Goal: Task Accomplishment & Management: Complete application form

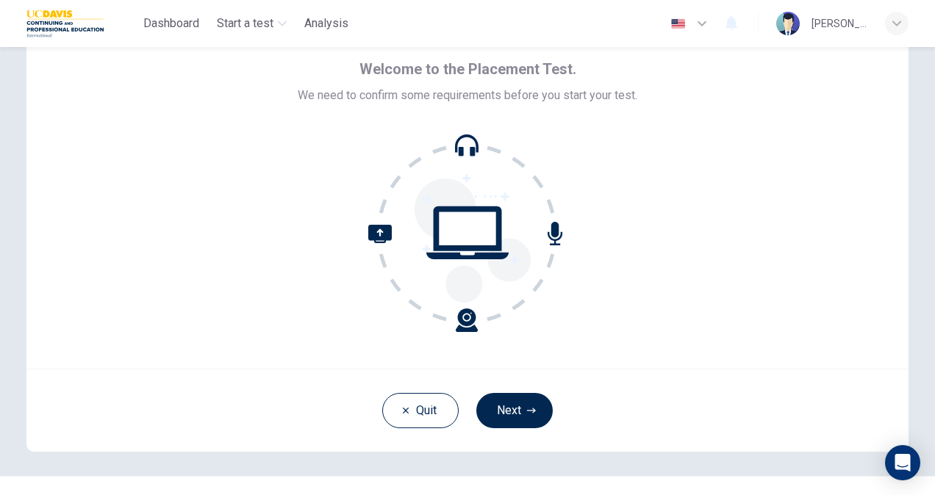
scroll to position [88, 0]
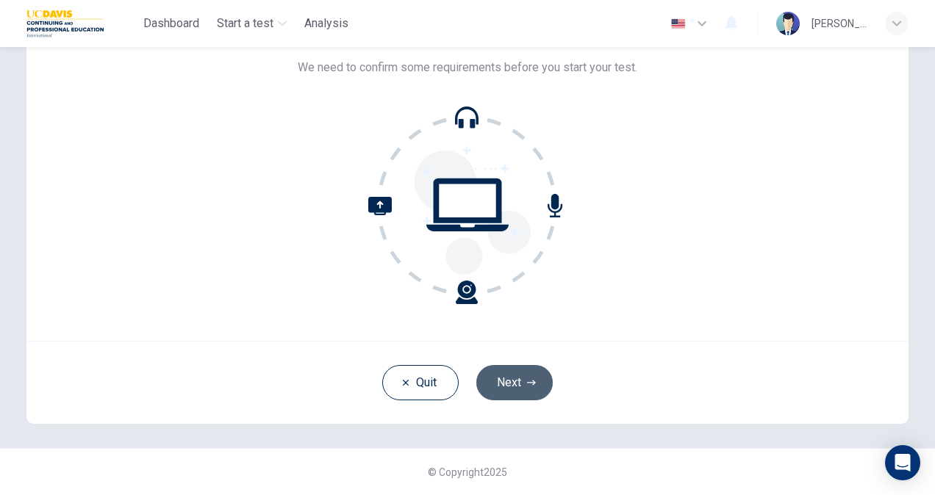
click at [527, 381] on icon "button" at bounding box center [531, 382] width 9 height 9
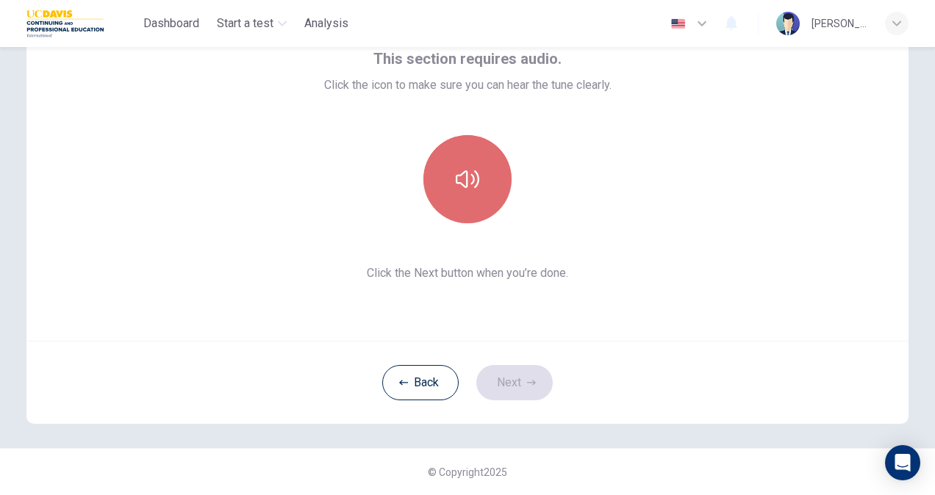
click at [466, 209] on button "button" at bounding box center [467, 179] width 88 height 88
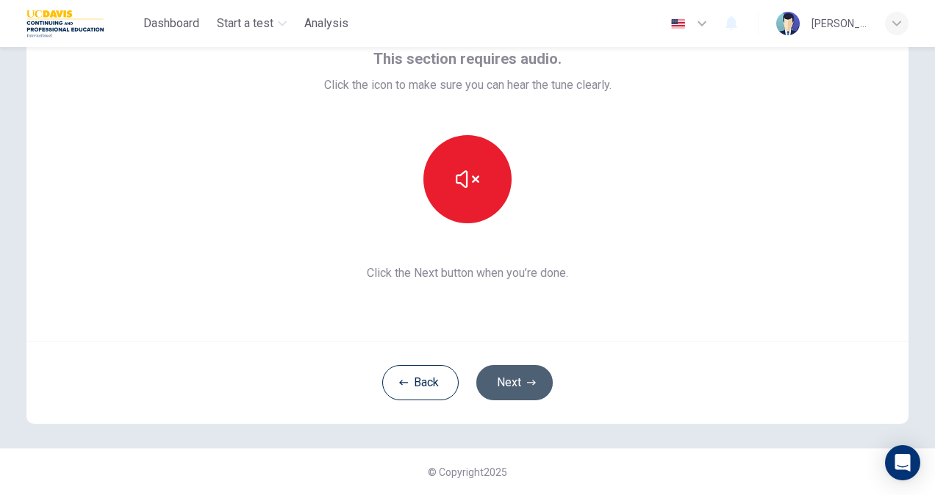
click at [505, 369] on button "Next" at bounding box center [514, 382] width 76 height 35
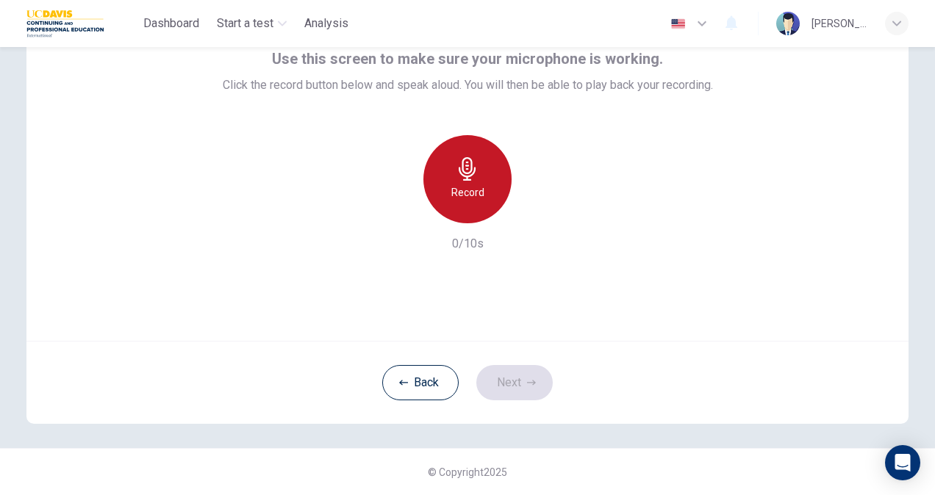
click at [469, 164] on icon "button" at bounding box center [468, 169] width 24 height 24
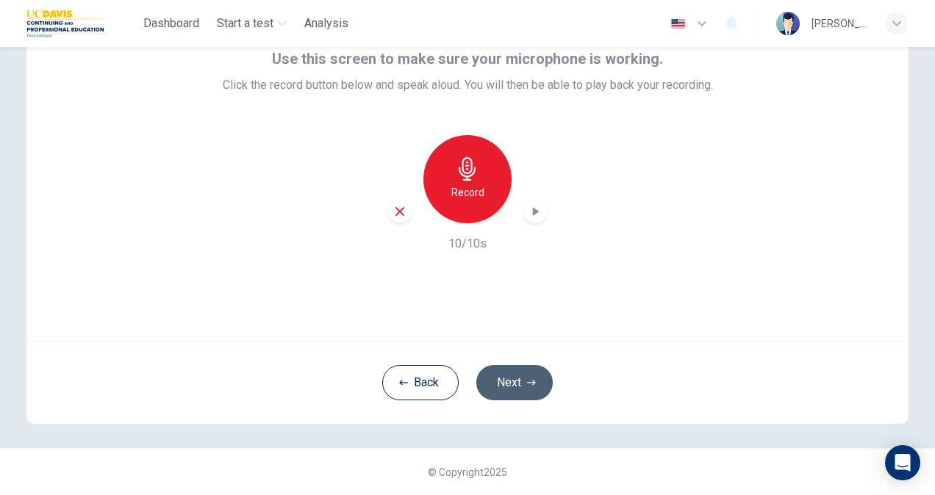
click at [514, 385] on button "Next" at bounding box center [514, 382] width 76 height 35
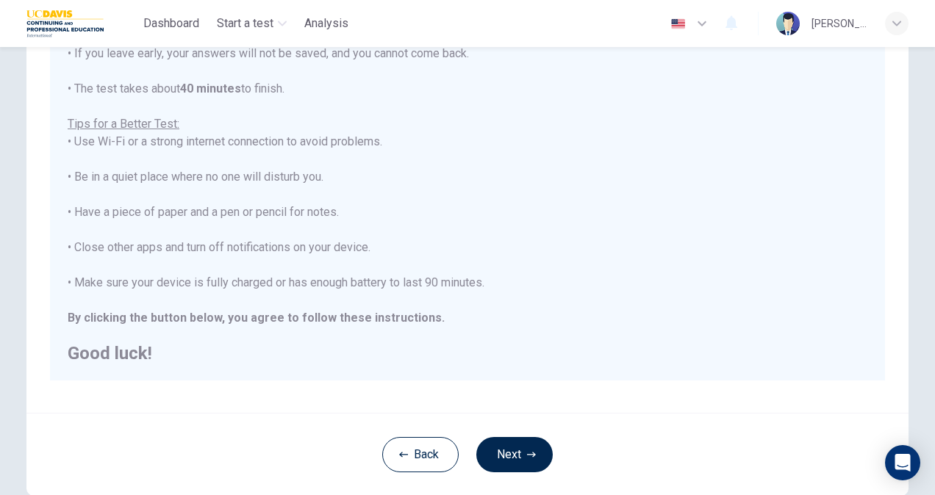
scroll to position [275, 0]
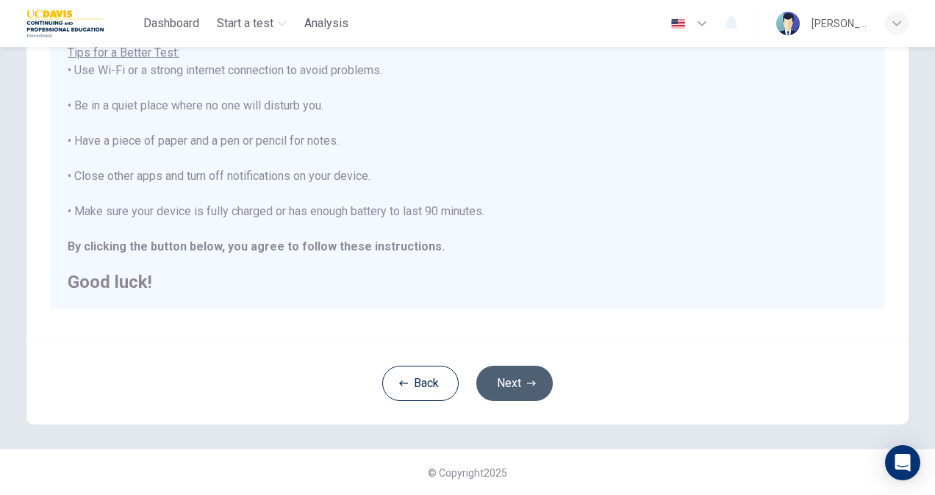
click at [536, 374] on button "Next" at bounding box center [514, 383] width 76 height 35
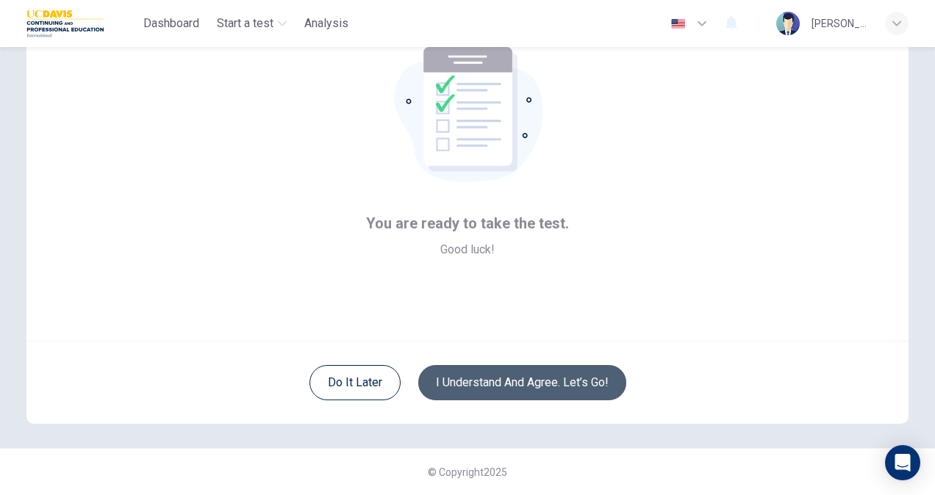
click at [511, 379] on button "I understand and agree. Let’s go!" at bounding box center [522, 382] width 208 height 35
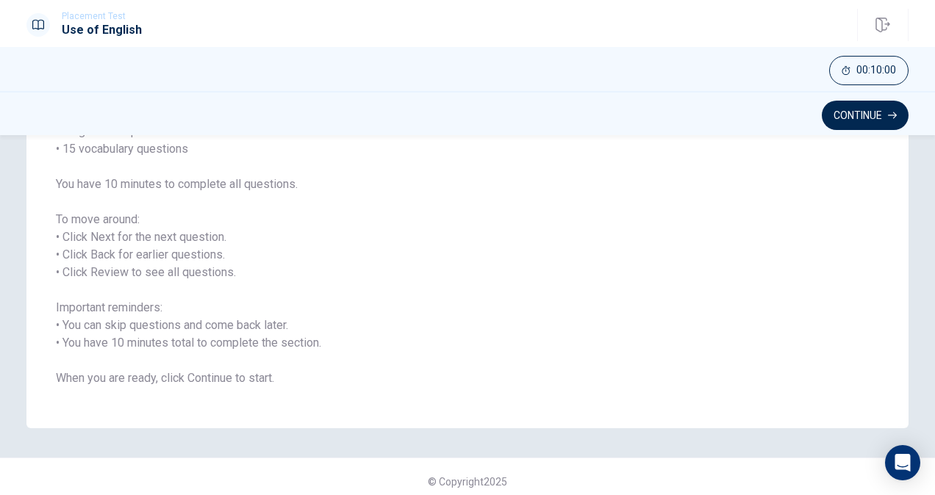
scroll to position [163, 0]
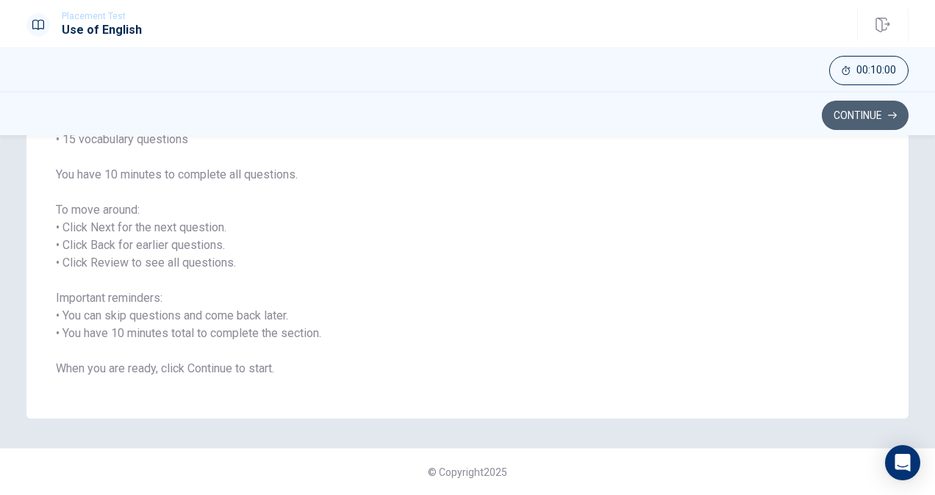
click at [868, 118] on button "Continue" at bounding box center [864, 115] width 87 height 29
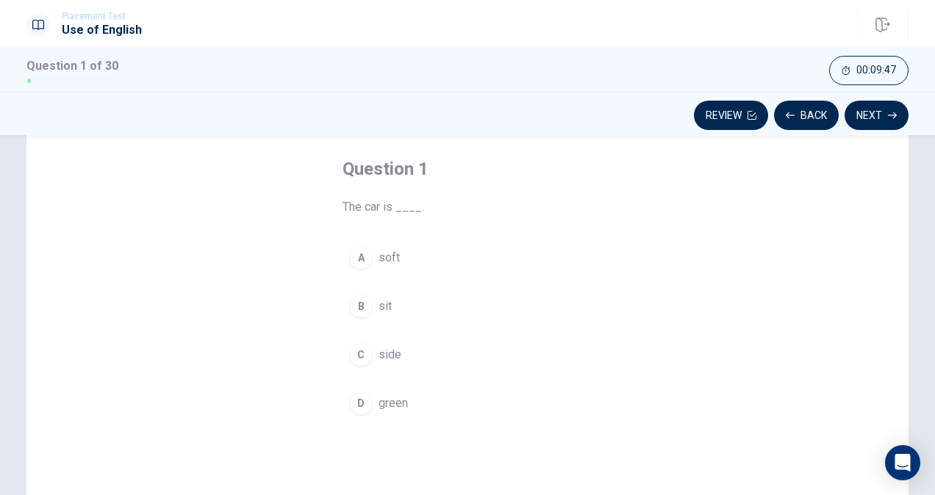
scroll to position [70, 0]
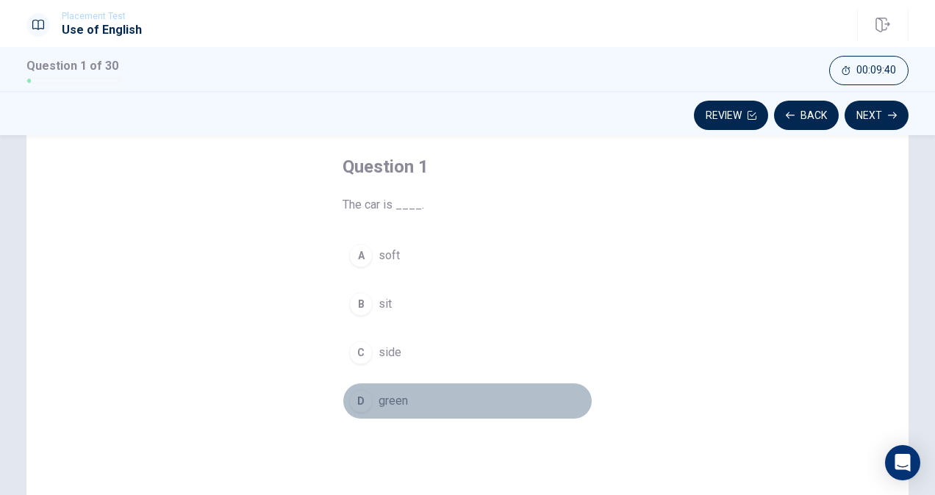
click at [359, 402] on div "D" at bounding box center [361, 401] width 24 height 24
click at [498, 404] on button "D green" at bounding box center [467, 401] width 250 height 37
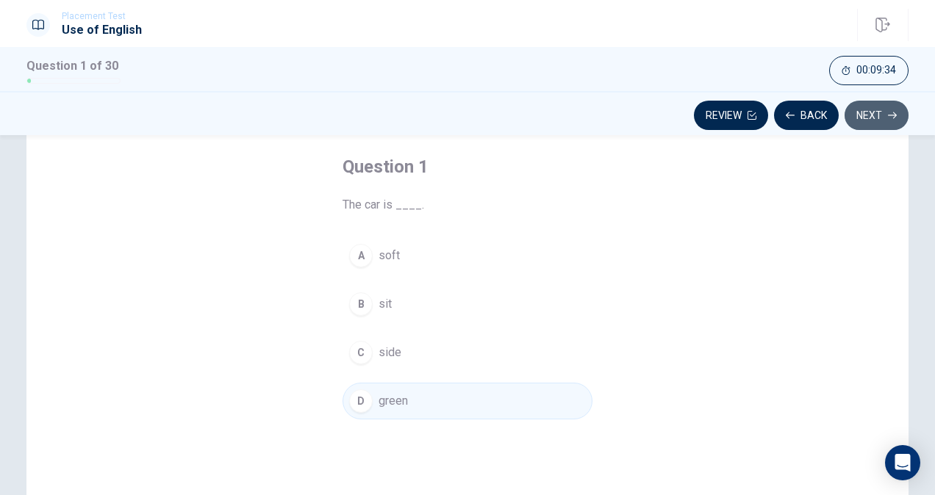
click at [876, 123] on button "Next" at bounding box center [876, 115] width 64 height 29
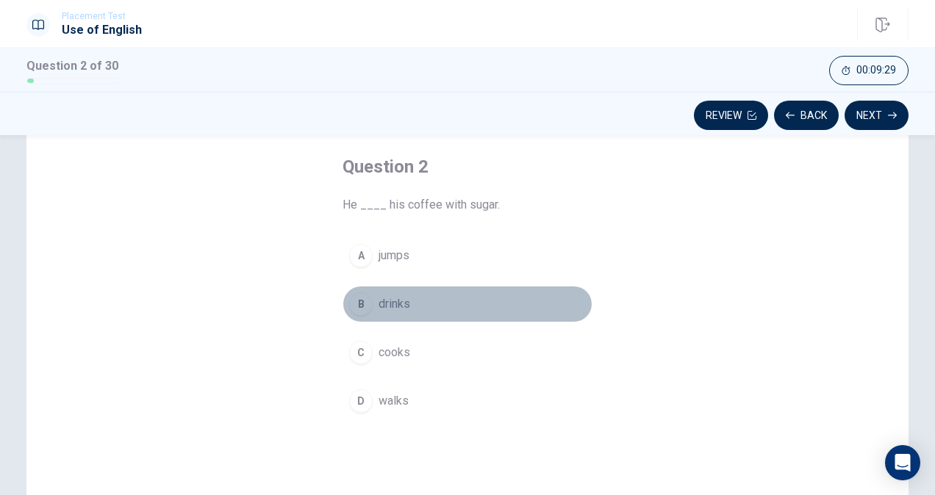
click at [378, 301] on span "drinks" at bounding box center [394, 304] width 32 height 18
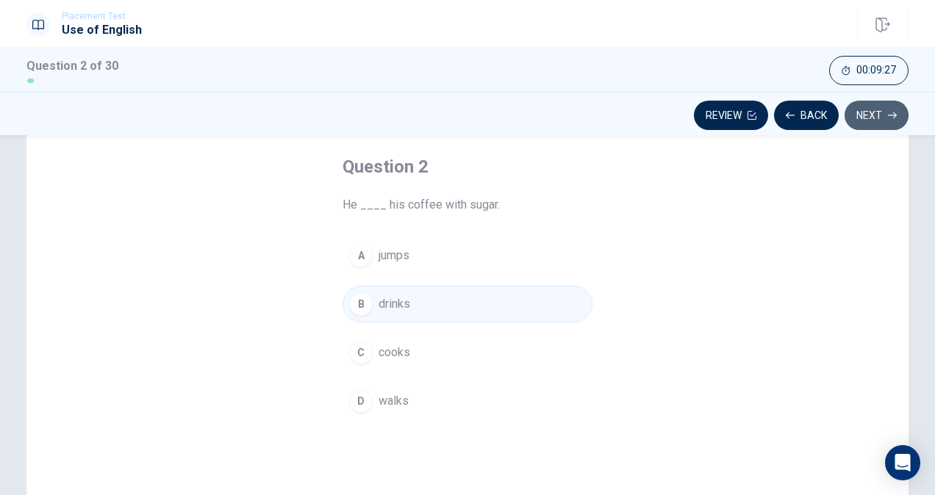
click at [870, 107] on button "Next" at bounding box center [876, 115] width 64 height 29
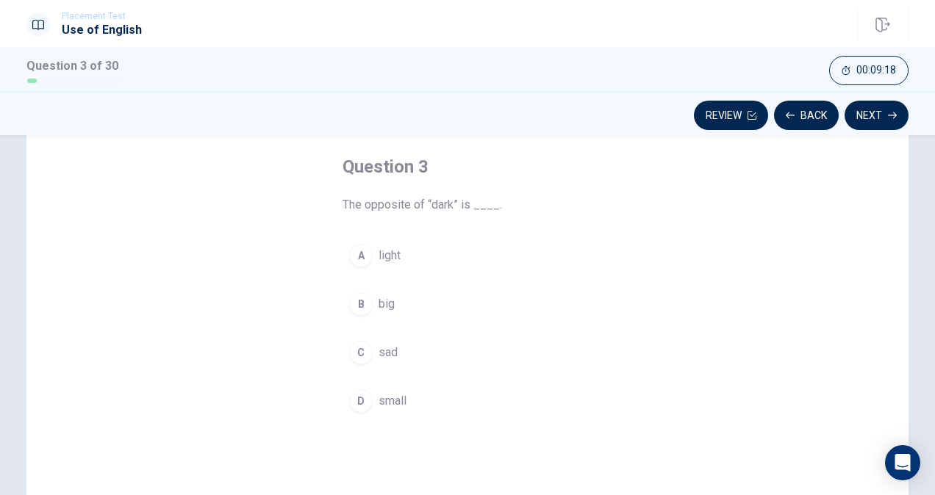
click at [398, 253] on button "A light" at bounding box center [467, 255] width 250 height 37
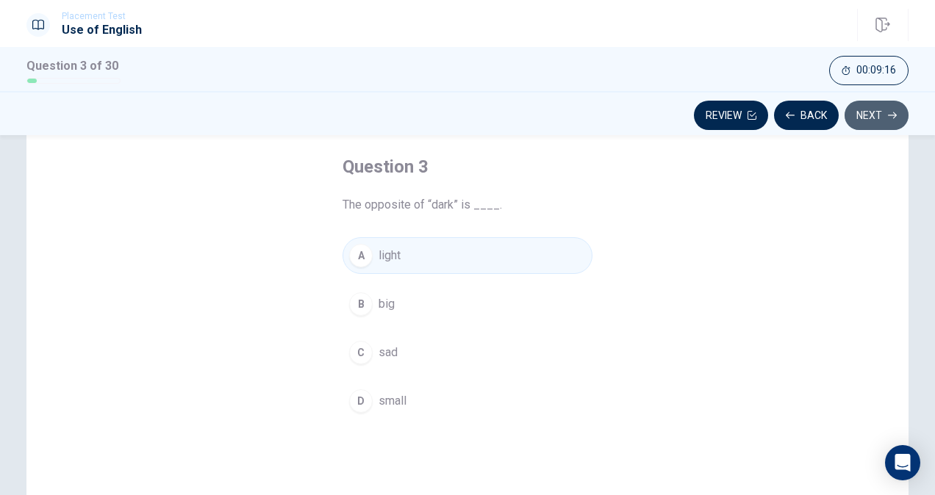
click at [865, 113] on button "Next" at bounding box center [876, 115] width 64 height 29
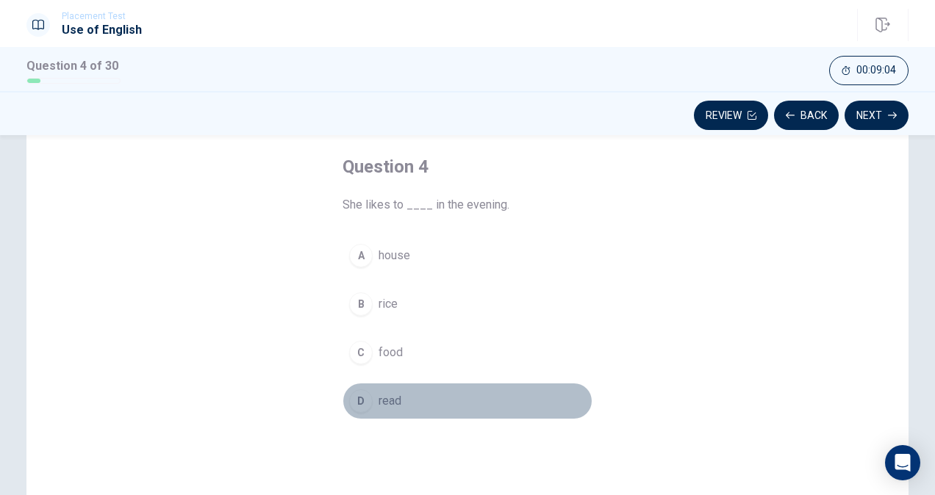
click at [386, 403] on span "read" at bounding box center [389, 401] width 23 height 18
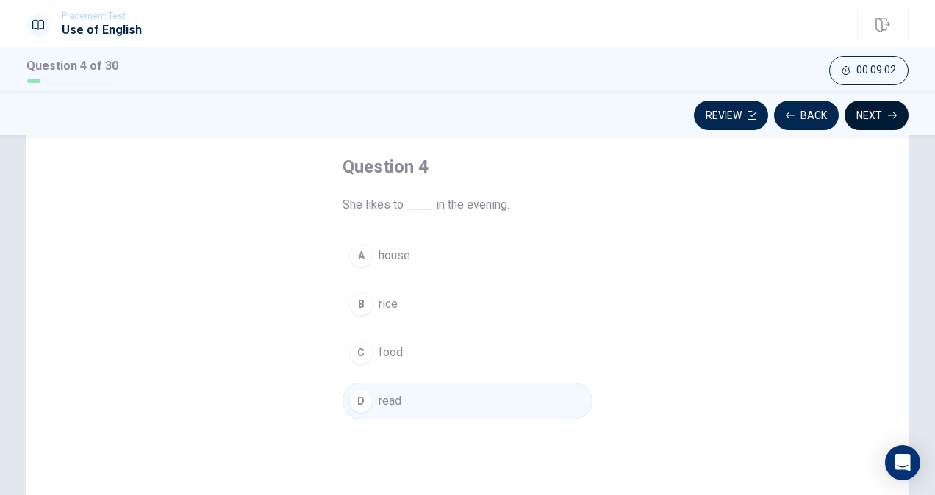
click at [863, 115] on button "Next" at bounding box center [876, 115] width 64 height 29
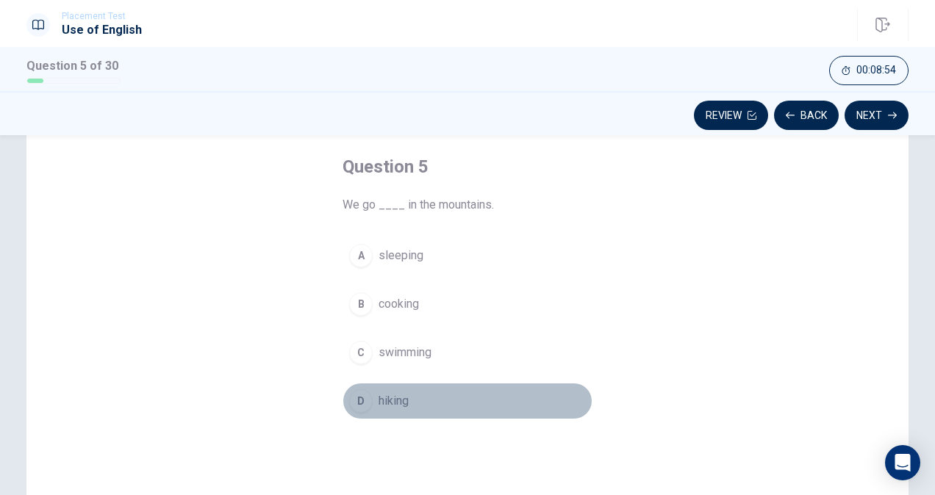
click at [408, 396] on button "D hiking" at bounding box center [467, 401] width 250 height 37
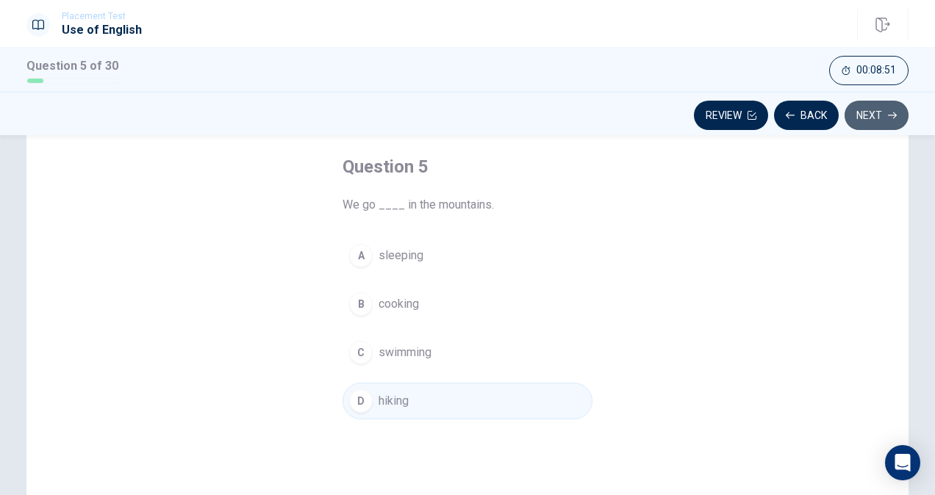
click at [882, 114] on button "Next" at bounding box center [876, 115] width 64 height 29
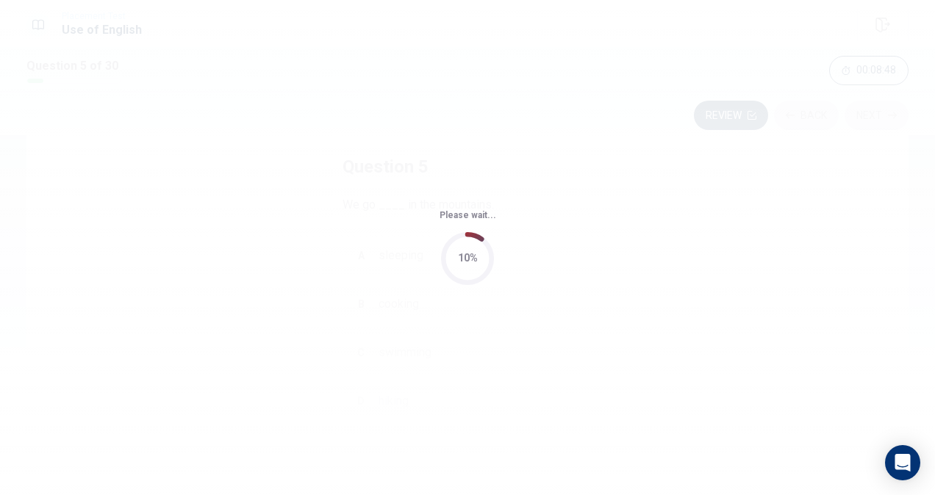
scroll to position [0, 0]
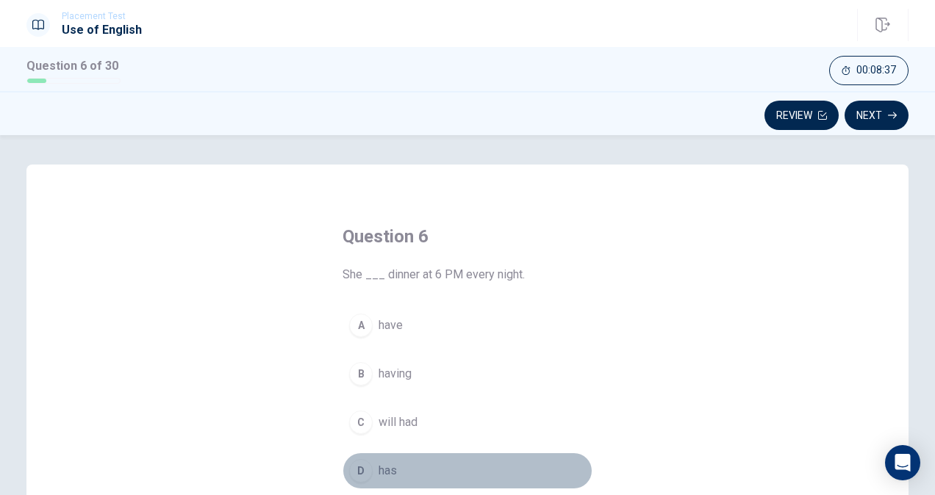
click at [365, 472] on div "D" at bounding box center [361, 471] width 24 height 24
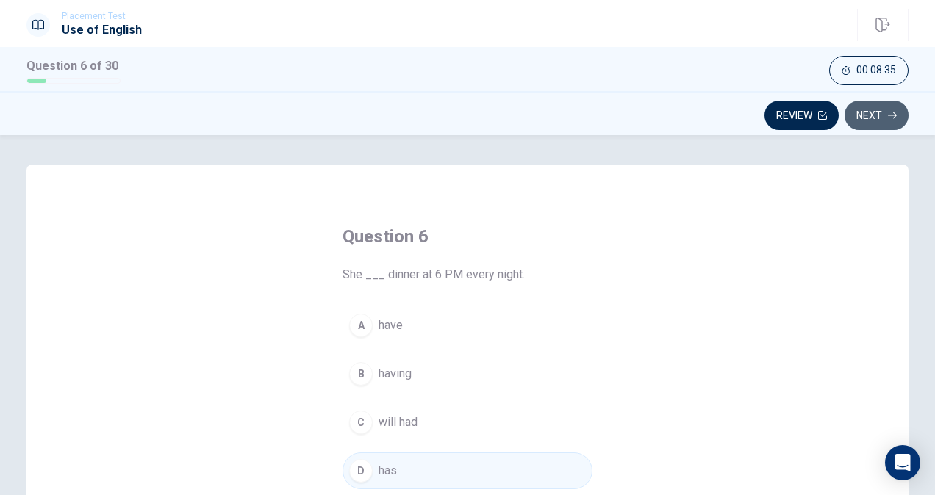
click at [892, 126] on button "Next" at bounding box center [876, 115] width 64 height 29
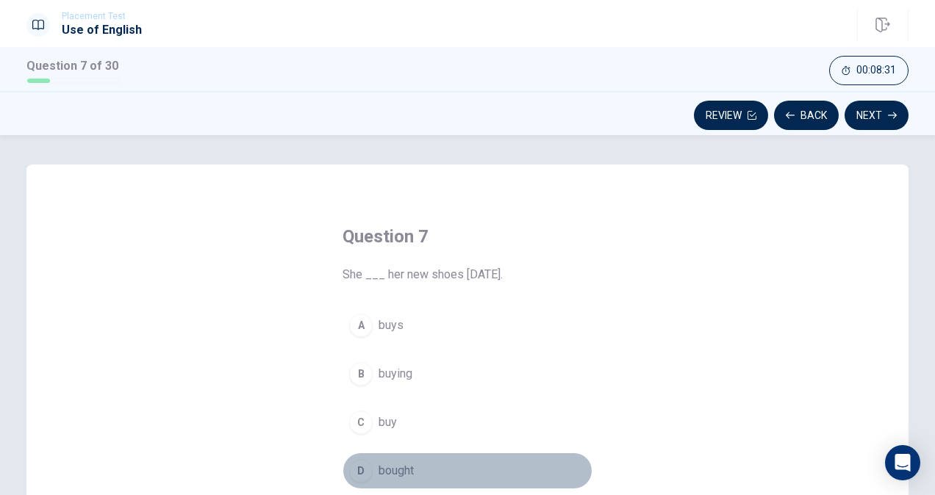
click at [404, 462] on span "bought" at bounding box center [395, 471] width 35 height 18
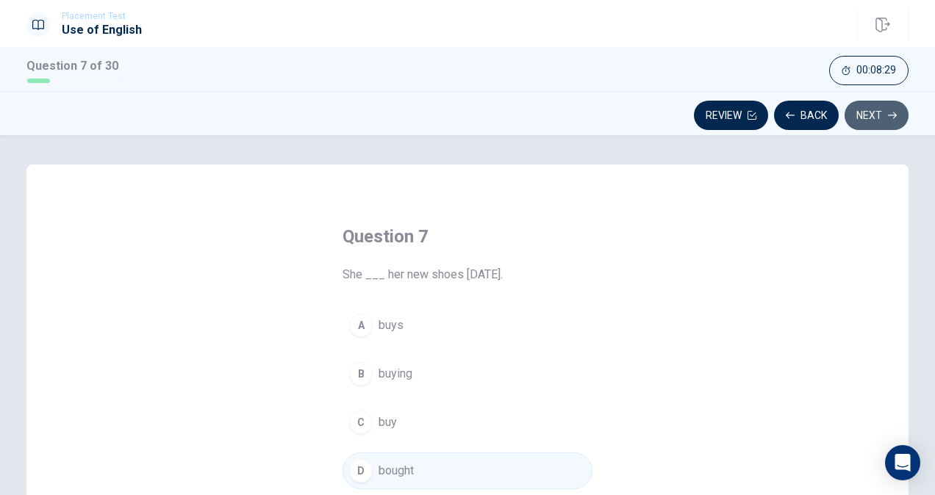
click at [868, 112] on button "Next" at bounding box center [876, 115] width 64 height 29
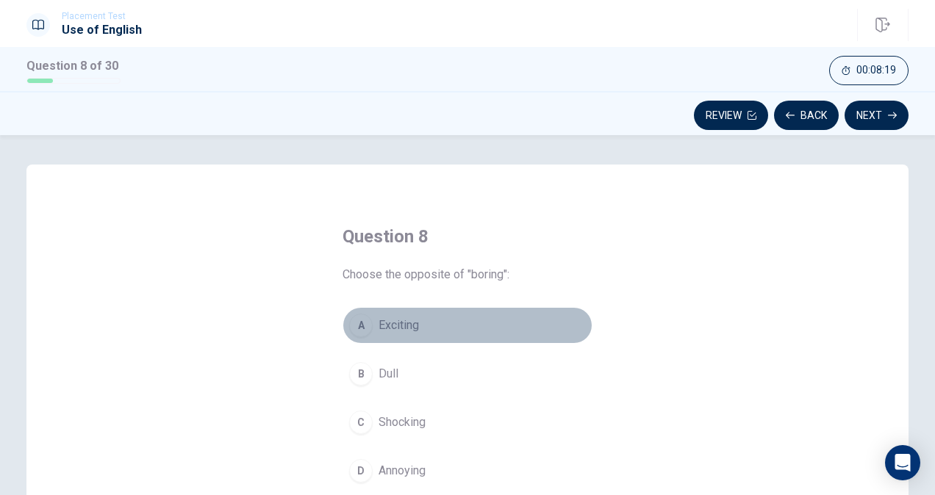
click at [398, 335] on button "A Exciting" at bounding box center [467, 325] width 250 height 37
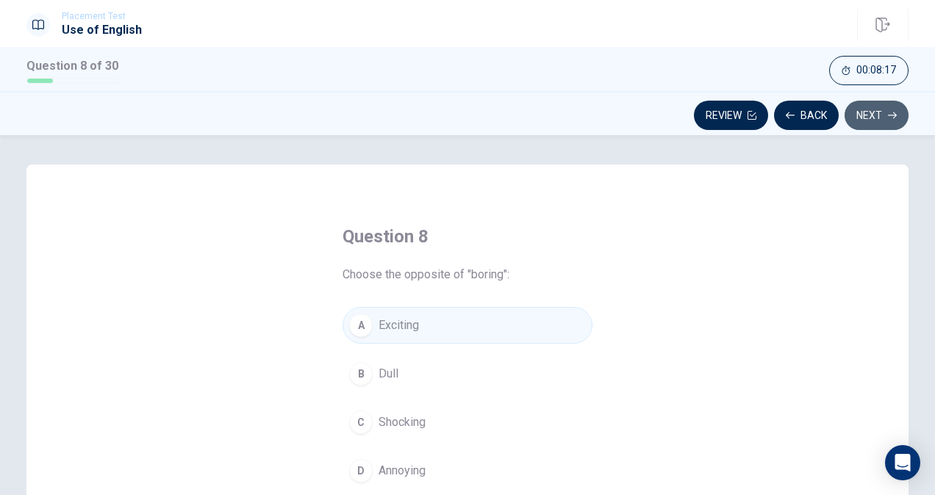
click at [854, 115] on button "Next" at bounding box center [876, 115] width 64 height 29
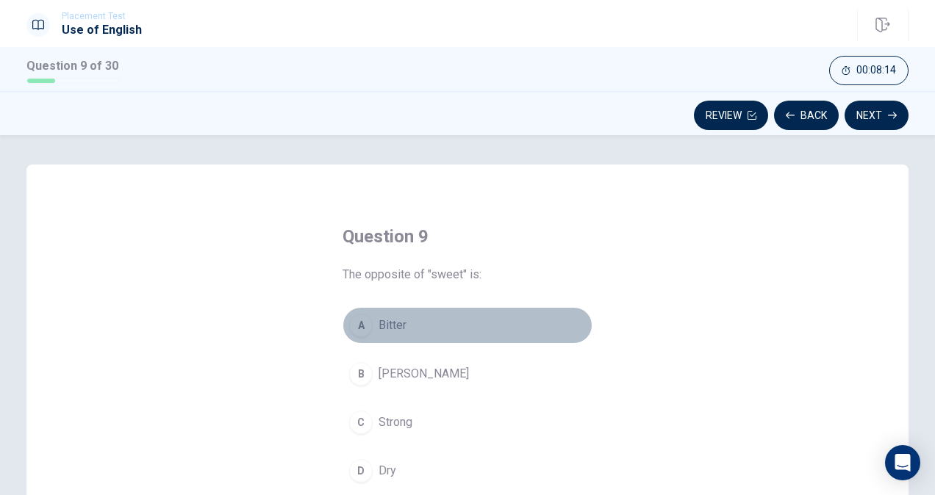
click at [411, 328] on button "A Bitter" at bounding box center [467, 325] width 250 height 37
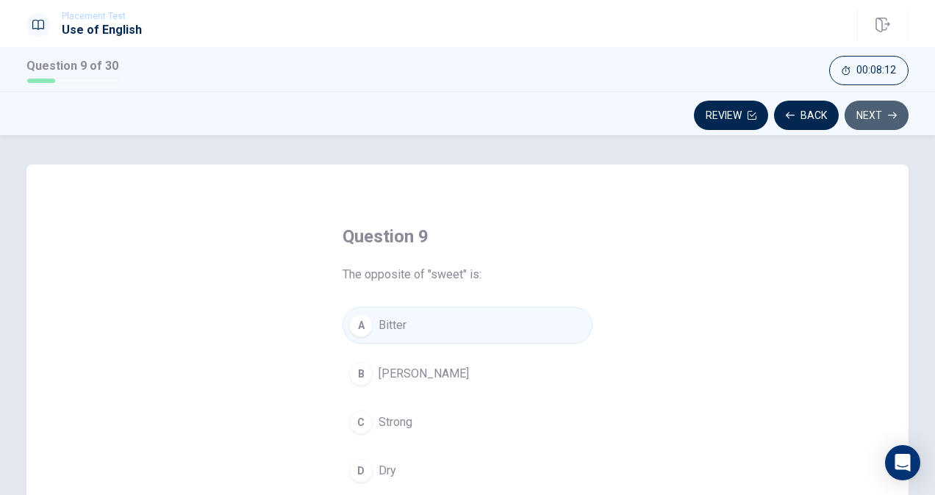
click at [874, 127] on button "Next" at bounding box center [876, 115] width 64 height 29
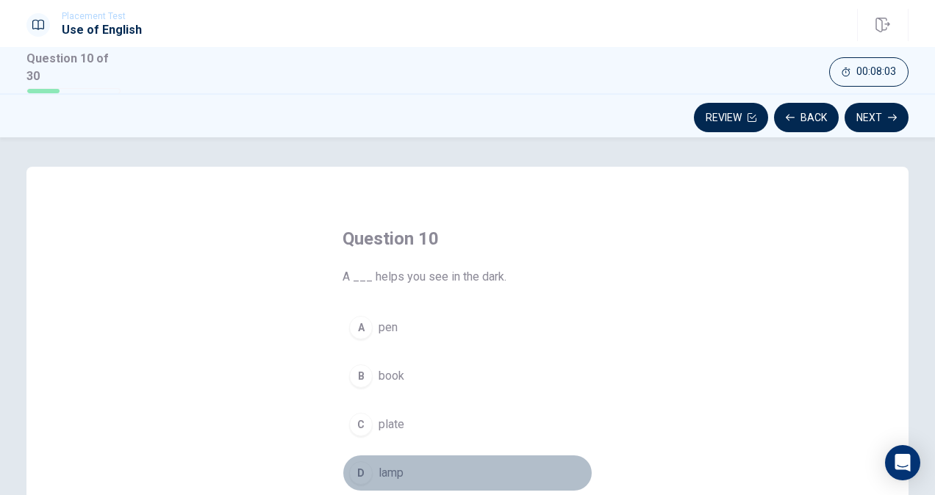
click at [411, 456] on button "D lamp" at bounding box center [467, 473] width 250 height 37
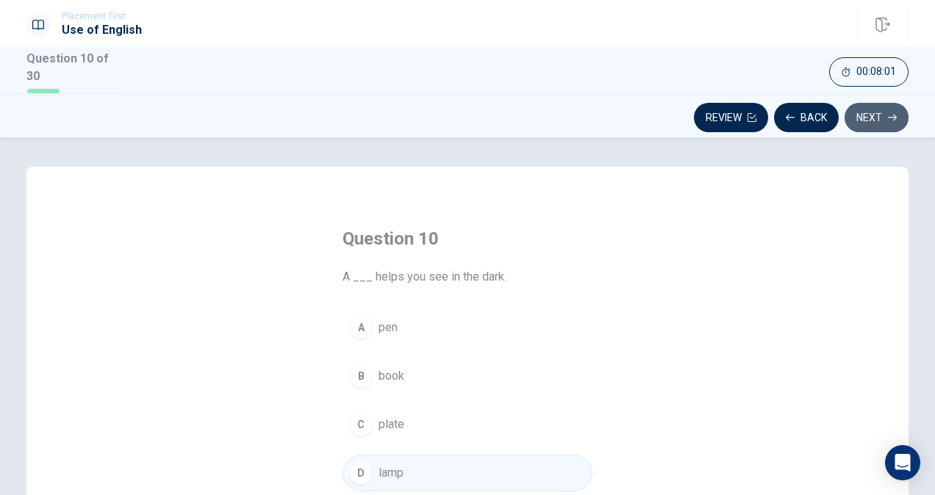
click at [874, 109] on button "Next" at bounding box center [876, 117] width 64 height 29
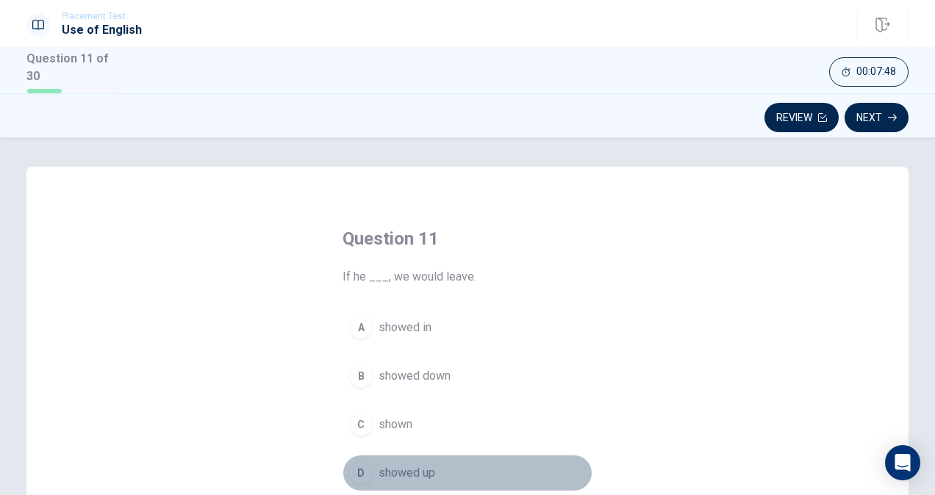
click at [403, 469] on span "showed up" at bounding box center [406, 473] width 57 height 18
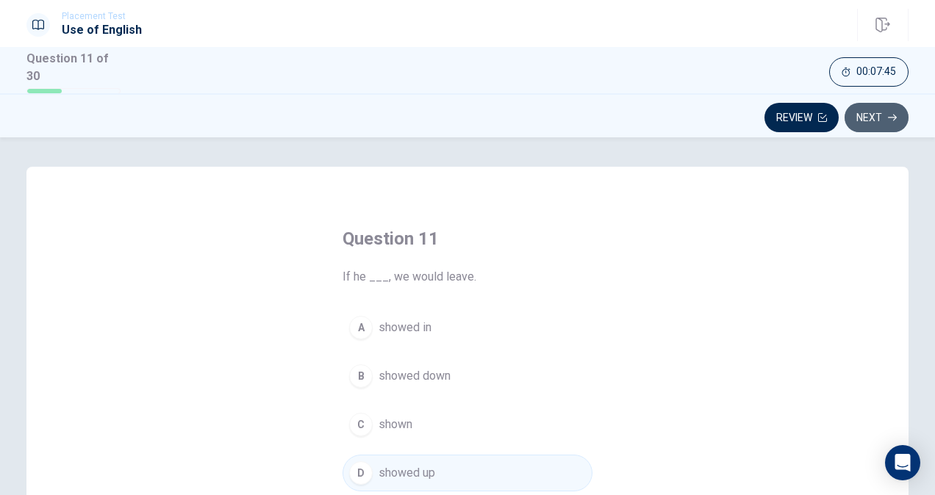
click at [875, 104] on button "Next" at bounding box center [876, 117] width 64 height 29
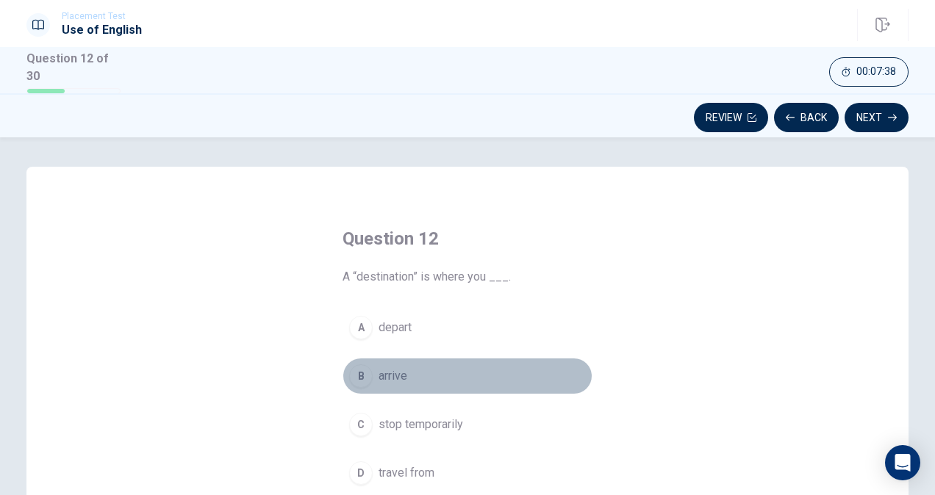
click at [389, 373] on span "arrive" at bounding box center [392, 376] width 29 height 18
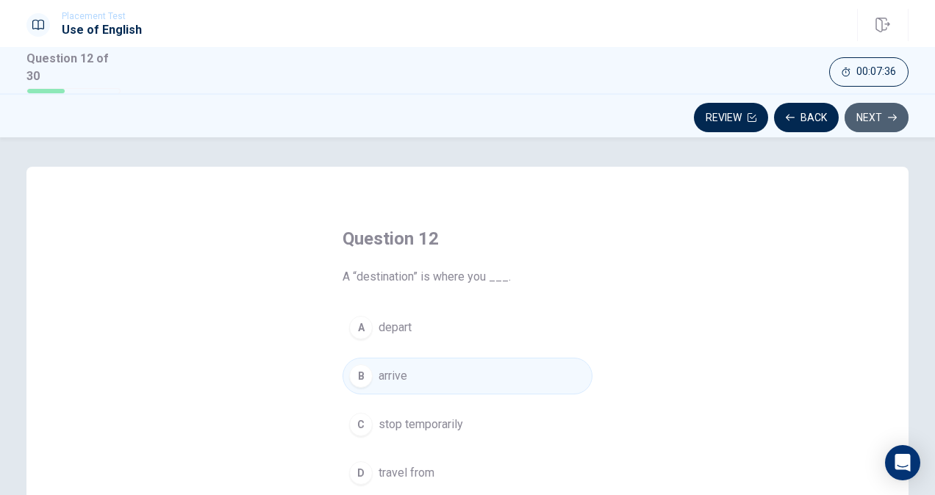
click at [848, 118] on button "Next" at bounding box center [876, 117] width 64 height 29
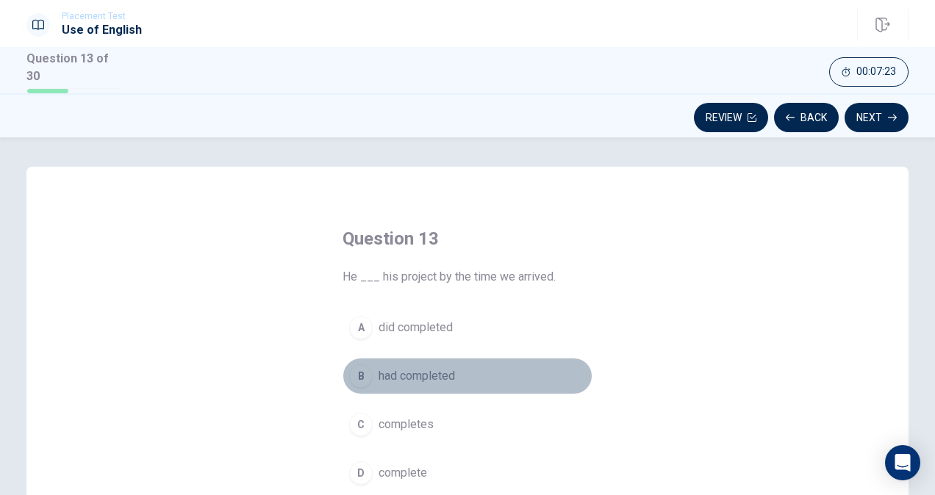
click at [436, 370] on span "had completed" at bounding box center [416, 376] width 76 height 18
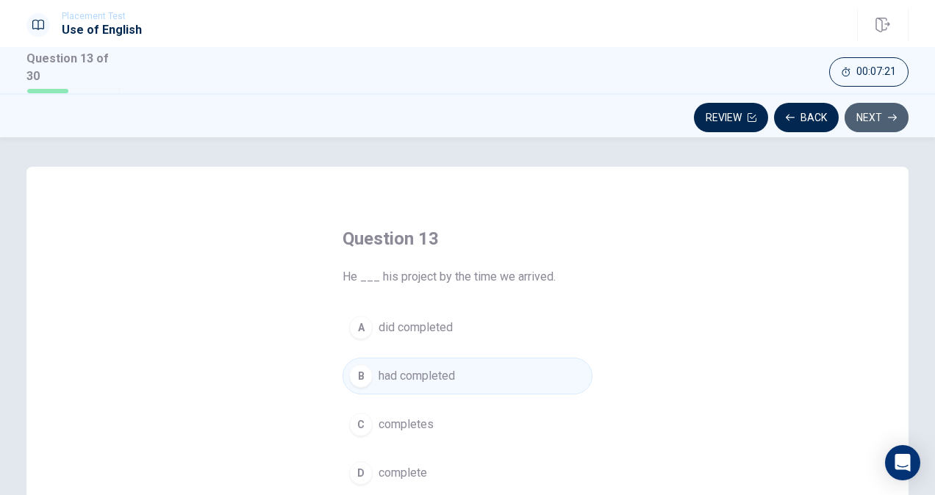
click at [863, 113] on button "Next" at bounding box center [876, 117] width 64 height 29
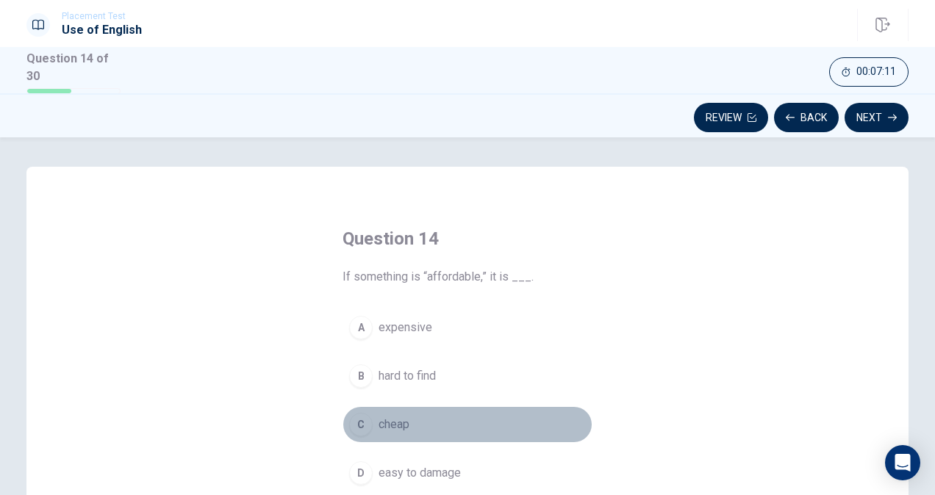
click at [388, 417] on span "cheap" at bounding box center [393, 425] width 31 height 18
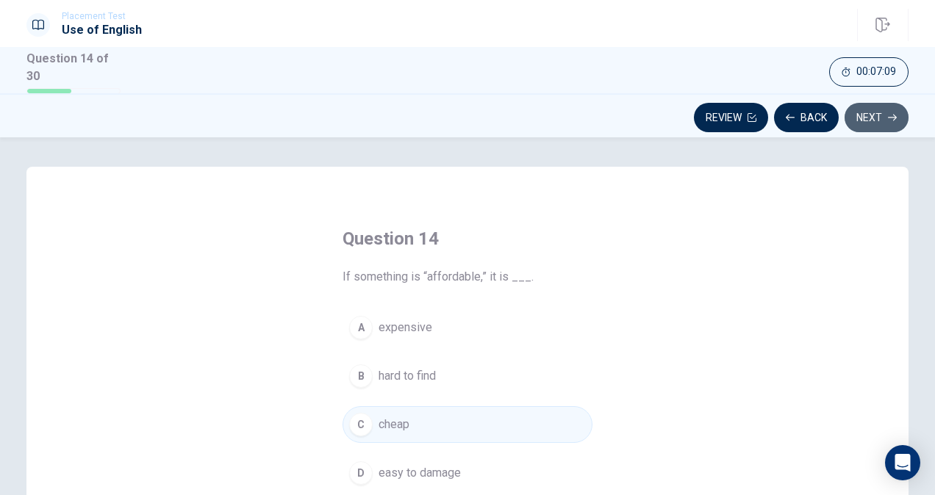
click at [879, 107] on button "Next" at bounding box center [876, 117] width 64 height 29
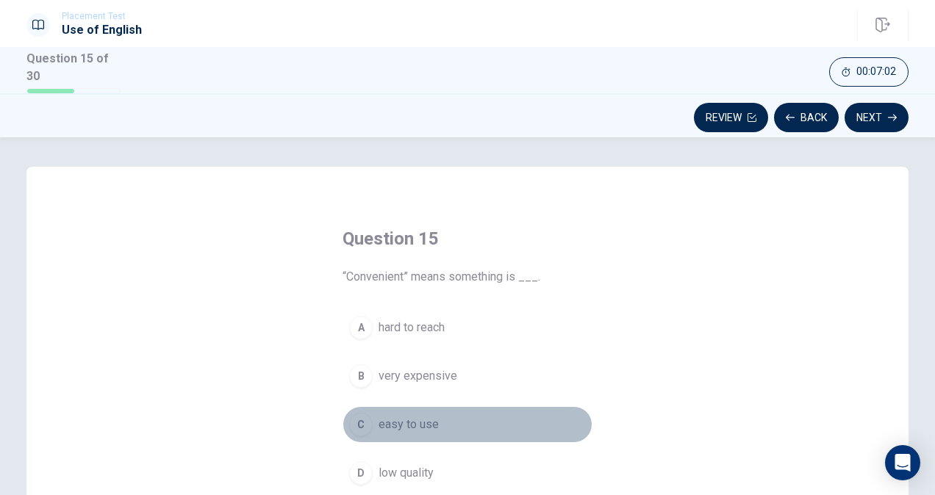
click at [413, 422] on span "easy to use" at bounding box center [408, 425] width 60 height 18
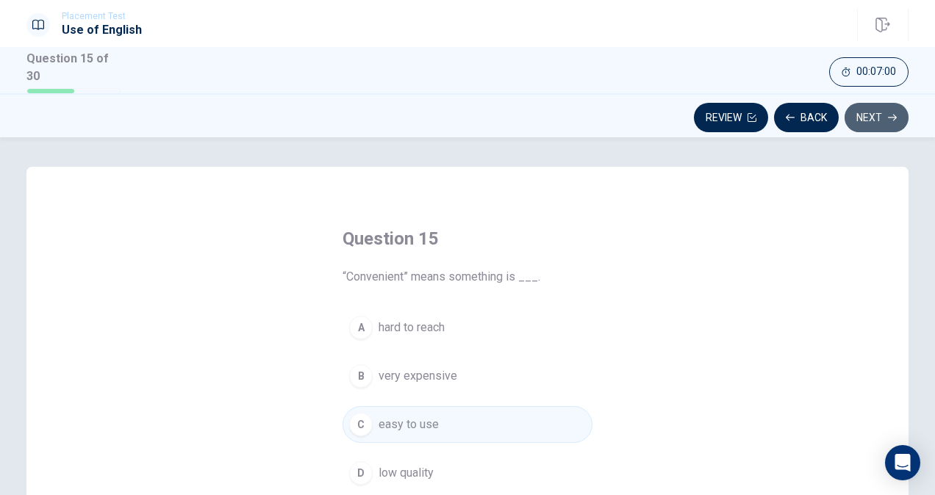
click at [893, 105] on button "Next" at bounding box center [876, 117] width 64 height 29
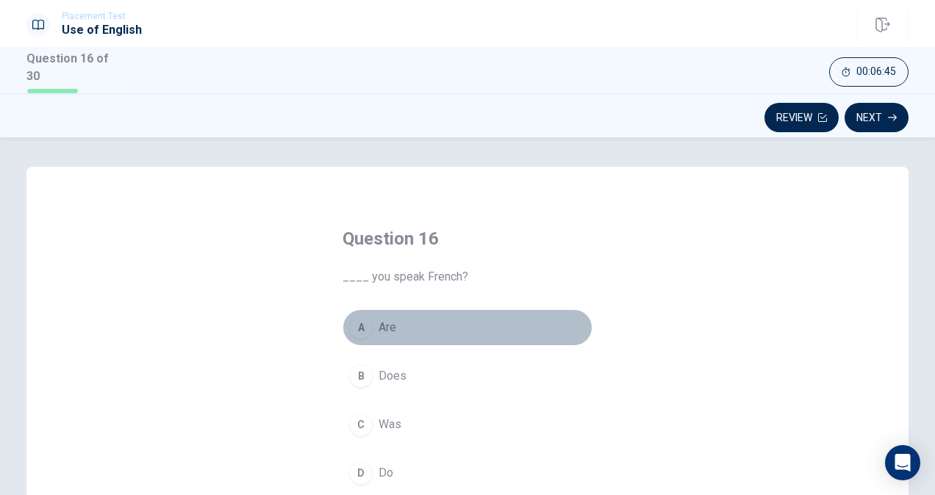
click at [395, 317] on button "A Are" at bounding box center [467, 327] width 250 height 37
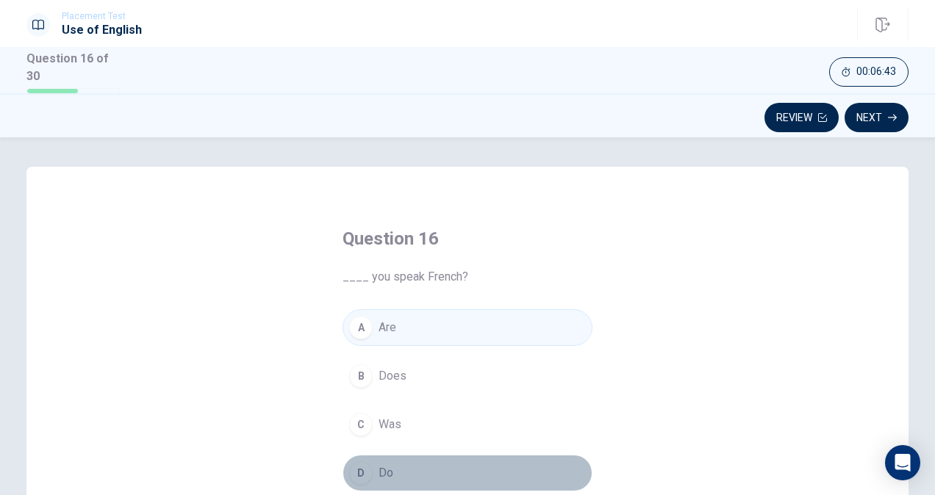
click at [393, 477] on button "D Do" at bounding box center [467, 473] width 250 height 37
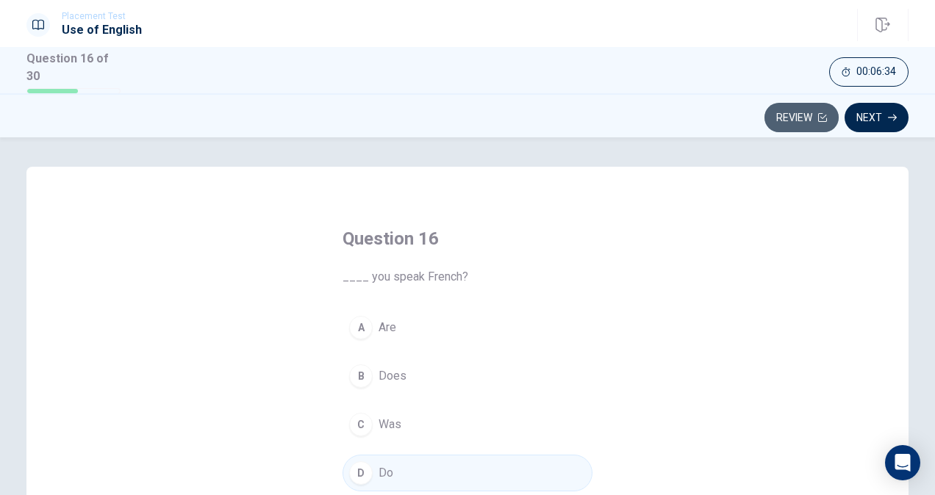
click at [808, 116] on button "Review" at bounding box center [801, 117] width 74 height 29
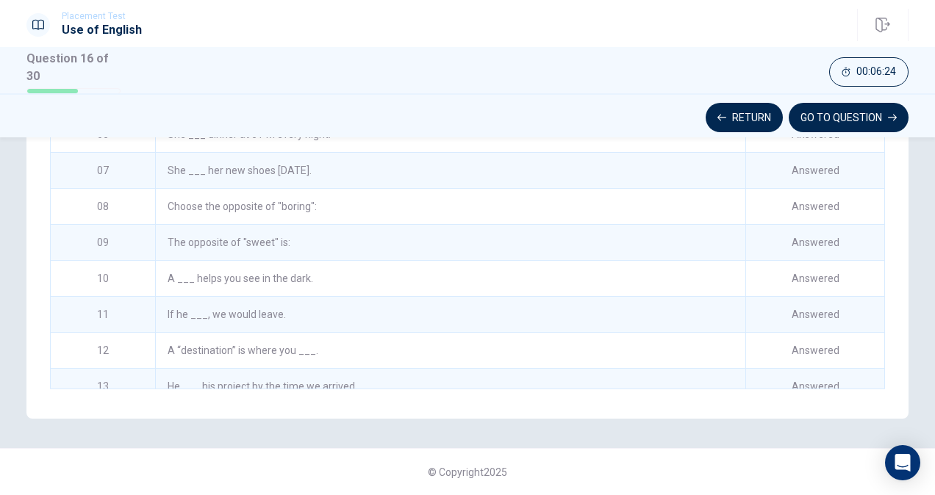
scroll to position [150, 0]
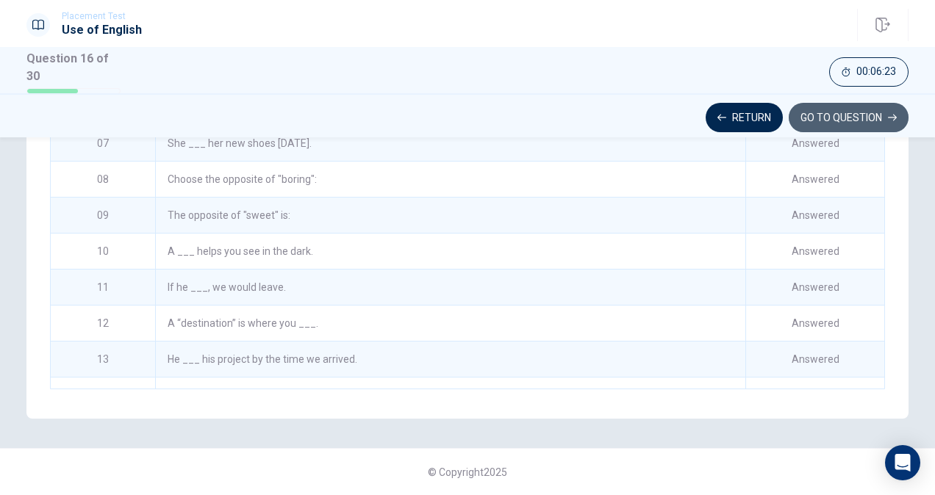
click at [835, 112] on button "GO TO QUESTION" at bounding box center [848, 117] width 120 height 29
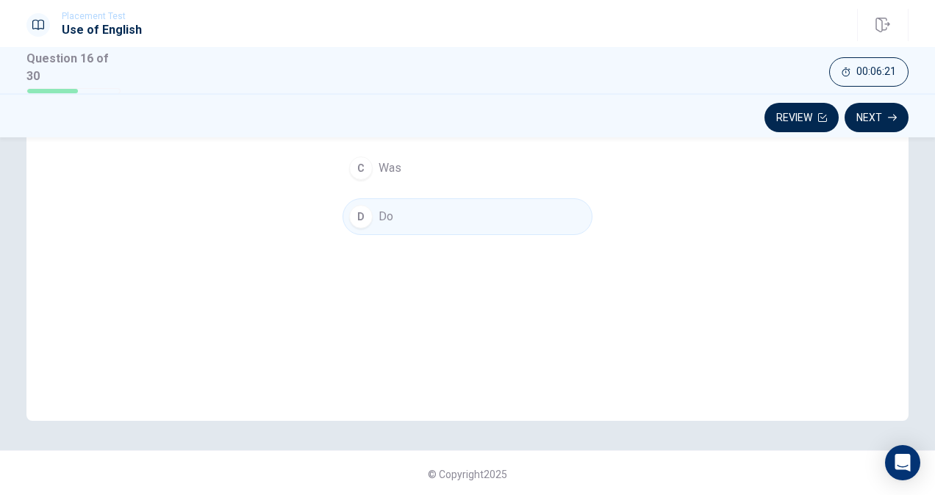
drag, startPoint x: 927, startPoint y: 294, endPoint x: 923, endPoint y: 243, distance: 50.8
click at [922, 240] on div "Question 16 ____ you speak French? A Are B Does C Was D Do" at bounding box center [467, 165] width 929 height 511
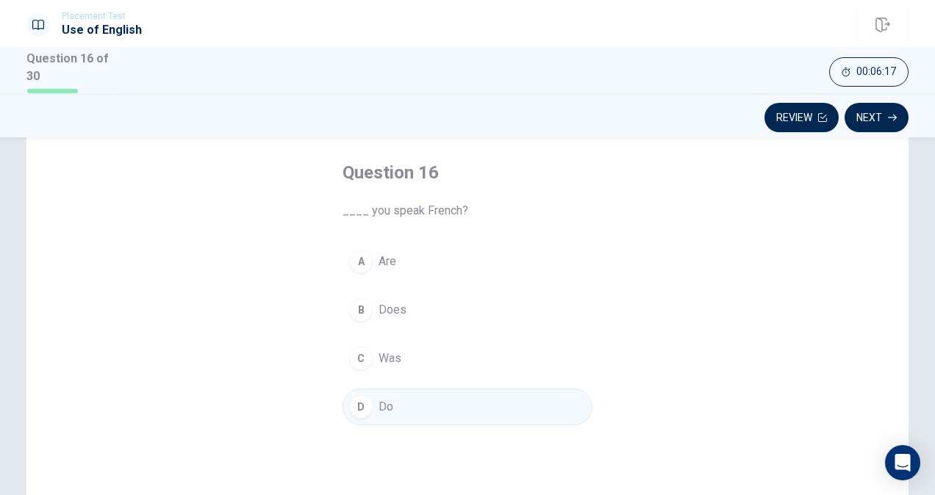
scroll to position [65, 0]
click at [882, 124] on button "Next" at bounding box center [876, 117] width 64 height 29
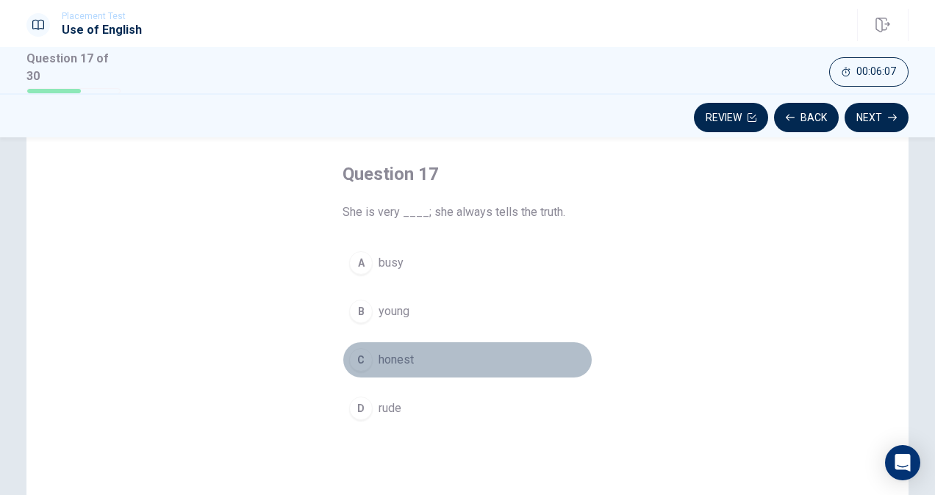
click at [386, 351] on span "honest" at bounding box center [395, 360] width 35 height 18
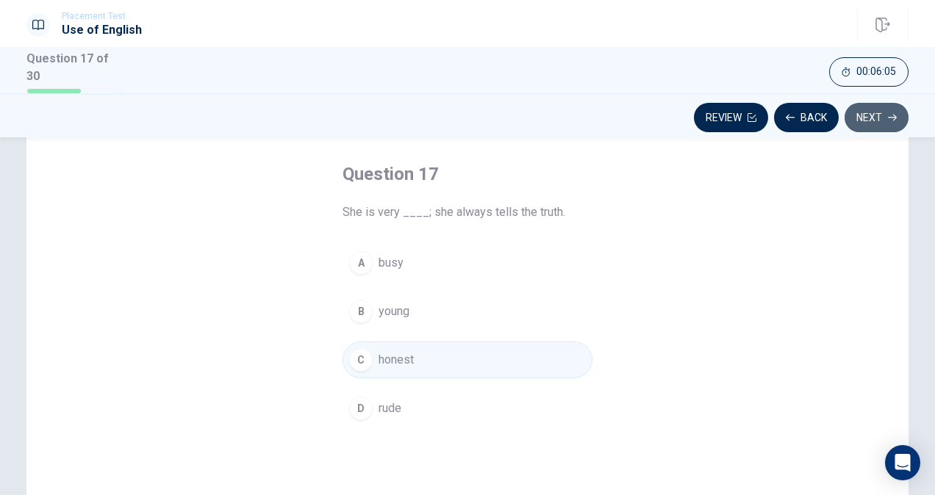
click at [868, 119] on button "Next" at bounding box center [876, 117] width 64 height 29
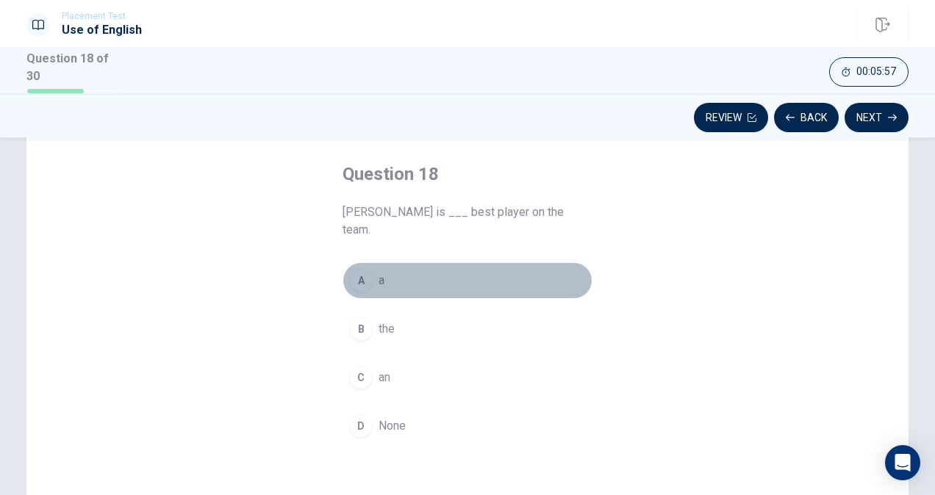
click at [378, 262] on button "A a" at bounding box center [467, 280] width 250 height 37
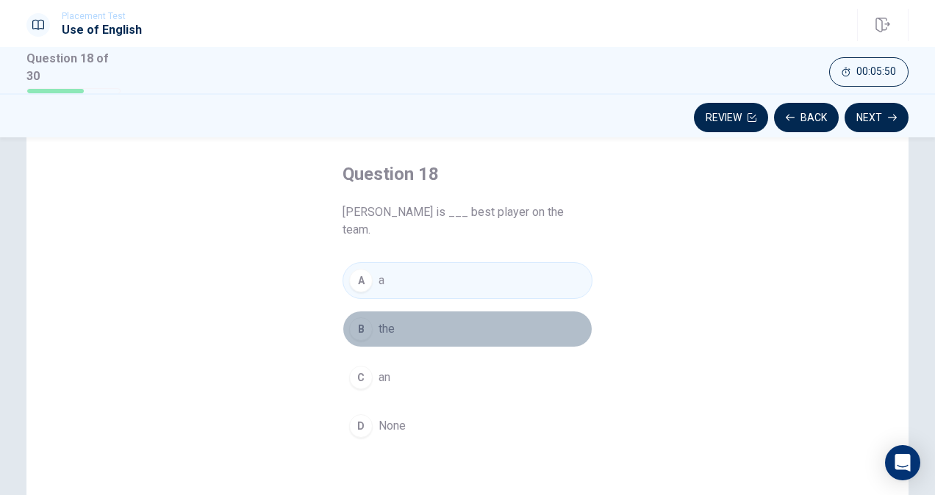
click at [389, 320] on span "the" at bounding box center [386, 329] width 16 height 18
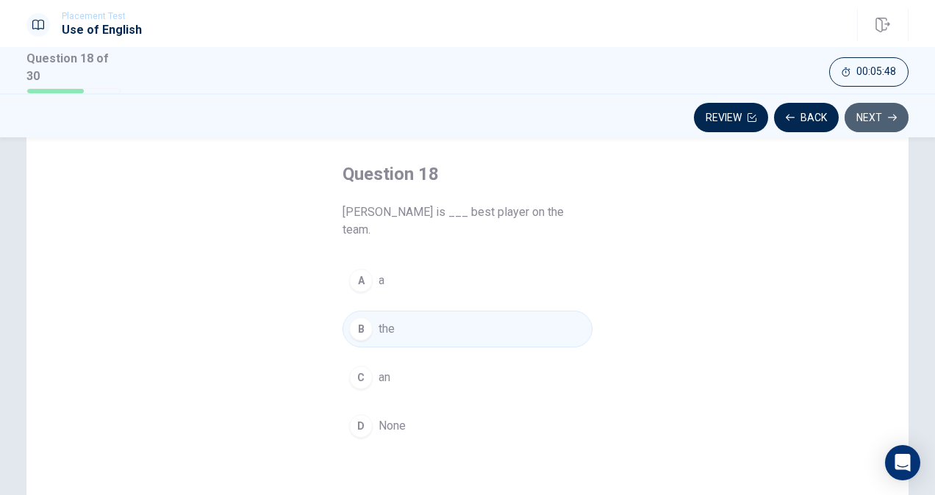
click at [877, 117] on button "Next" at bounding box center [876, 117] width 64 height 29
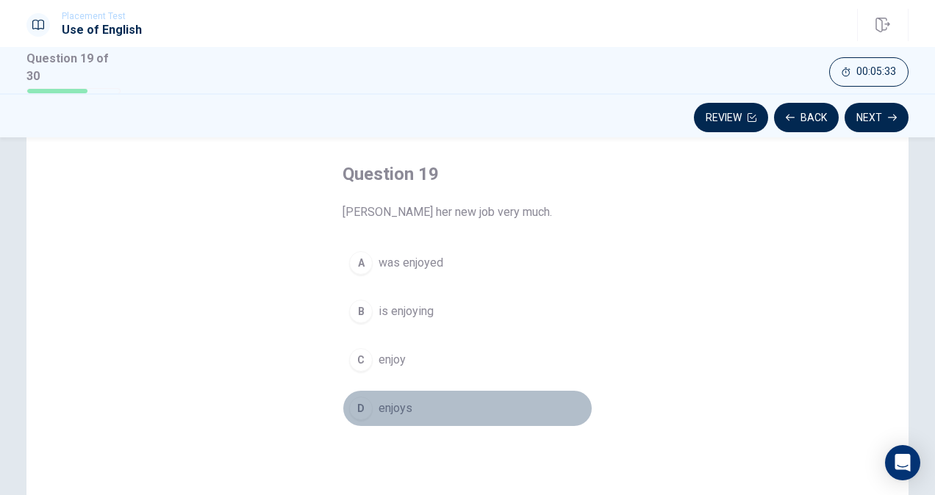
click at [422, 392] on button "D enjoys" at bounding box center [467, 408] width 250 height 37
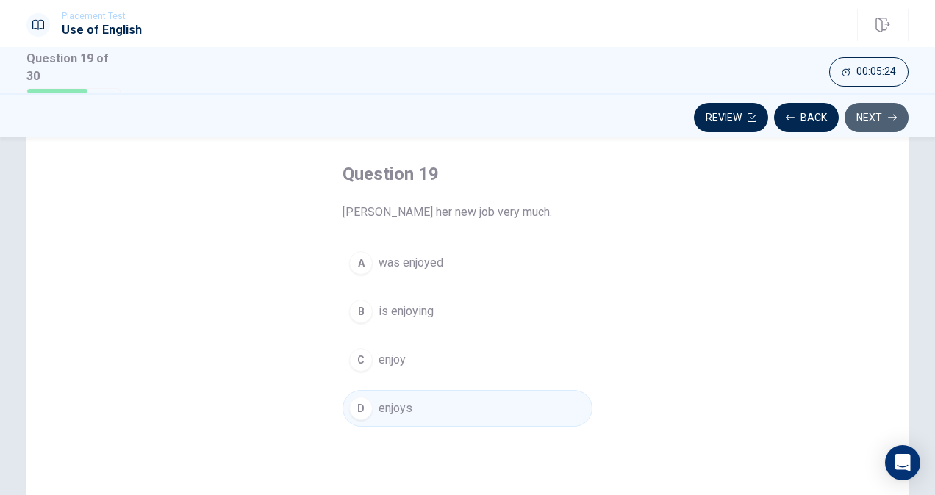
click at [902, 109] on button "Next" at bounding box center [876, 117] width 64 height 29
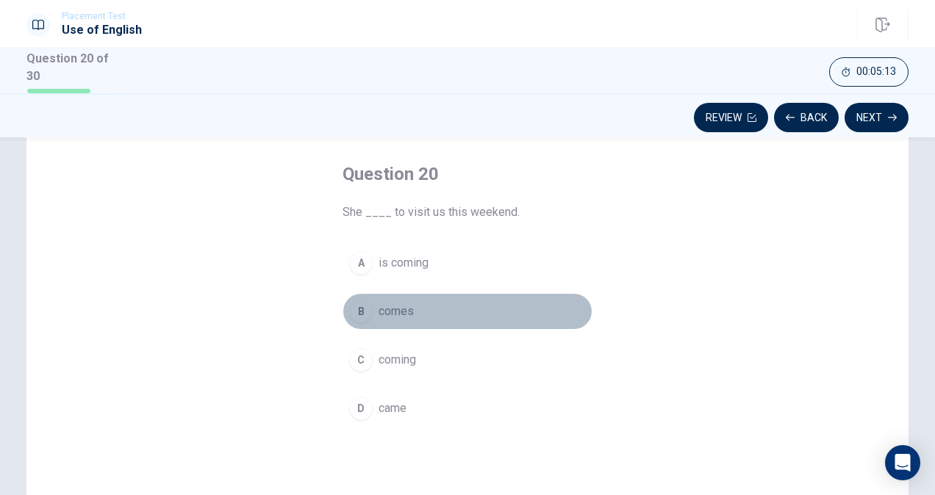
click at [394, 309] on span "comes" at bounding box center [395, 312] width 35 height 18
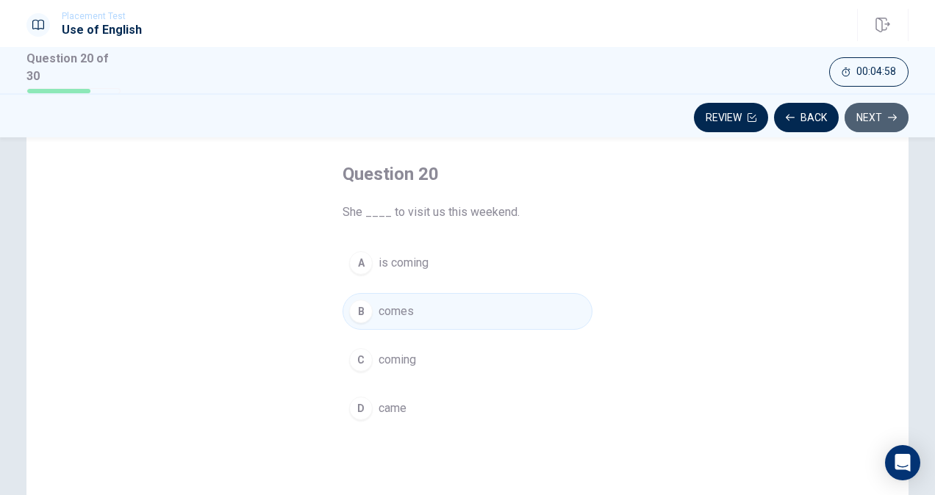
click at [880, 118] on button "Next" at bounding box center [876, 117] width 64 height 29
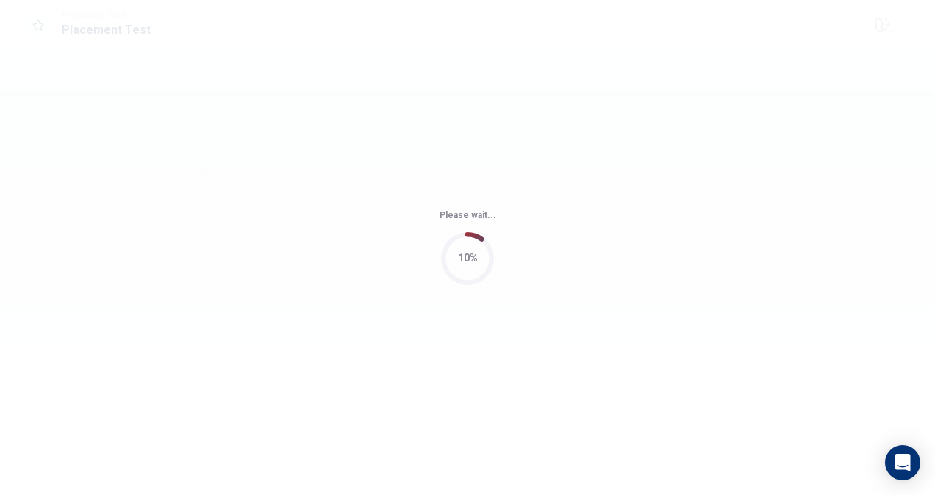
scroll to position [0, 0]
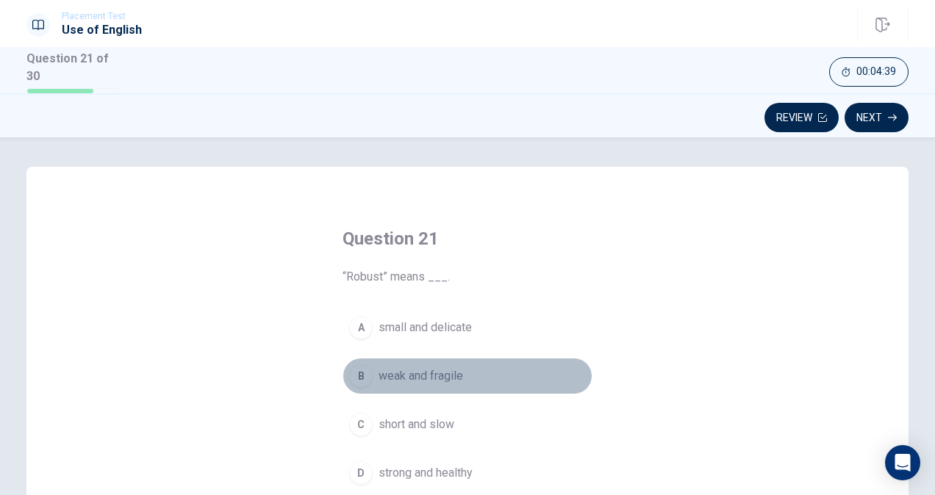
click at [421, 373] on span "weak and fragile" at bounding box center [420, 376] width 84 height 18
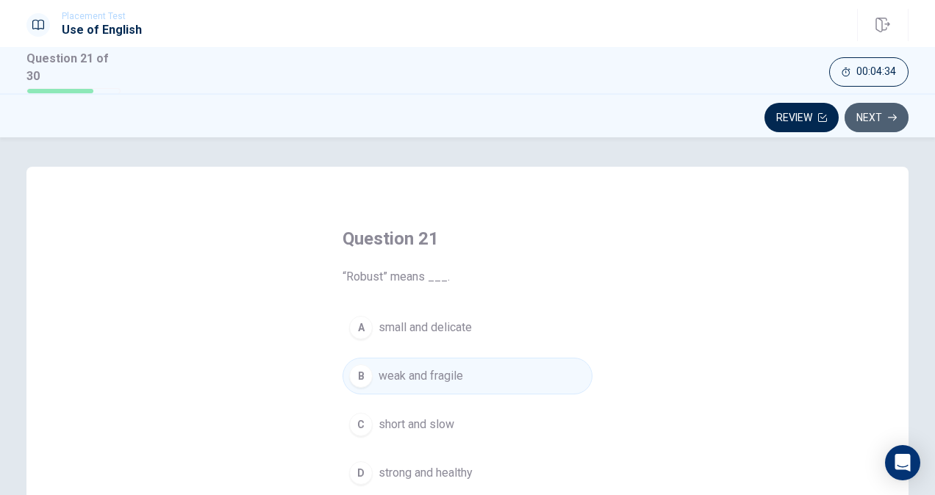
click at [876, 107] on button "Next" at bounding box center [876, 117] width 64 height 29
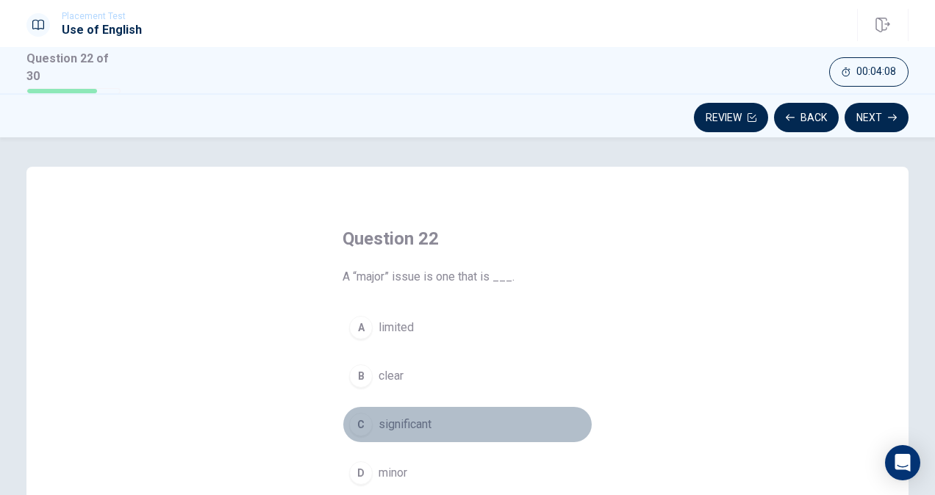
click at [432, 416] on button "C significant" at bounding box center [467, 424] width 250 height 37
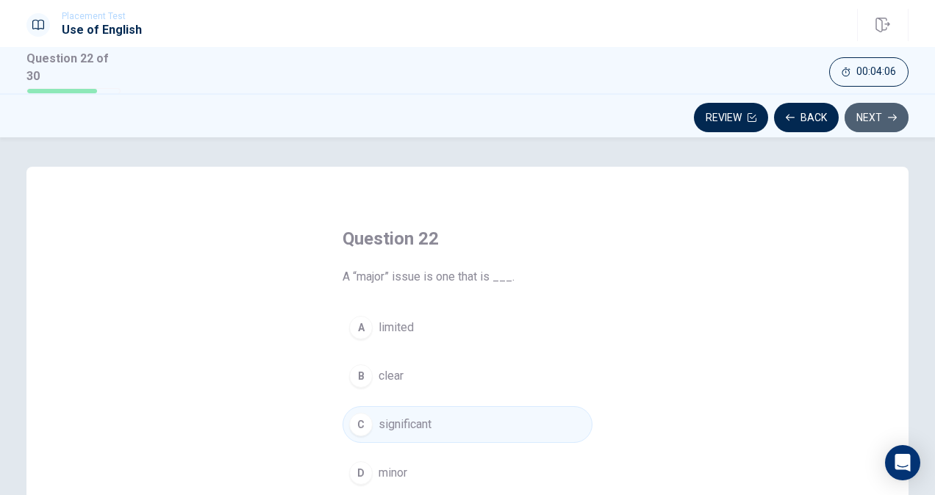
click at [871, 118] on button "Next" at bounding box center [876, 117] width 64 height 29
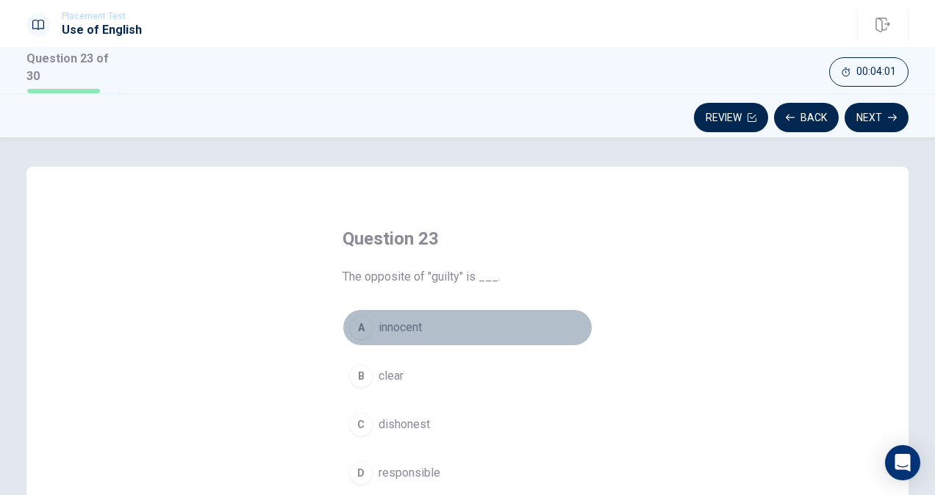
click at [431, 327] on button "A innocent" at bounding box center [467, 327] width 250 height 37
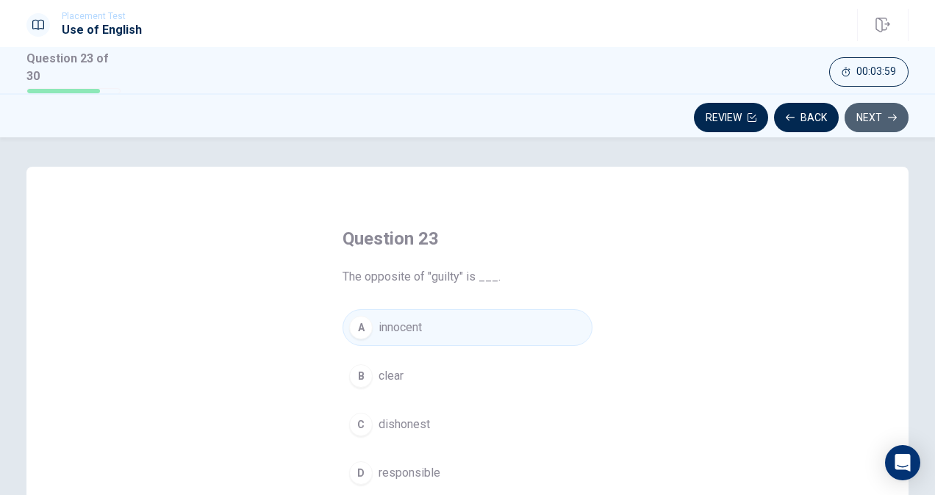
click at [871, 114] on button "Next" at bounding box center [876, 117] width 64 height 29
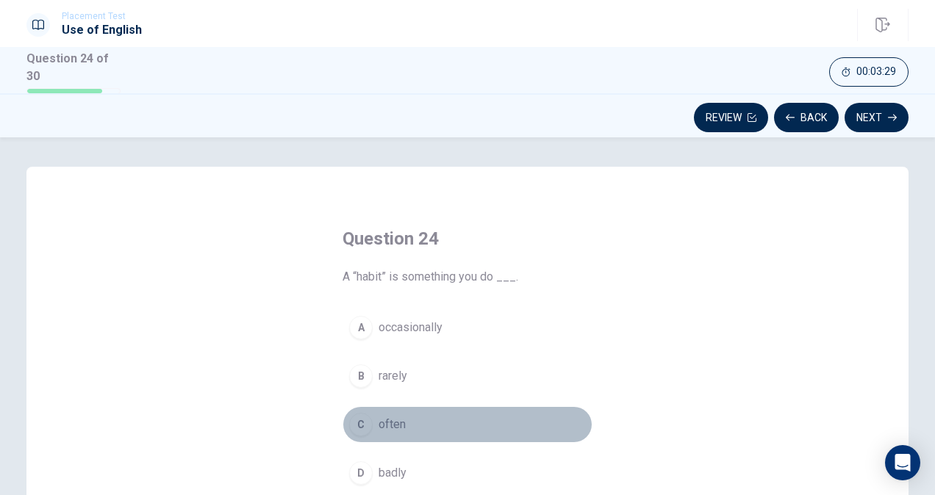
click at [400, 423] on span "often" at bounding box center [391, 425] width 27 height 18
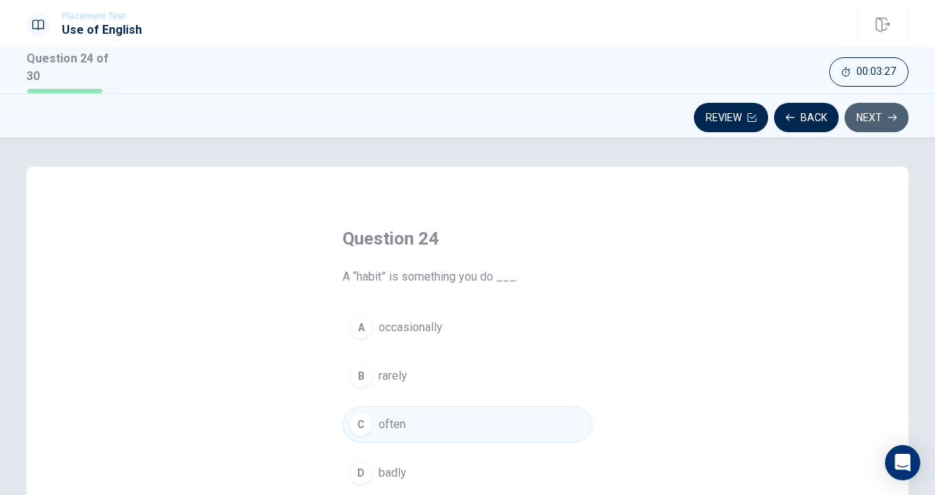
click at [874, 116] on button "Next" at bounding box center [876, 117] width 64 height 29
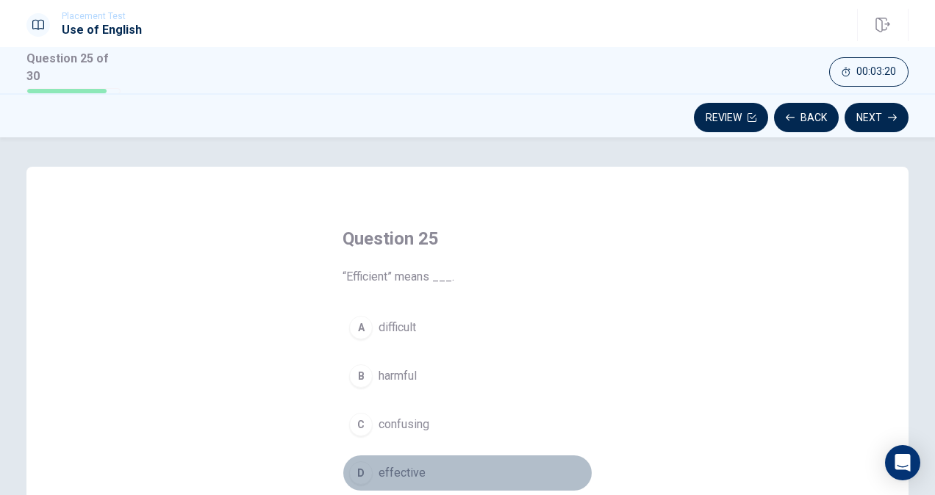
click at [403, 466] on span "effective" at bounding box center [401, 473] width 47 height 18
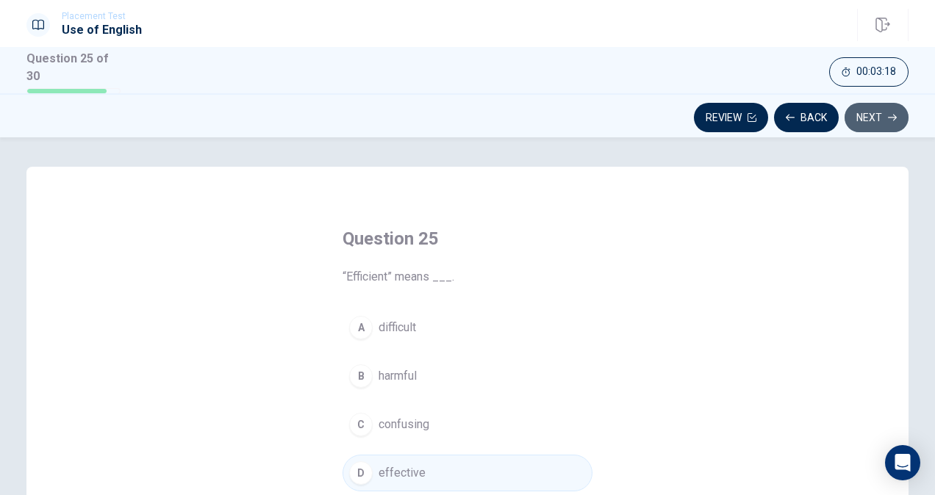
click at [883, 109] on button "Next" at bounding box center [876, 117] width 64 height 29
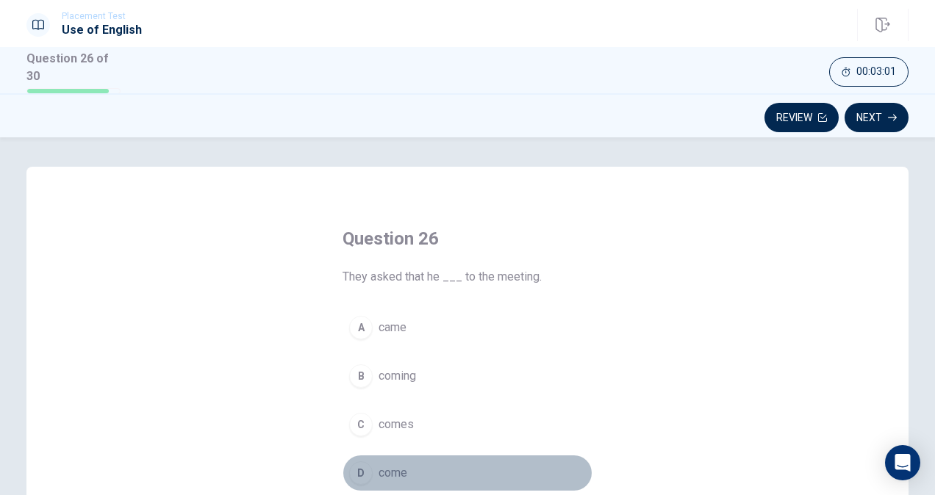
click at [395, 464] on span "come" at bounding box center [392, 473] width 29 height 18
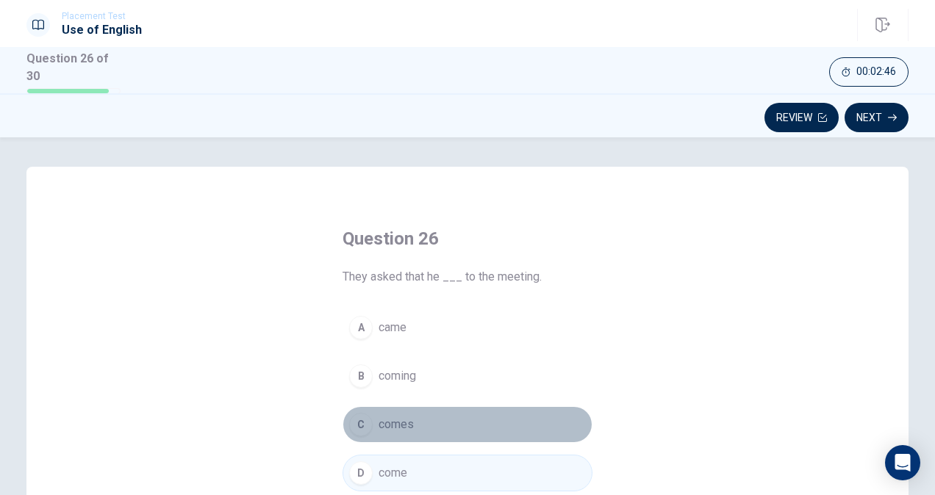
click at [426, 422] on button "C comes" at bounding box center [467, 424] width 250 height 37
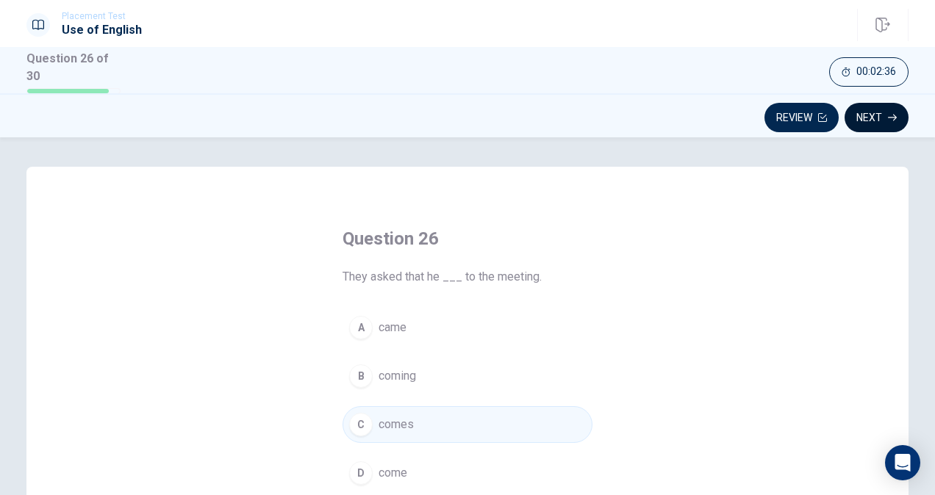
click at [885, 121] on button "Next" at bounding box center [876, 117] width 64 height 29
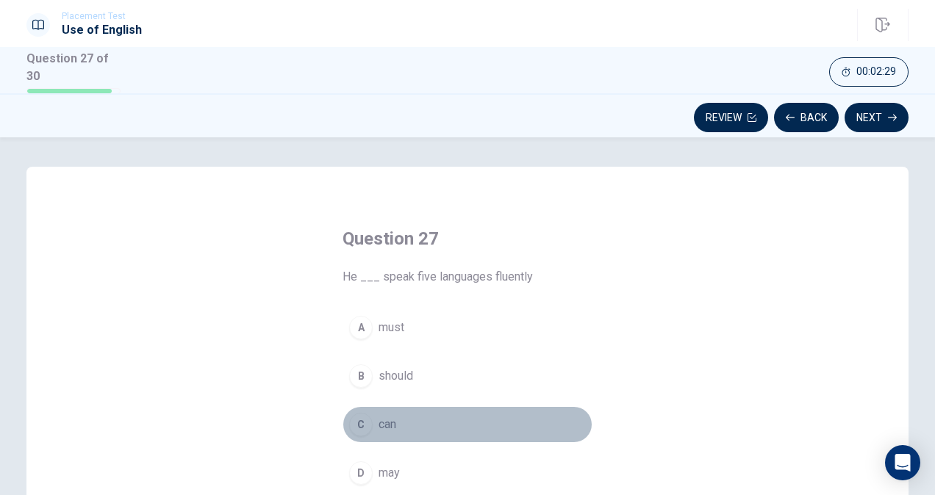
click at [426, 417] on button "C can" at bounding box center [467, 424] width 250 height 37
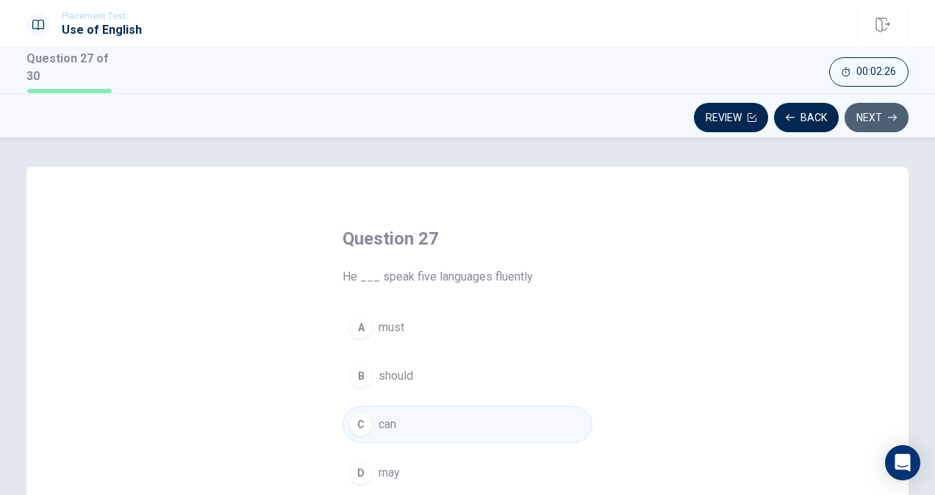
click at [882, 110] on button "Next" at bounding box center [876, 117] width 64 height 29
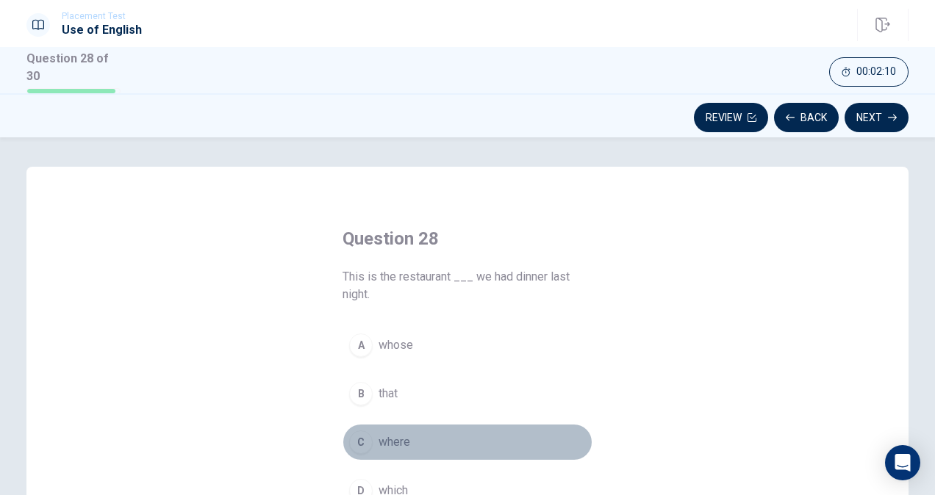
click at [411, 431] on button "C where" at bounding box center [467, 442] width 250 height 37
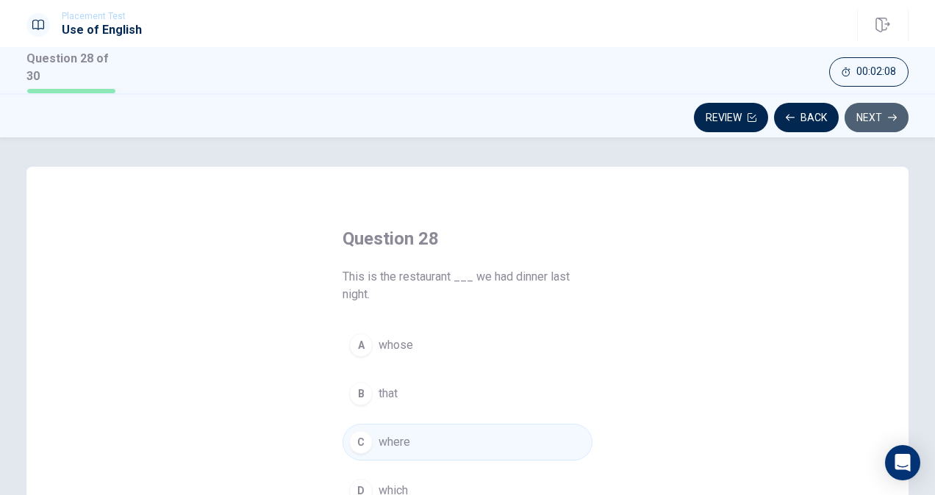
click at [876, 116] on button "Next" at bounding box center [876, 117] width 64 height 29
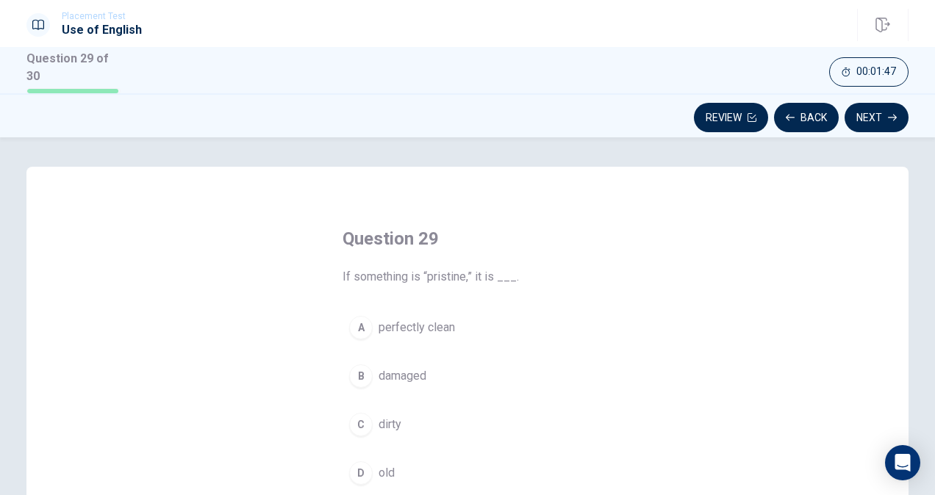
click at [439, 328] on span "perfectly clean" at bounding box center [416, 328] width 76 height 18
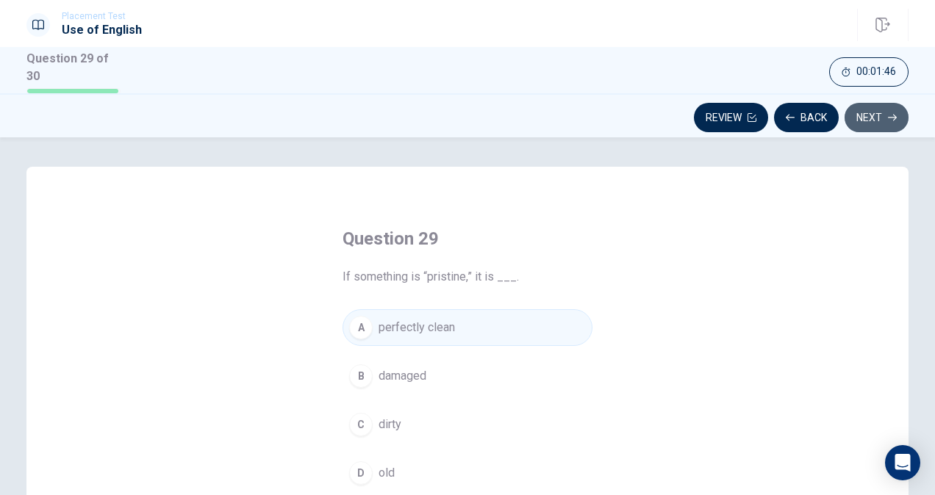
click at [876, 103] on button "Next" at bounding box center [876, 117] width 64 height 29
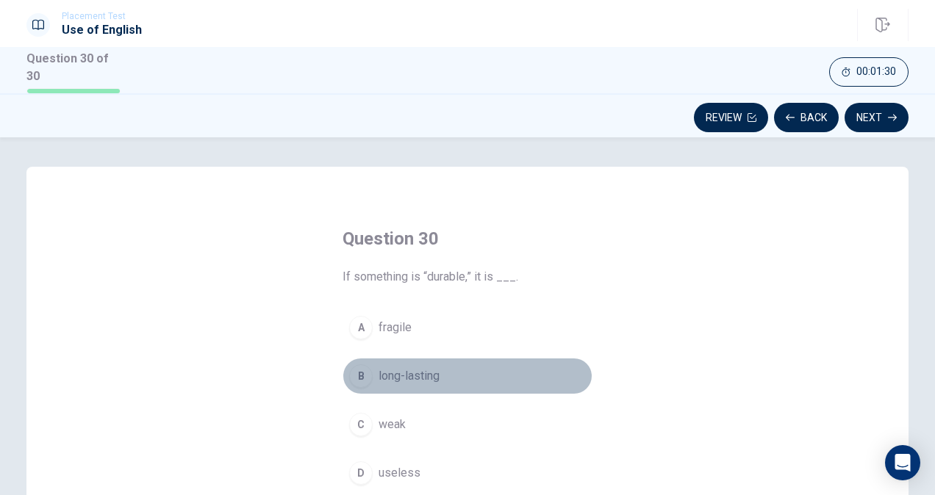
click at [417, 367] on span "long-lasting" at bounding box center [408, 376] width 61 height 18
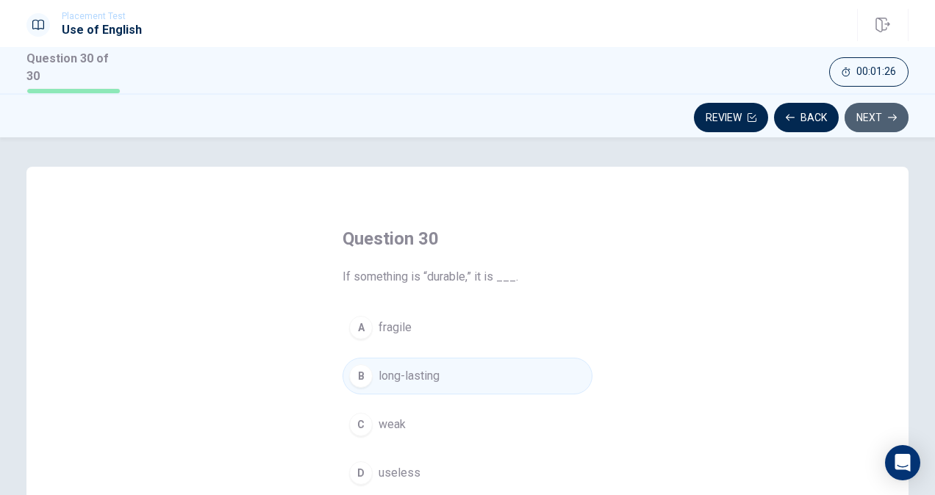
click at [880, 112] on button "Next" at bounding box center [876, 117] width 64 height 29
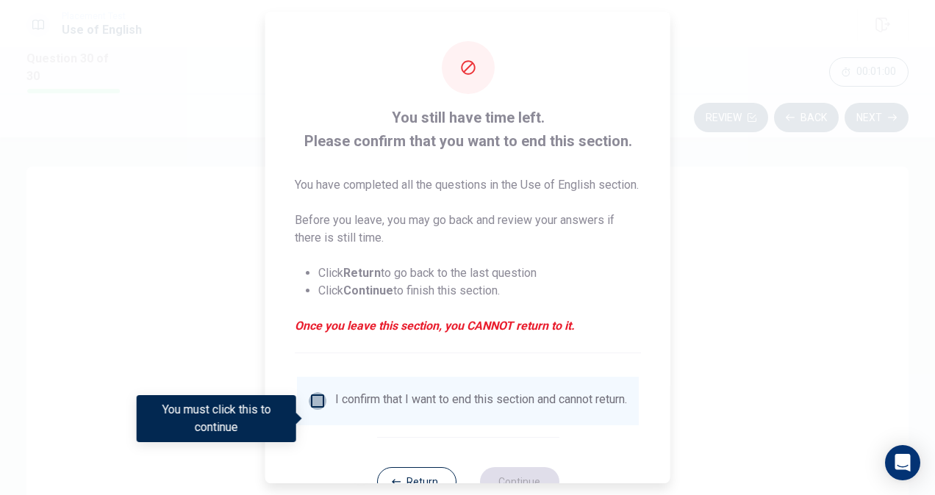
click at [318, 410] on input "You must click this to continue" at bounding box center [318, 401] width 18 height 18
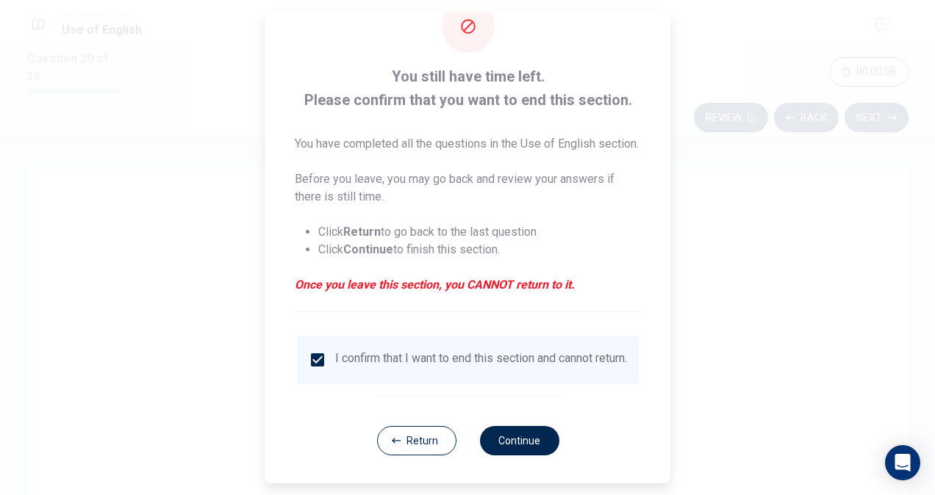
scroll to position [71, 0]
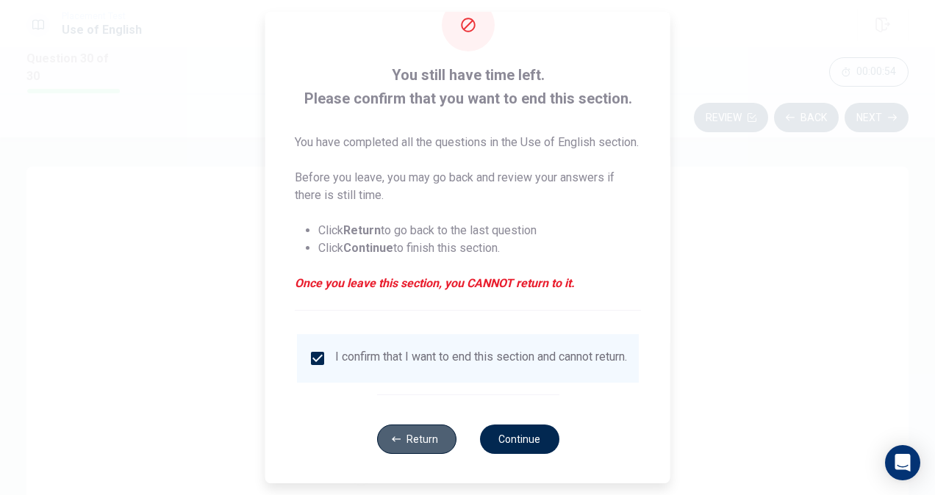
click at [436, 433] on button "Return" at bounding box center [415, 439] width 79 height 29
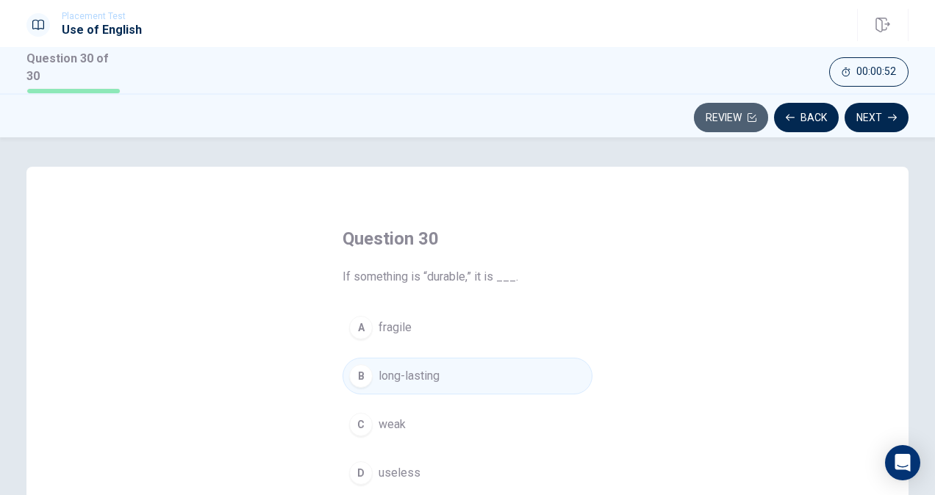
click at [749, 118] on icon "button" at bounding box center [751, 117] width 9 height 9
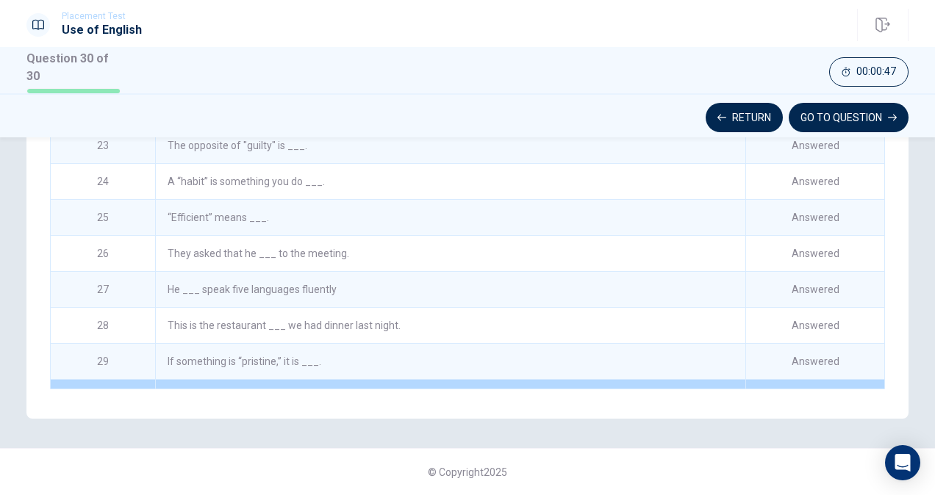
scroll to position [750, 0]
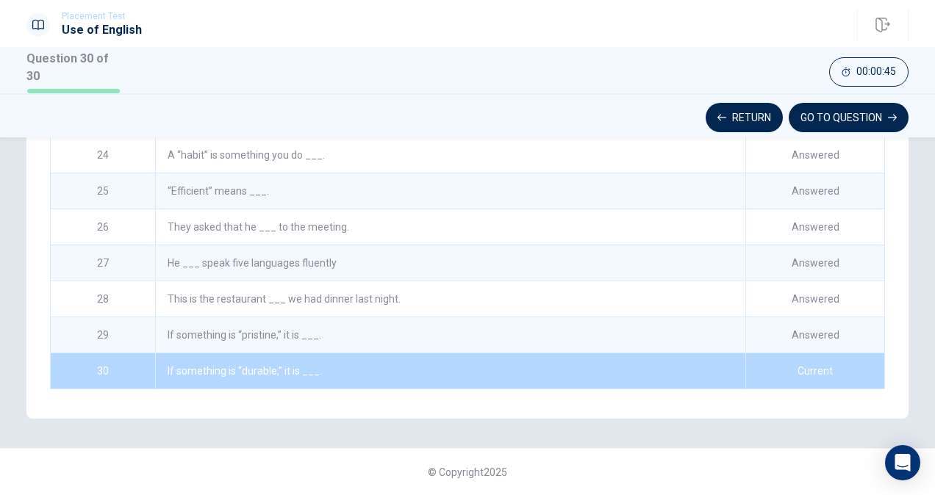
click at [573, 362] on div "If something is “durable,” it is ___." at bounding box center [450, 370] width 590 height 35
click at [824, 116] on button "GO TO QUESTION" at bounding box center [848, 117] width 120 height 29
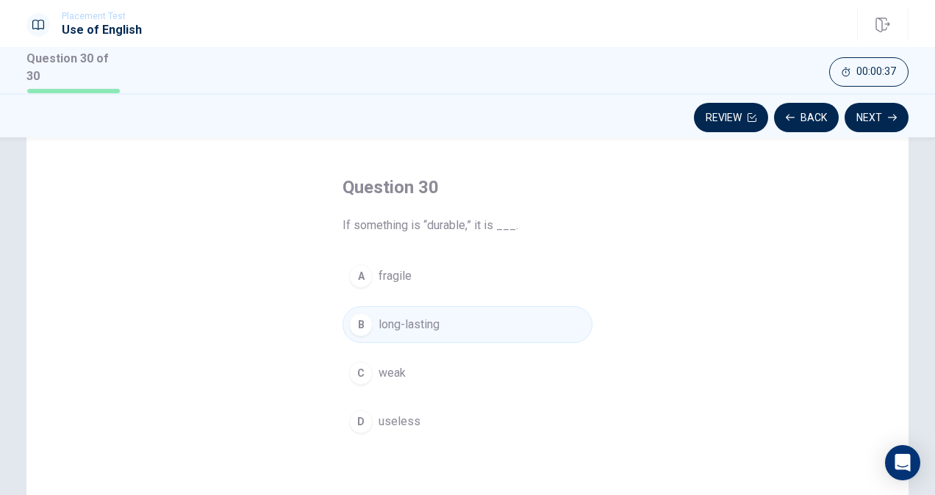
scroll to position [50, 0]
click at [887, 120] on button "Next" at bounding box center [876, 117] width 64 height 29
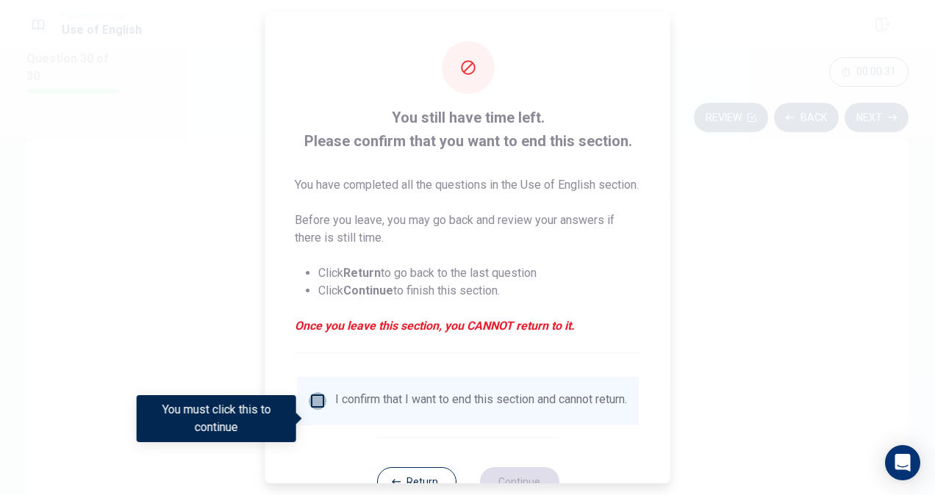
click at [317, 410] on input "You must click this to continue" at bounding box center [318, 401] width 18 height 18
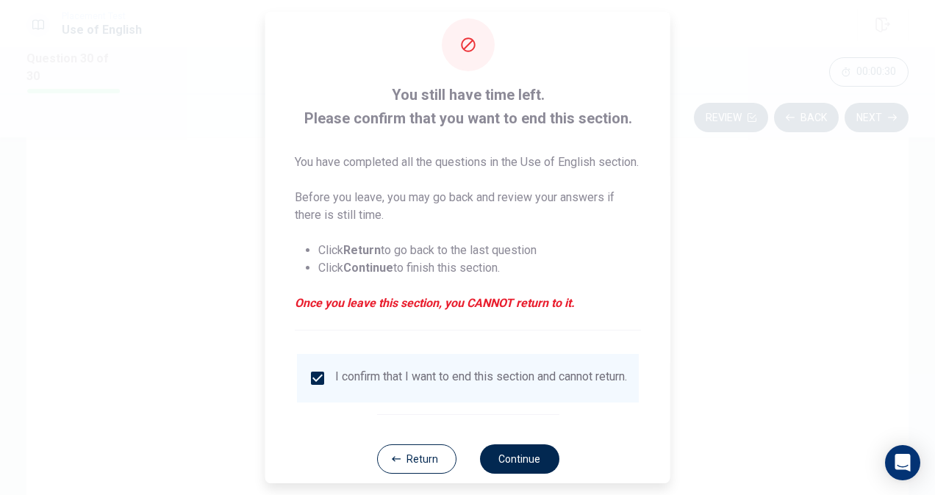
scroll to position [71, 0]
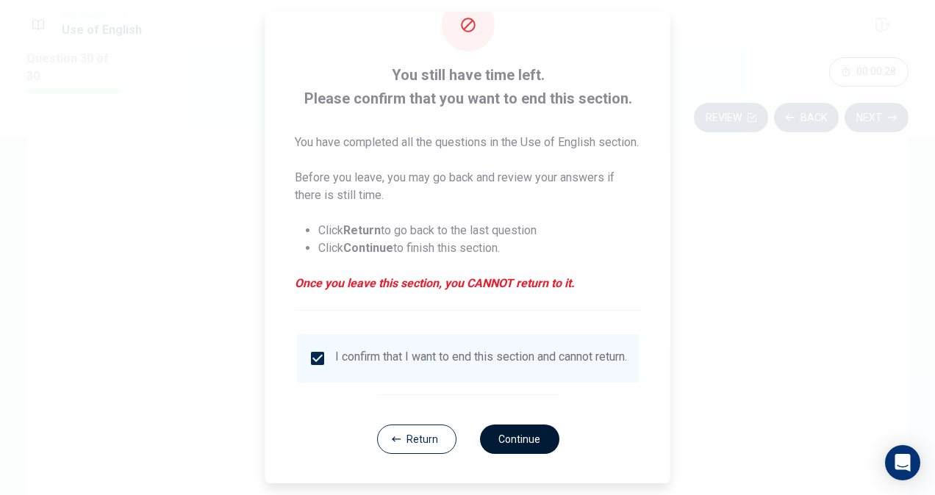
click at [532, 443] on button "Continue" at bounding box center [518, 439] width 79 height 29
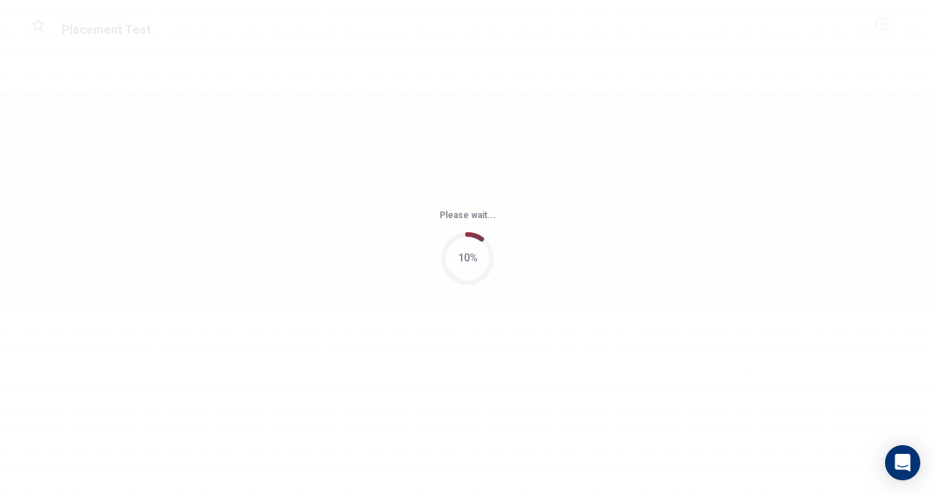
scroll to position [0, 0]
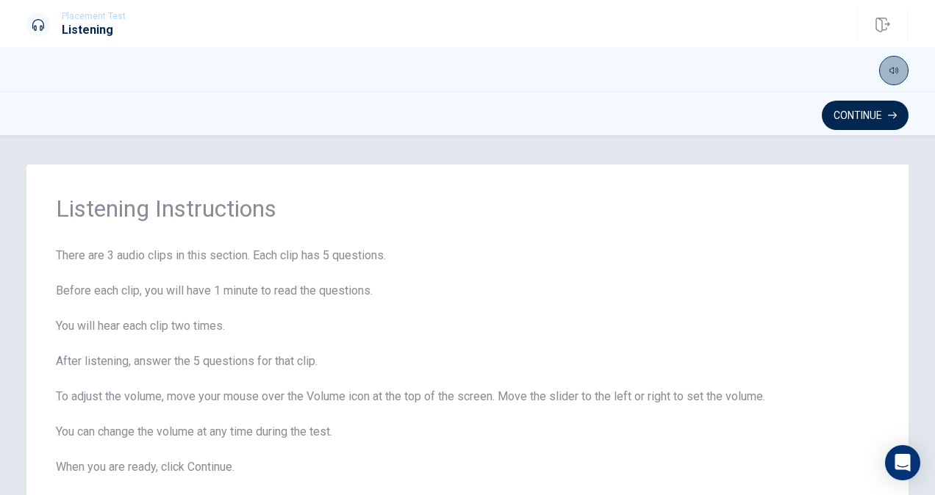
click at [892, 83] on button "button" at bounding box center [893, 70] width 29 height 29
drag, startPoint x: 893, startPoint y: 87, endPoint x: 880, endPoint y: 91, distance: 13.7
click at [880, 91] on span at bounding box center [879, 90] width 9 height 9
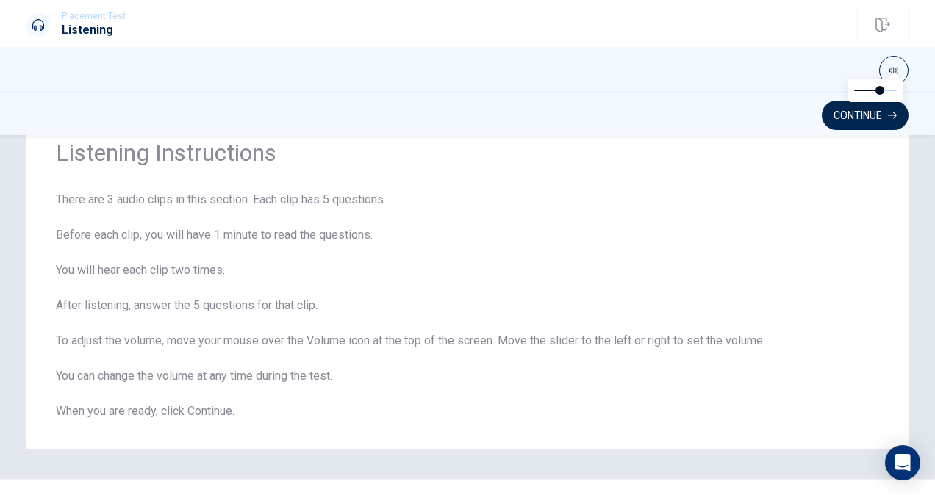
scroll to position [87, 0]
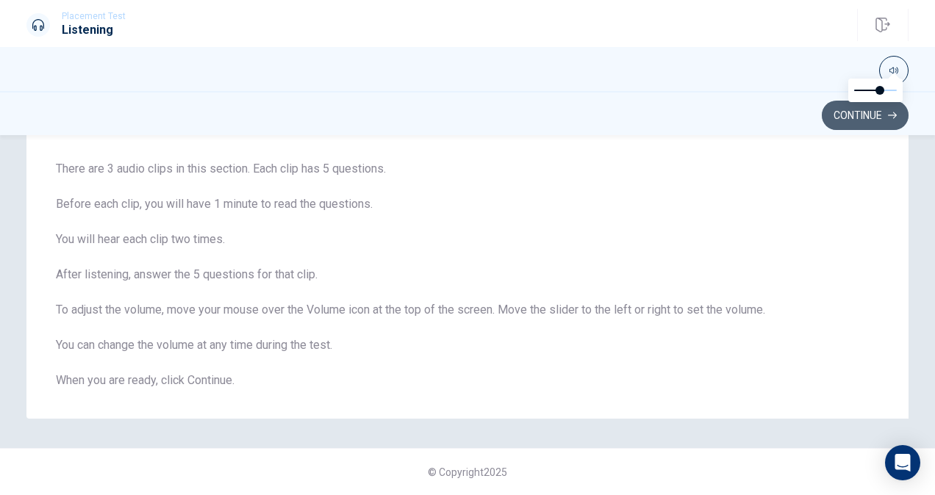
click at [870, 116] on button "Continue" at bounding box center [864, 115] width 87 height 29
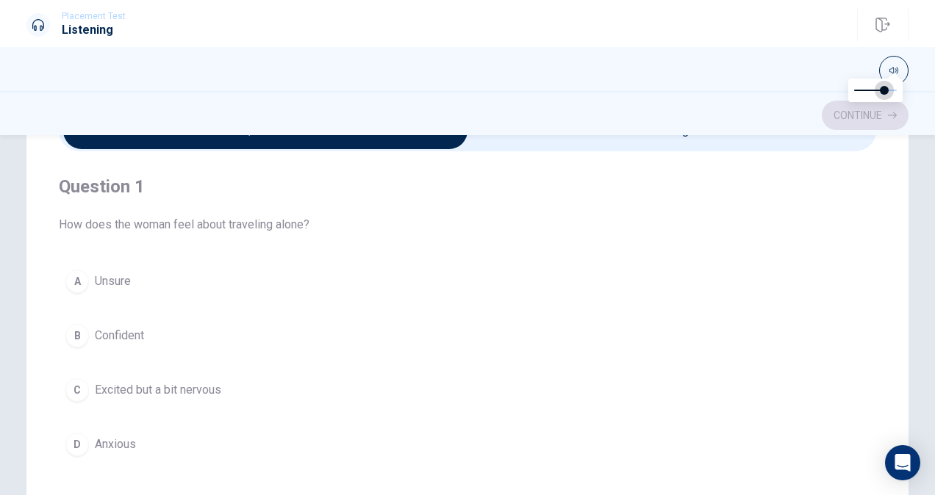
click at [882, 90] on span at bounding box center [884, 90] width 9 height 9
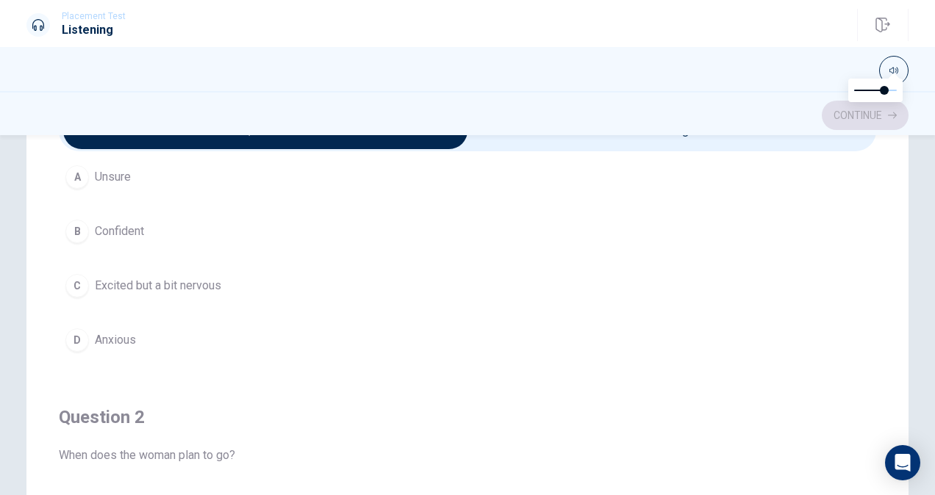
scroll to position [0, 0]
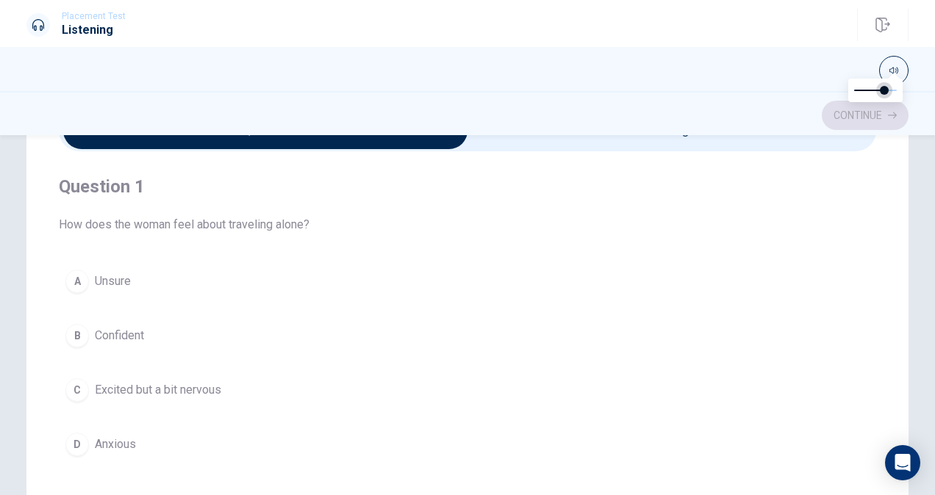
type input "0.9"
click at [891, 90] on span at bounding box center [892, 90] width 9 height 9
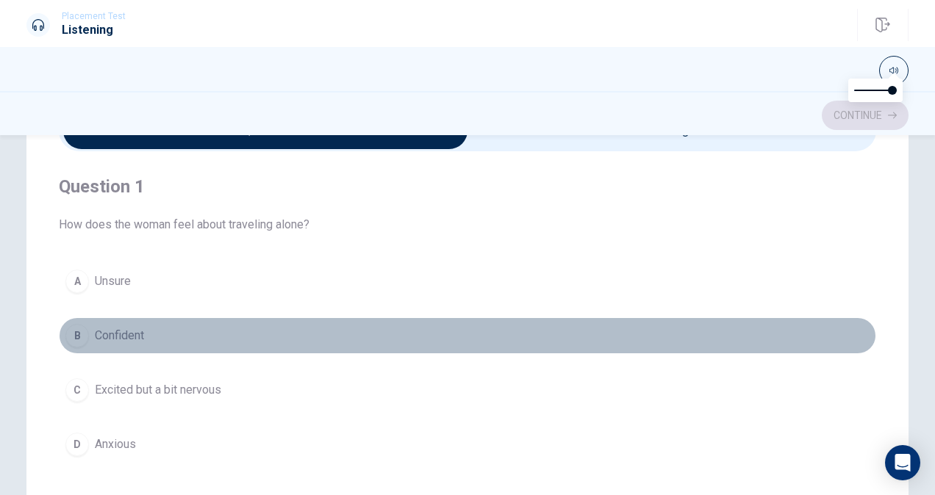
click at [486, 317] on button "B Confident" at bounding box center [467, 335] width 817 height 37
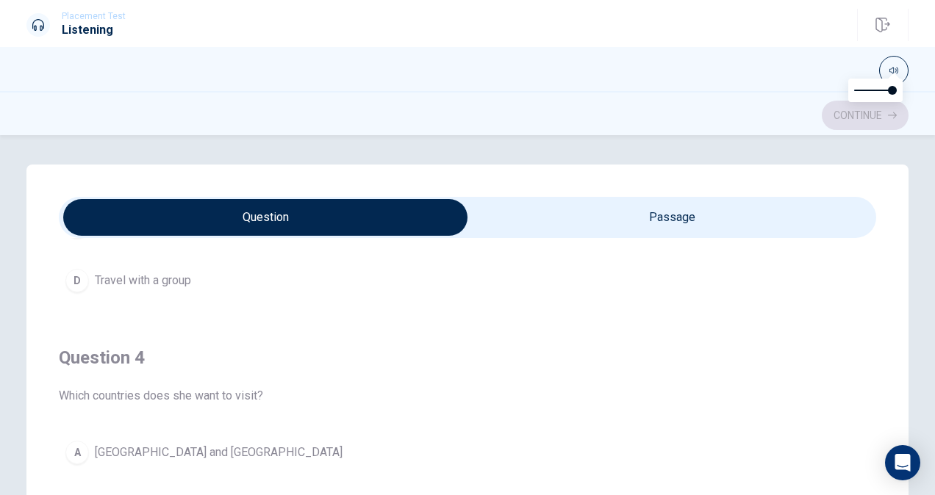
click at [774, 217] on input "checkbox" at bounding box center [265, 217] width 1226 height 37
checkbox input "true"
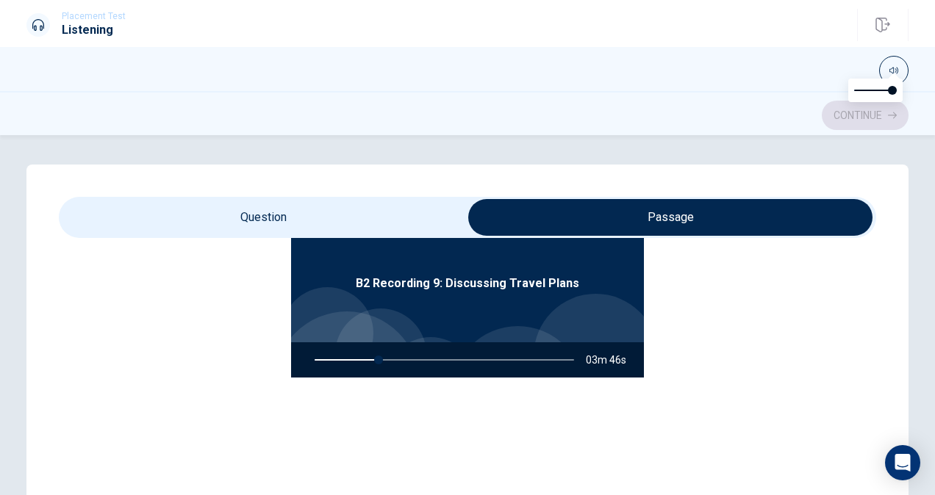
scroll to position [82, 0]
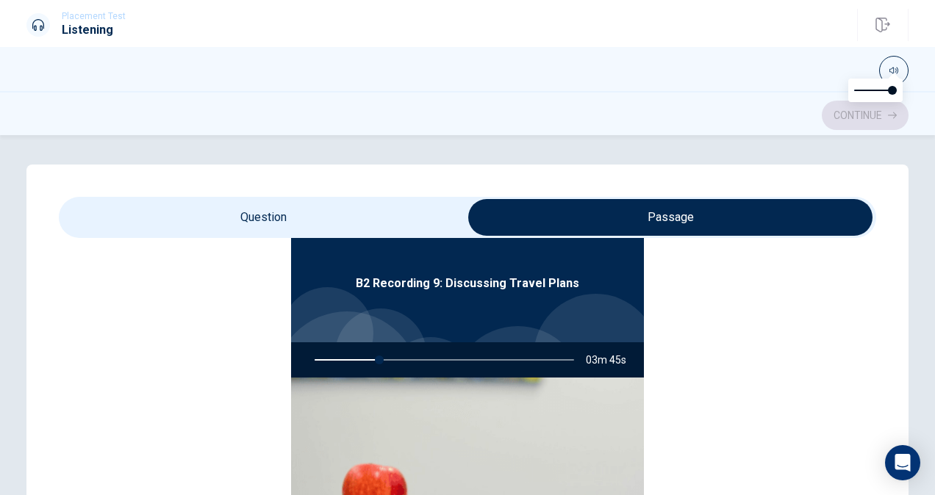
type input "25"
click at [380, 216] on input "checkbox" at bounding box center [670, 217] width 1226 height 37
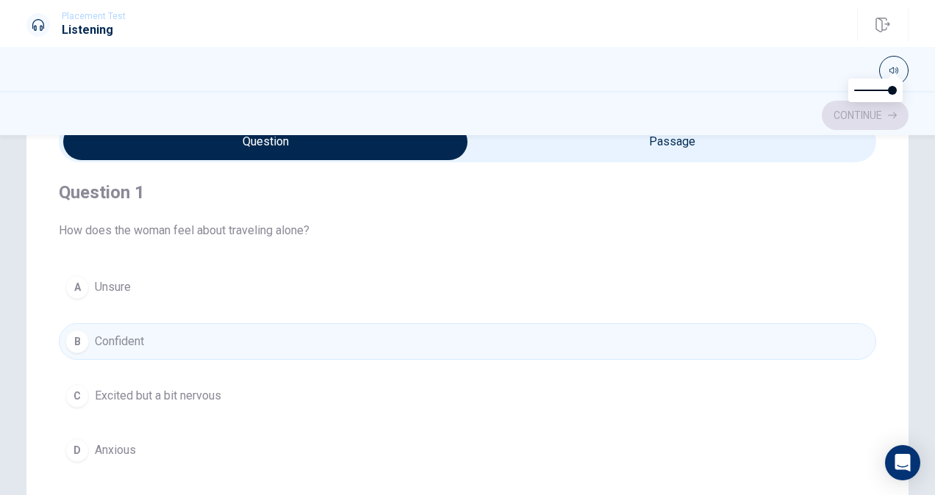
scroll to position [33, 0]
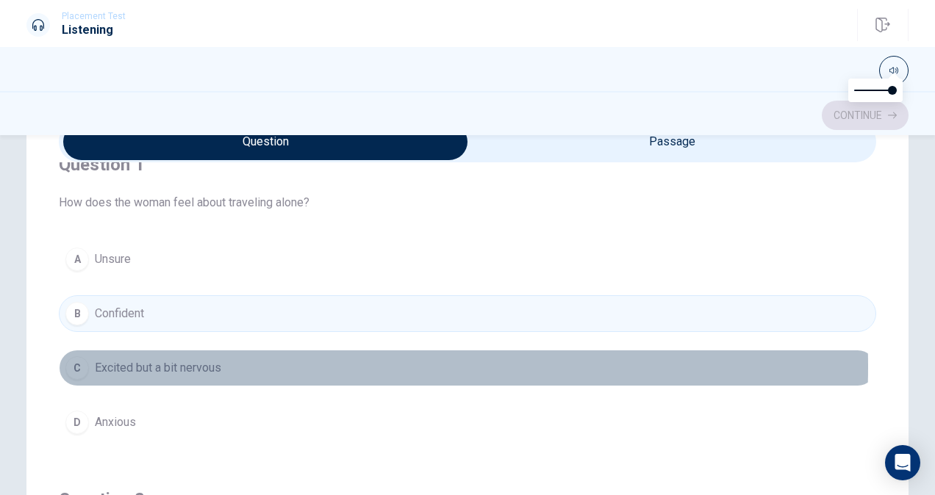
click at [202, 365] on span "Excited but a bit nervous" at bounding box center [158, 368] width 126 height 18
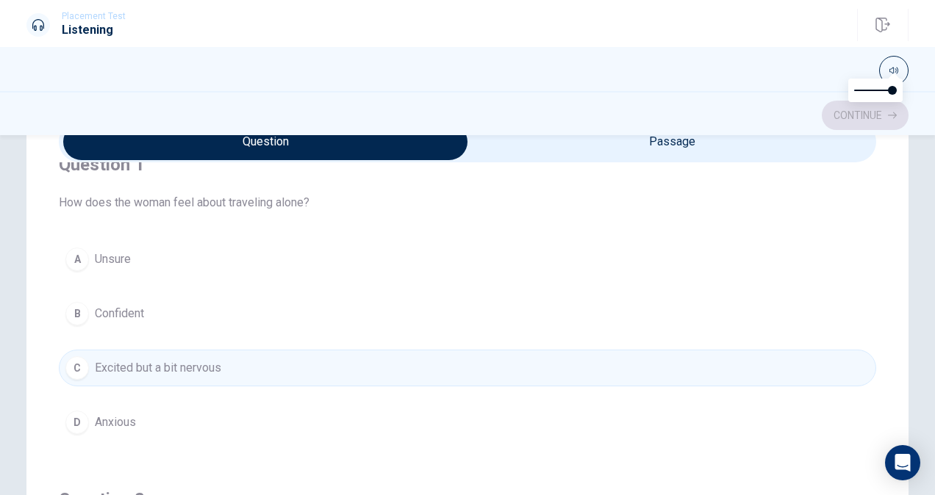
drag, startPoint x: 863, startPoint y: 249, endPoint x: 866, endPoint y: 266, distance: 17.2
click at [866, 267] on div "Question 1 How does the woman feel about traveling alone? A Unsure B Confident …" at bounding box center [467, 404] width 817 height 485
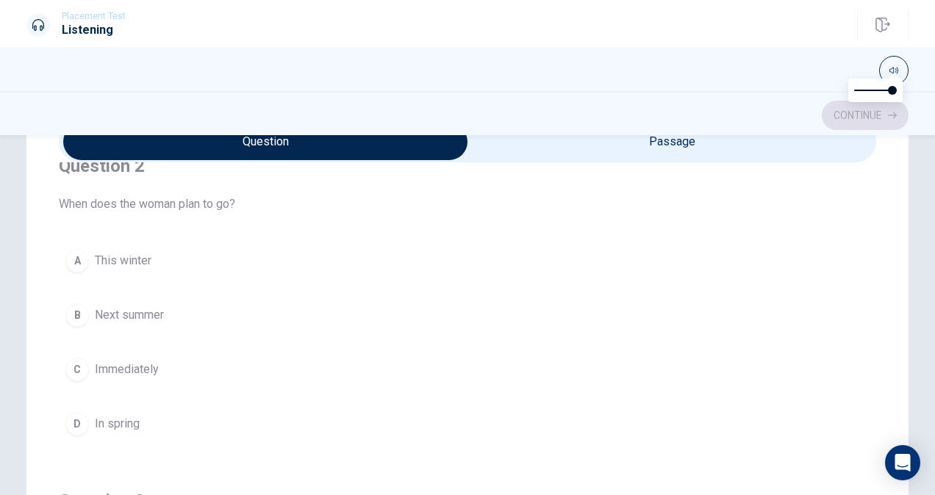
scroll to position [365, 0]
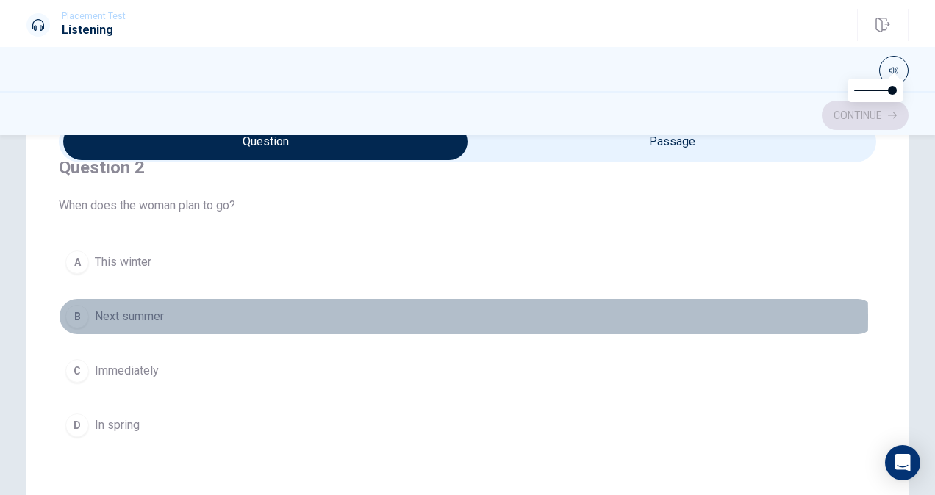
click at [174, 314] on button "B Next summer" at bounding box center [467, 316] width 817 height 37
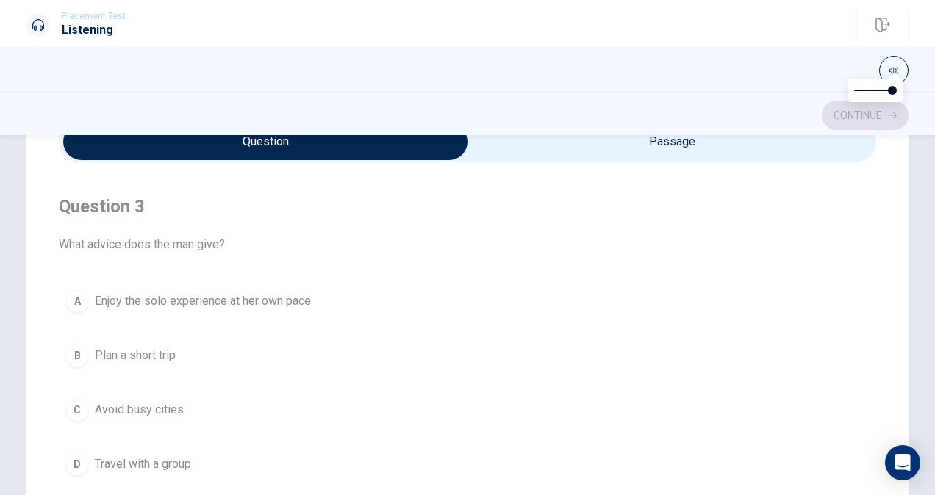
scroll to position [670, 0]
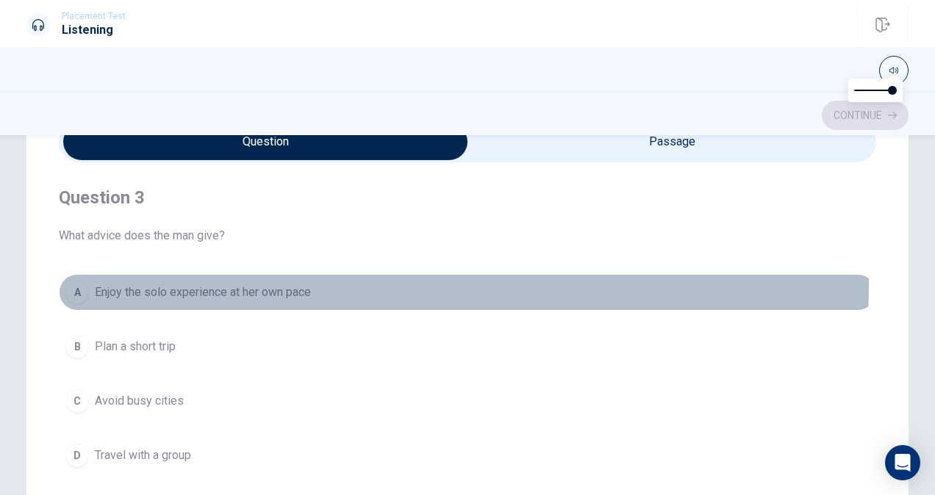
click at [291, 284] on span "Enjoy the solo experience at her own pace" at bounding box center [203, 293] width 216 height 18
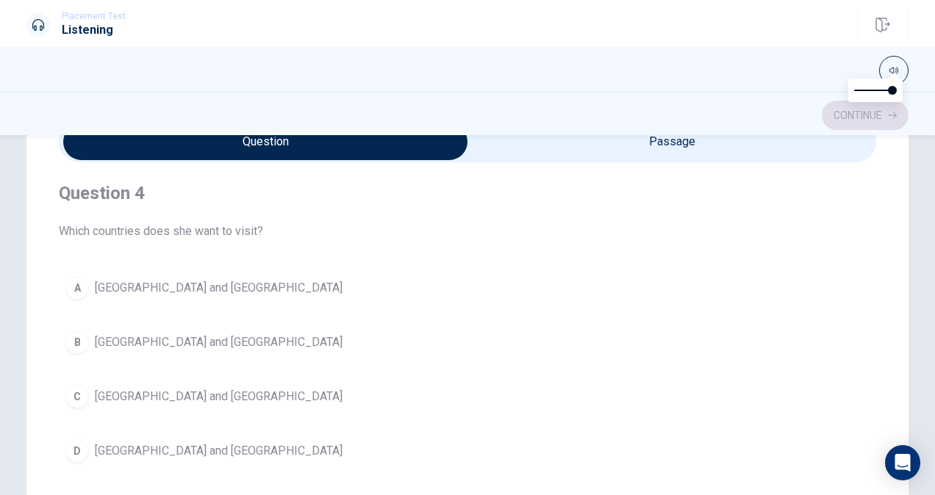
scroll to position [1011, 0]
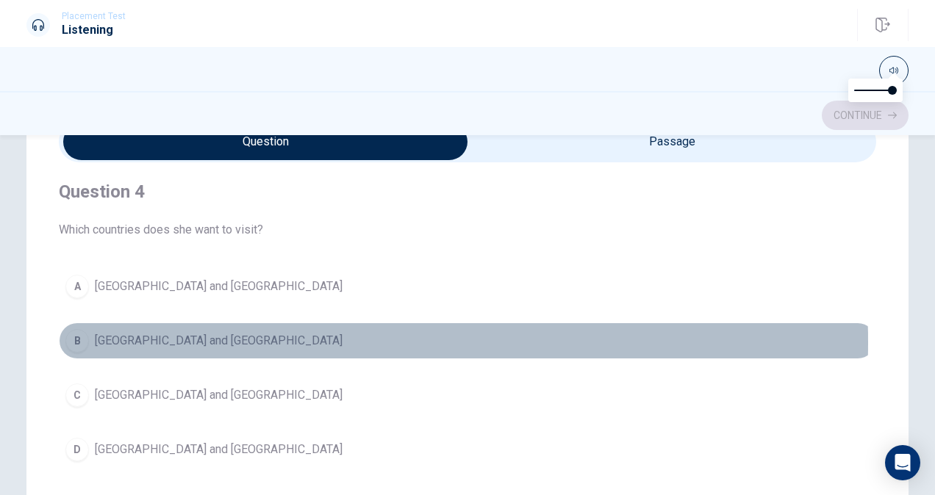
click at [198, 336] on button "B [GEOGRAPHIC_DATA] and [GEOGRAPHIC_DATA]" at bounding box center [467, 341] width 817 height 37
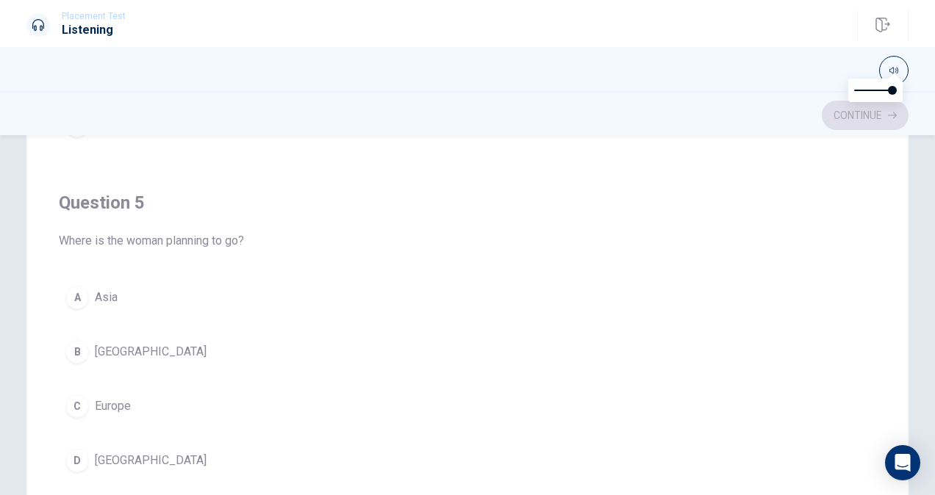
scroll to position [235, 0]
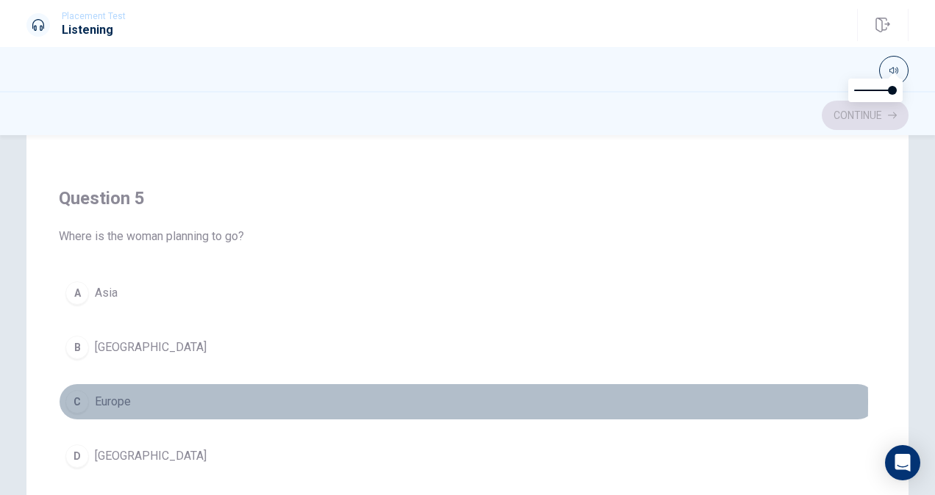
click at [130, 392] on button "C Europe" at bounding box center [467, 402] width 817 height 37
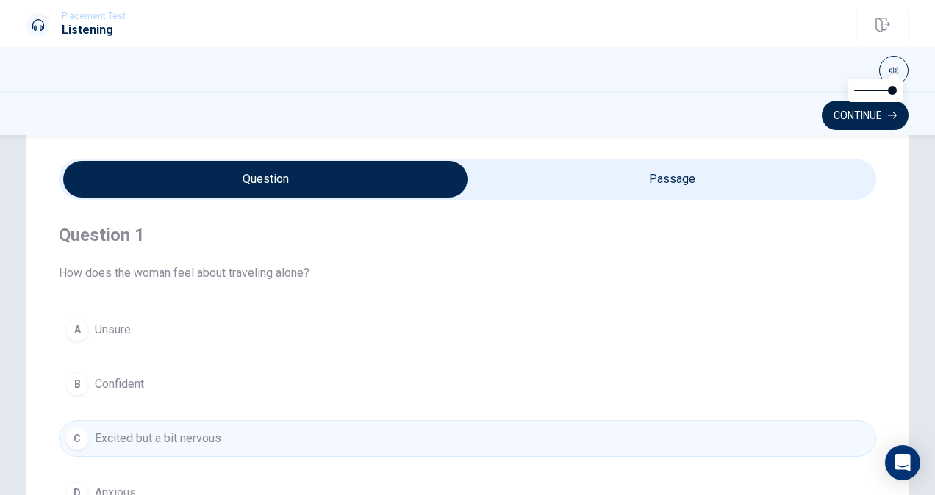
scroll to position [30, 0]
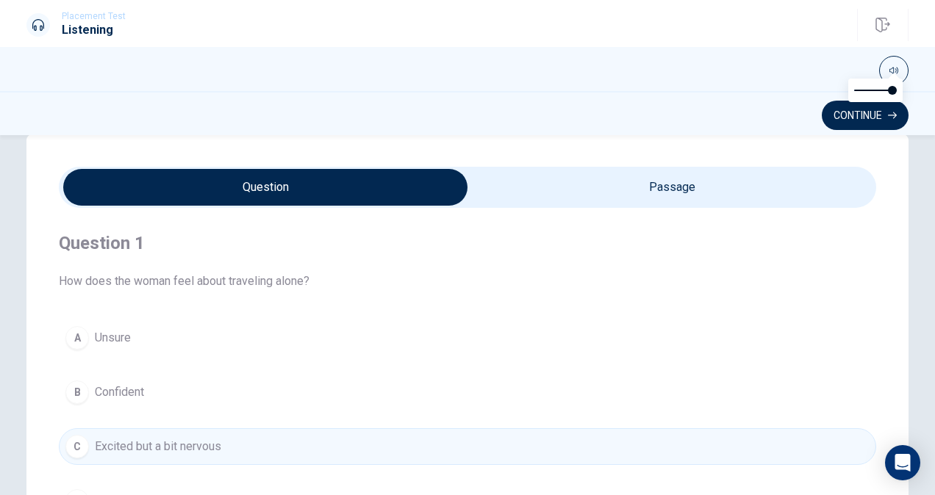
click at [691, 183] on input "checkbox" at bounding box center [265, 187] width 1226 height 37
checkbox input "true"
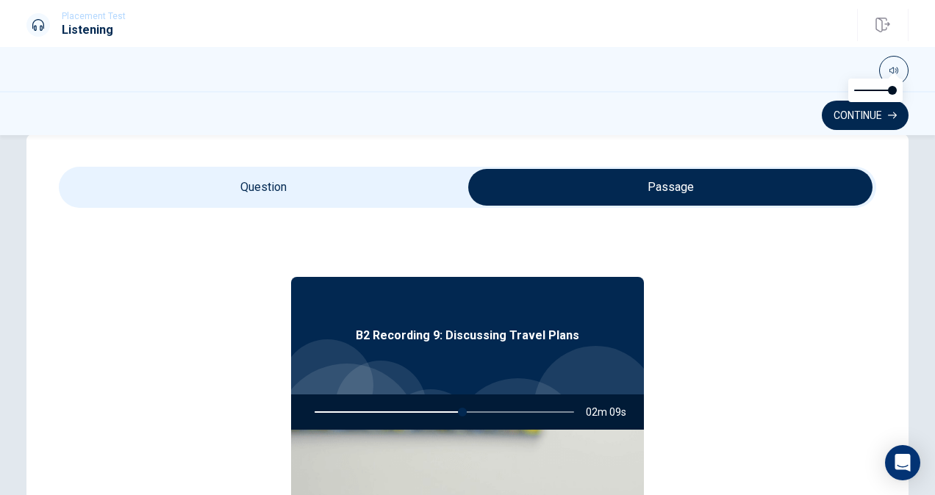
type input "57"
click at [347, 181] on input "checkbox" at bounding box center [670, 187] width 1226 height 37
checkbox input "false"
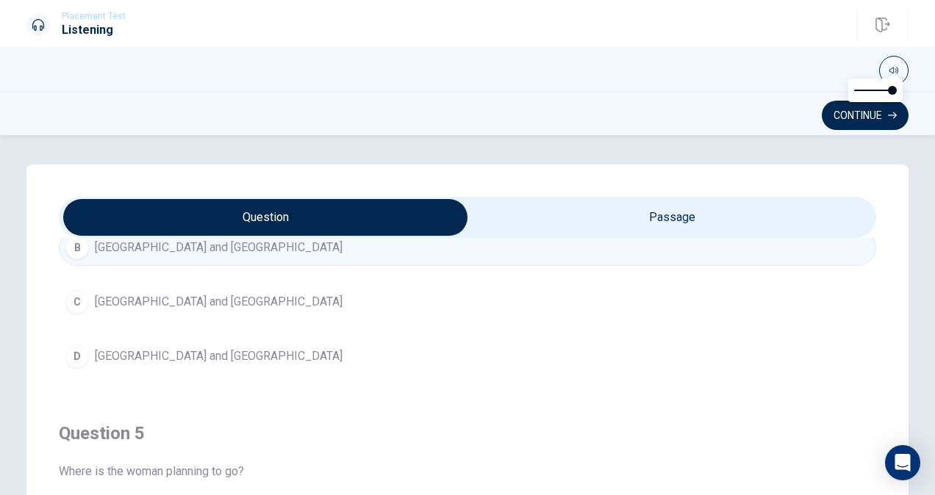
scroll to position [32, 0]
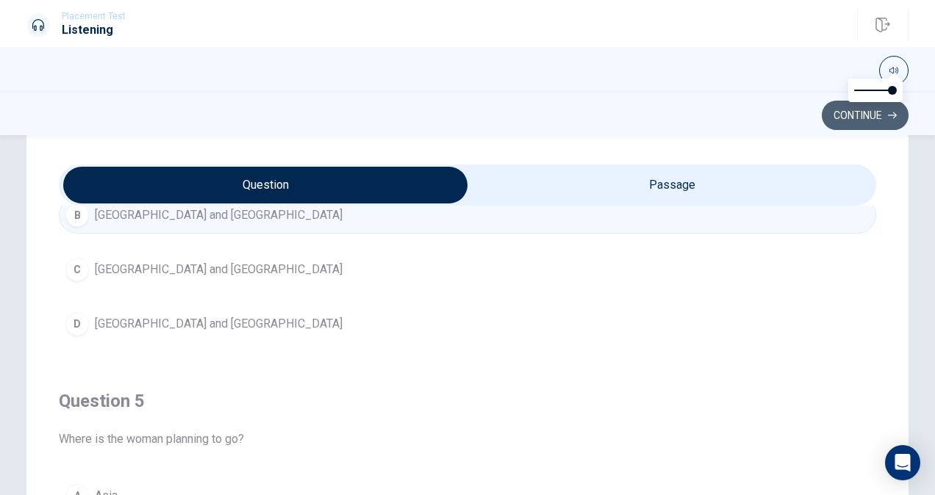
click at [860, 120] on button "Continue" at bounding box center [864, 115] width 87 height 29
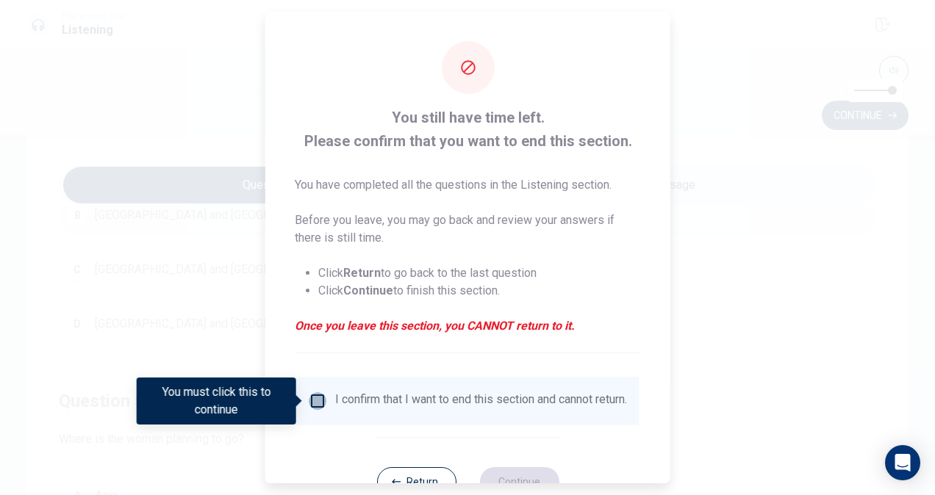
click at [316, 401] on input "You must click this to continue" at bounding box center [318, 401] width 18 height 18
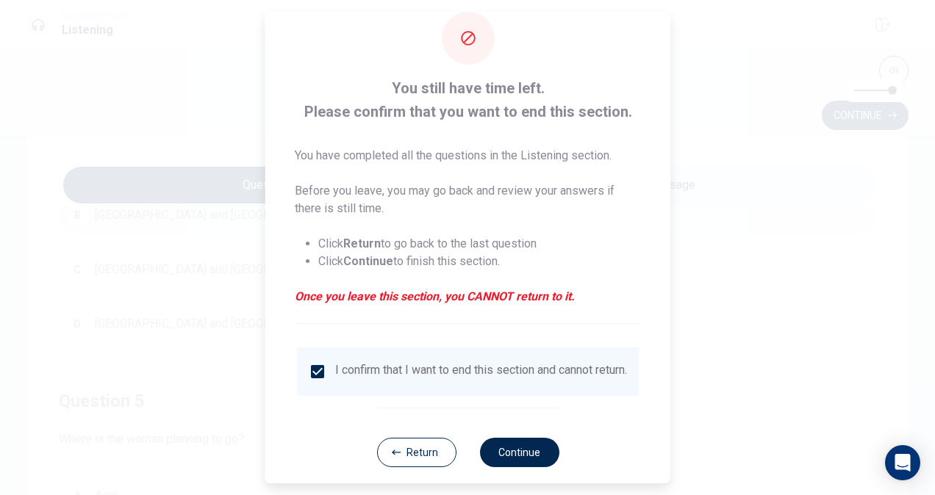
scroll to position [53, 0]
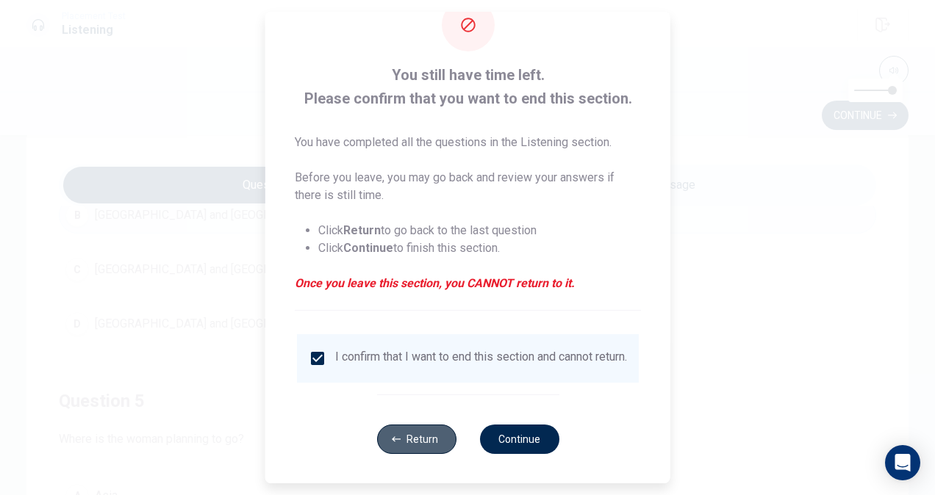
click at [413, 427] on button "Return" at bounding box center [415, 439] width 79 height 29
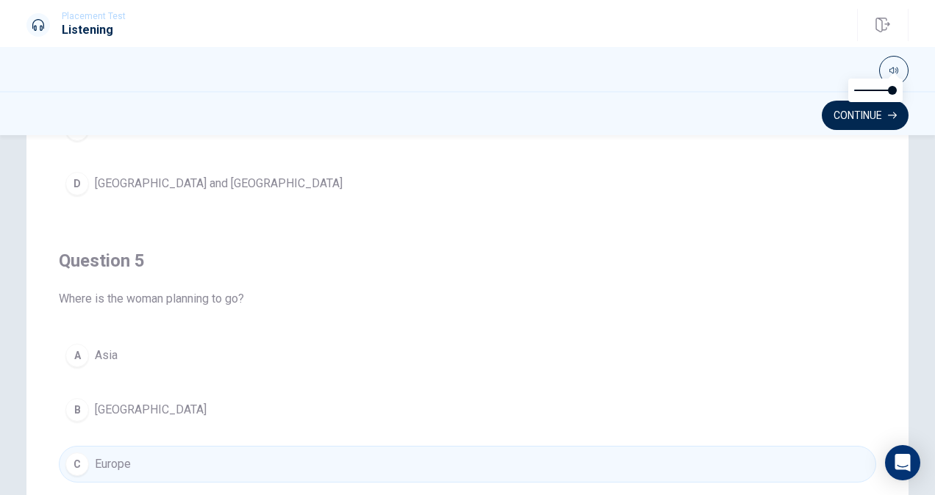
scroll to position [1180, 0]
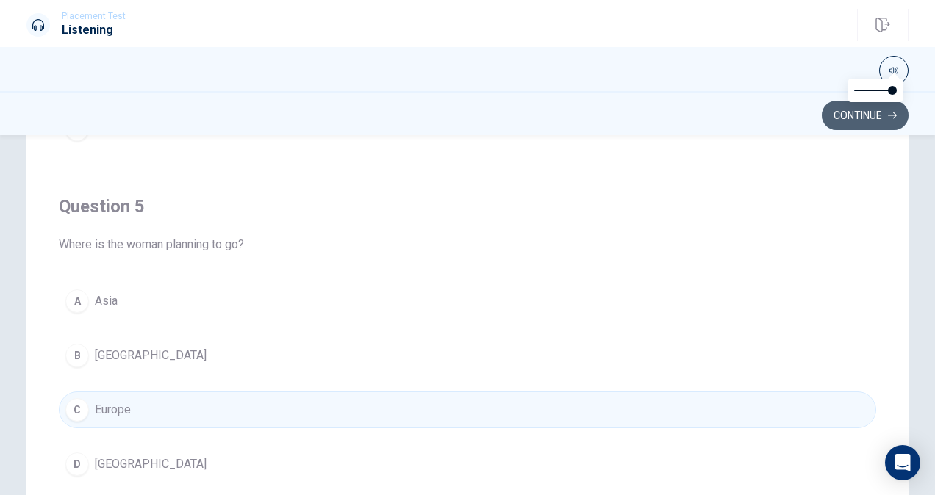
click at [851, 120] on button "Continue" at bounding box center [864, 115] width 87 height 29
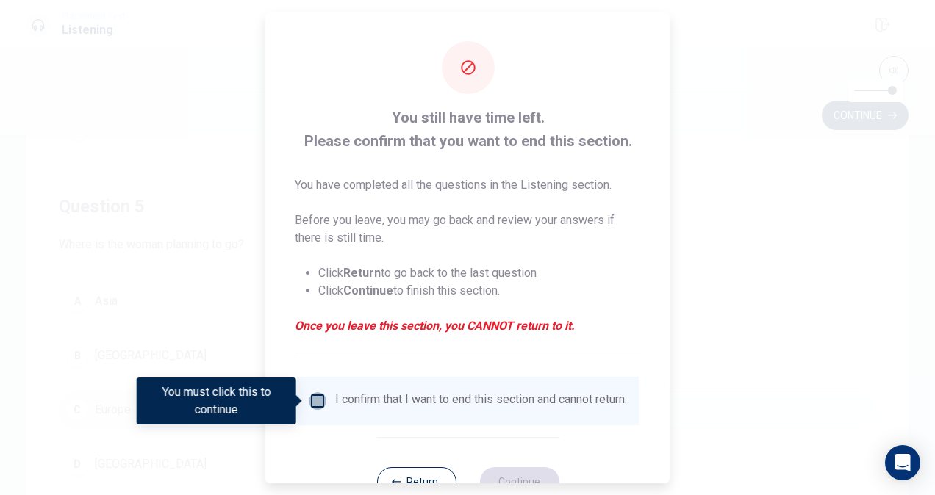
click at [316, 403] on input "You must click this to continue" at bounding box center [318, 401] width 18 height 18
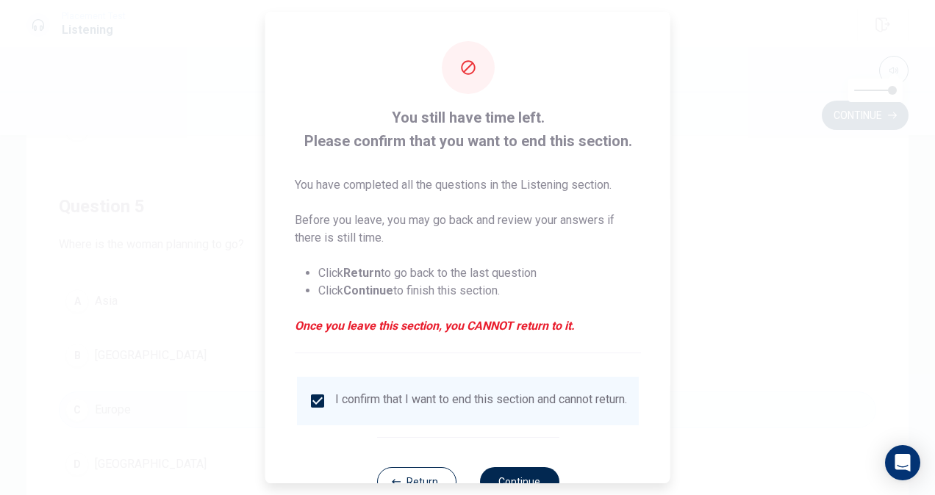
scroll to position [53, 0]
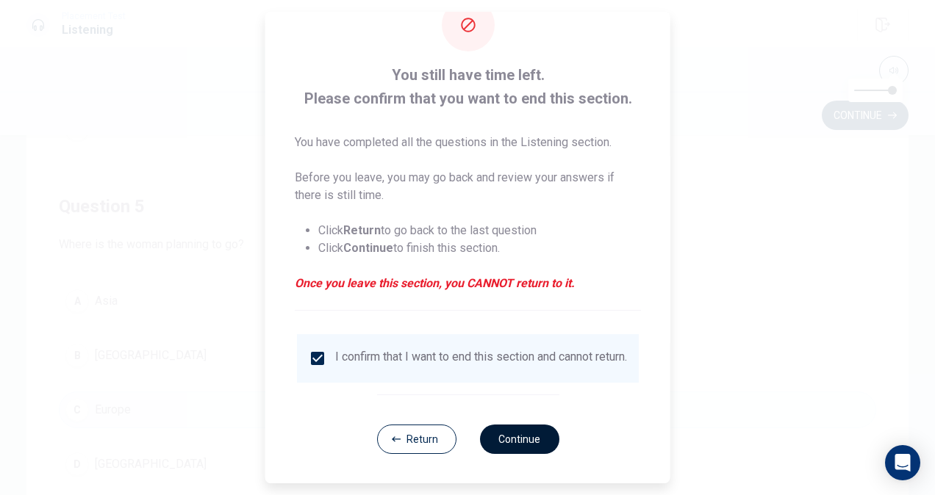
click at [506, 438] on button "Continue" at bounding box center [518, 439] width 79 height 29
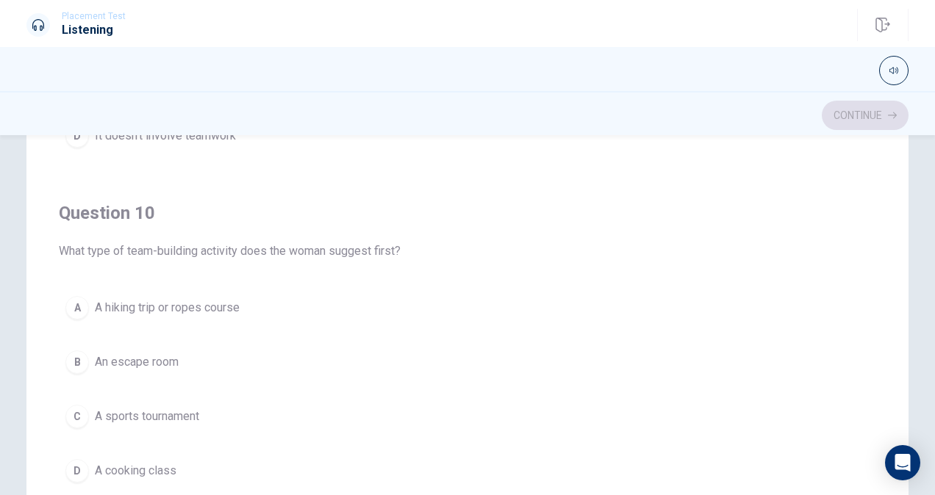
scroll to position [218, 0]
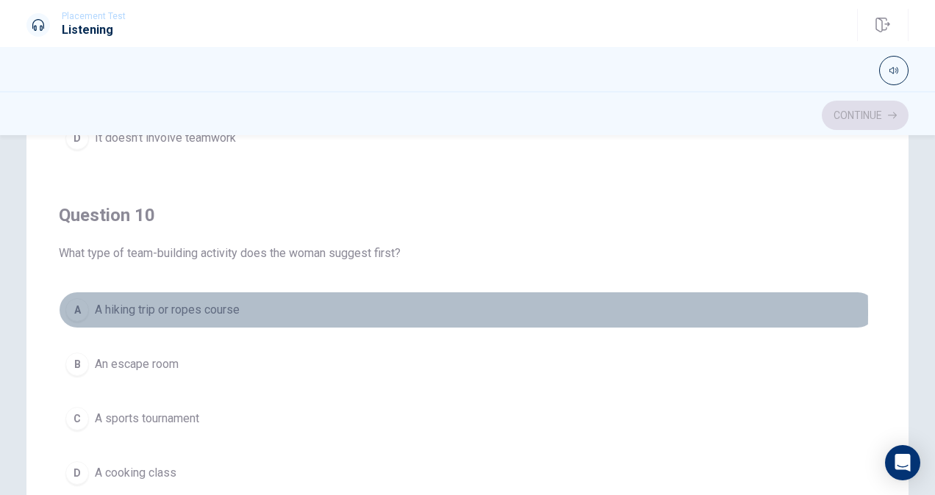
click at [212, 303] on span "A hiking trip or ropes course" at bounding box center [167, 310] width 145 height 18
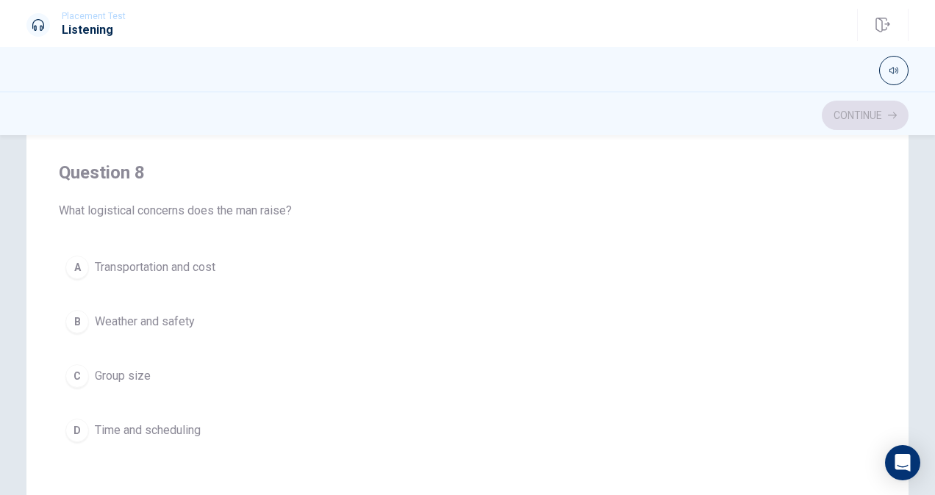
scroll to position [563, 0]
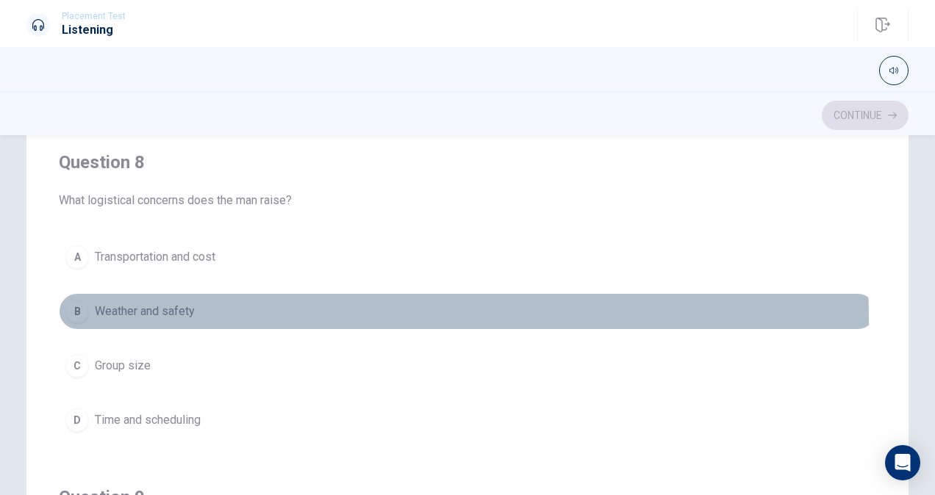
click at [153, 314] on span "Weather and safety" at bounding box center [145, 312] width 100 height 18
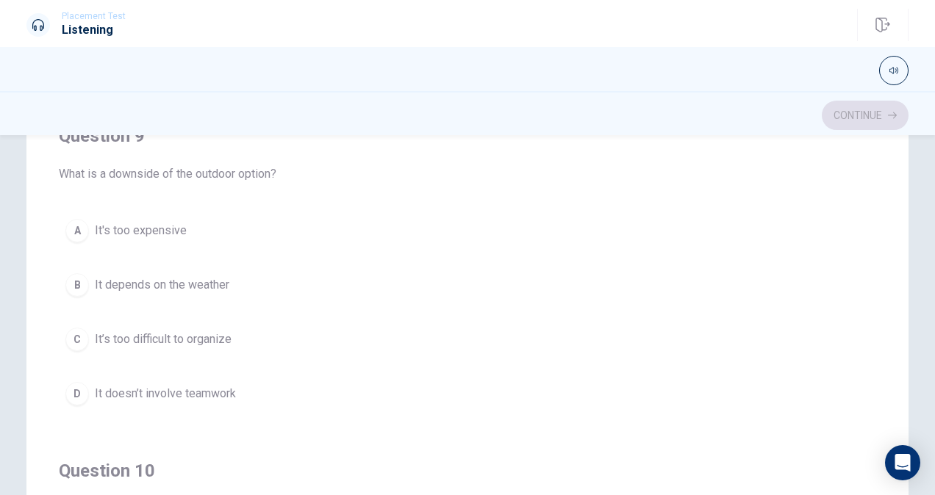
scroll to position [928, 0]
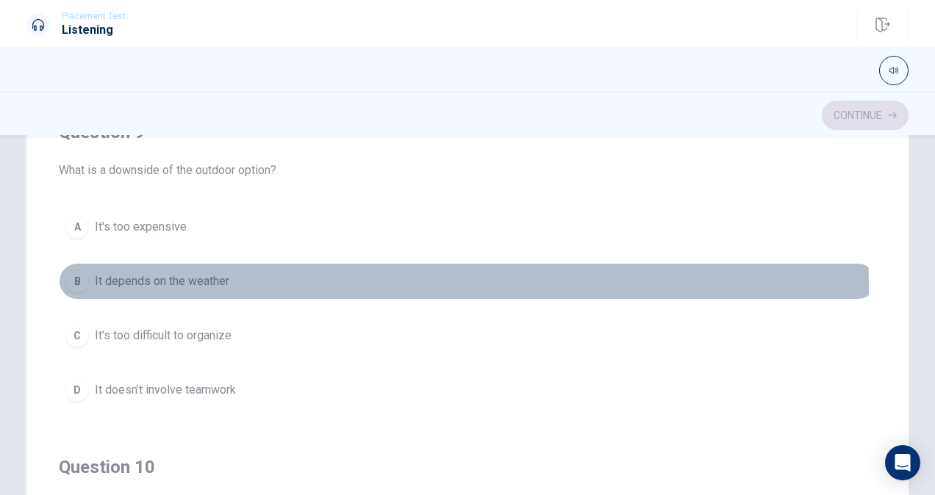
click at [227, 281] on button "B It depends on the weather" at bounding box center [467, 281] width 817 height 37
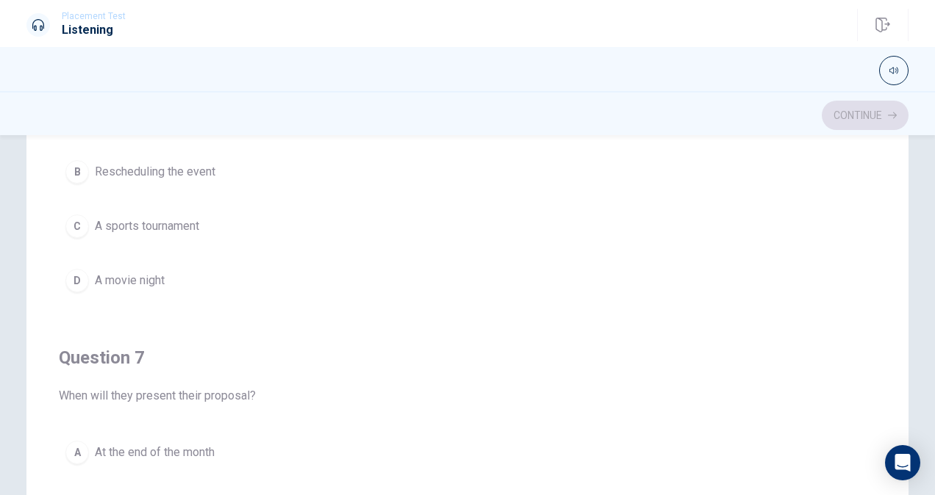
scroll to position [0, 0]
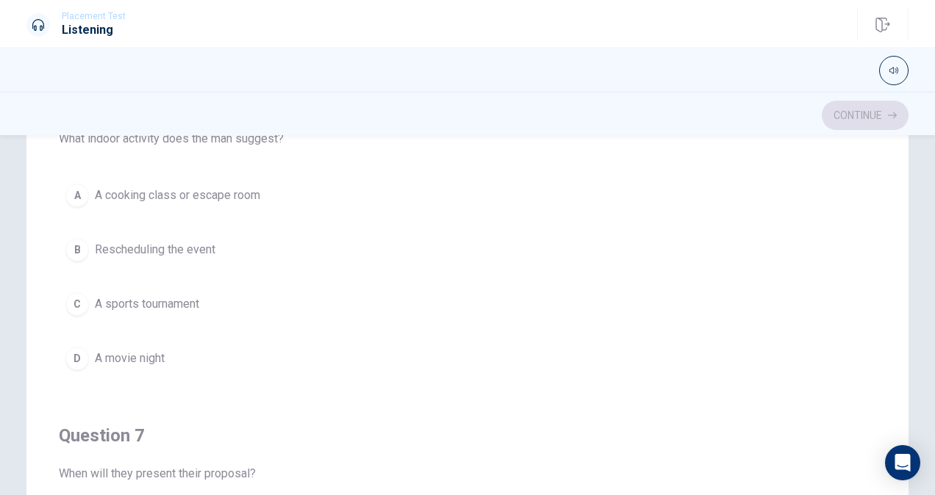
click at [243, 195] on span "A cooking class or escape room" at bounding box center [177, 196] width 165 height 18
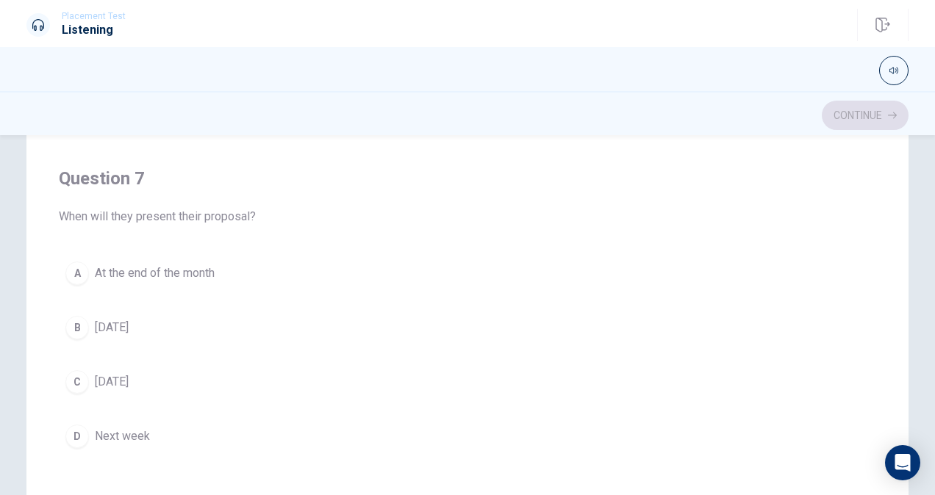
scroll to position [256, 0]
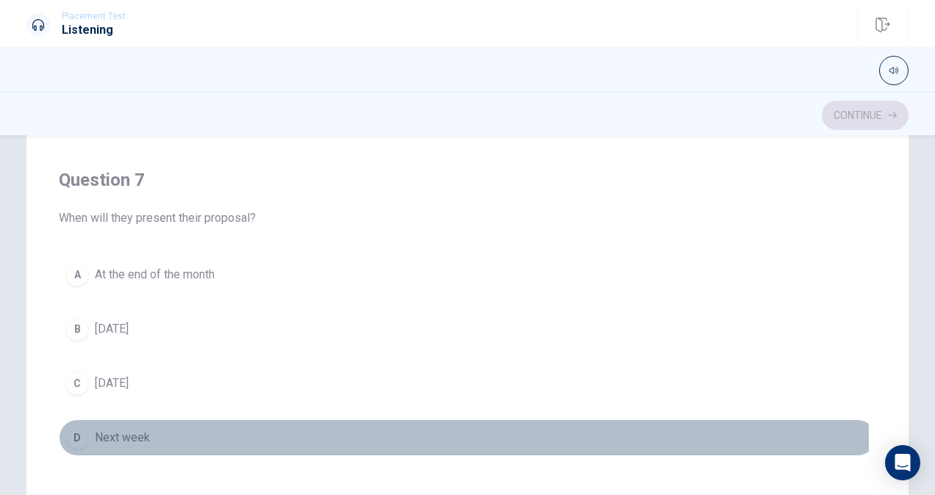
click at [148, 439] on button "D Next week" at bounding box center [467, 438] width 817 height 37
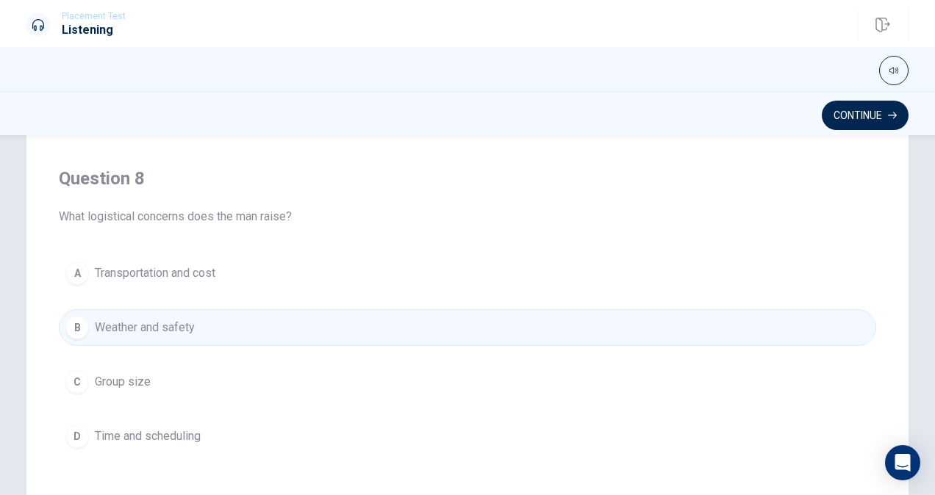
scroll to position [608, 0]
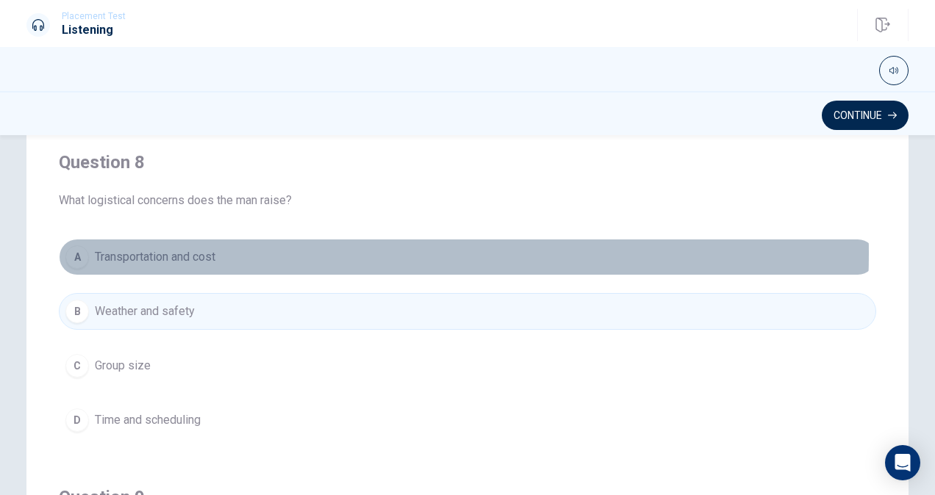
click at [270, 248] on button "A Transportation and cost" at bounding box center [467, 257] width 817 height 37
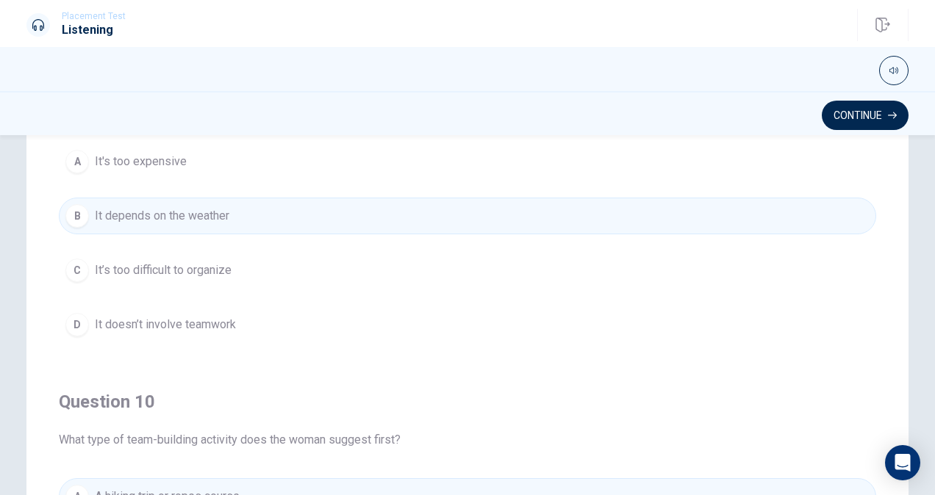
scroll to position [1159, 0]
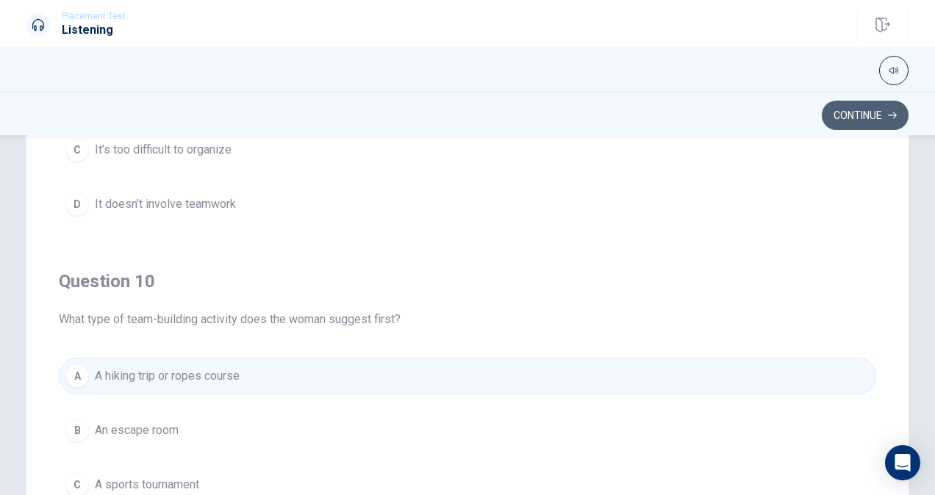
click at [866, 127] on button "Continue" at bounding box center [864, 115] width 87 height 29
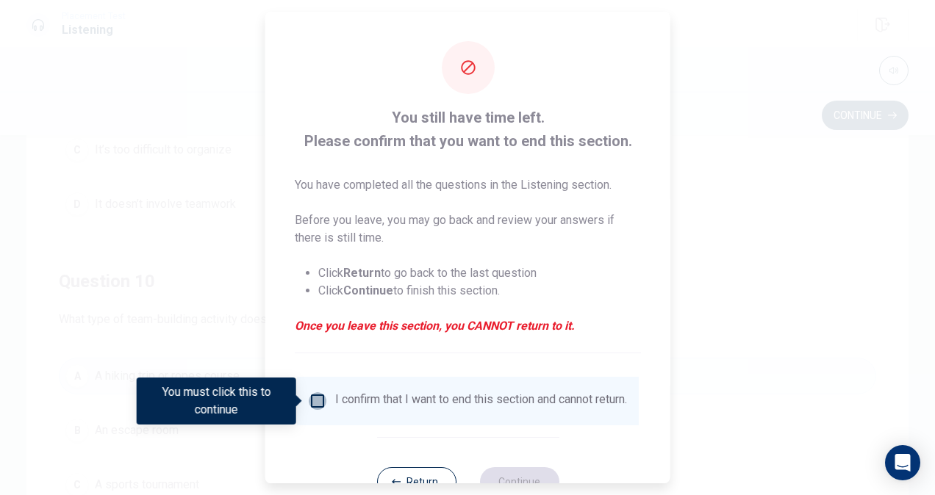
click at [311, 396] on input "You must click this to continue" at bounding box center [318, 401] width 18 height 18
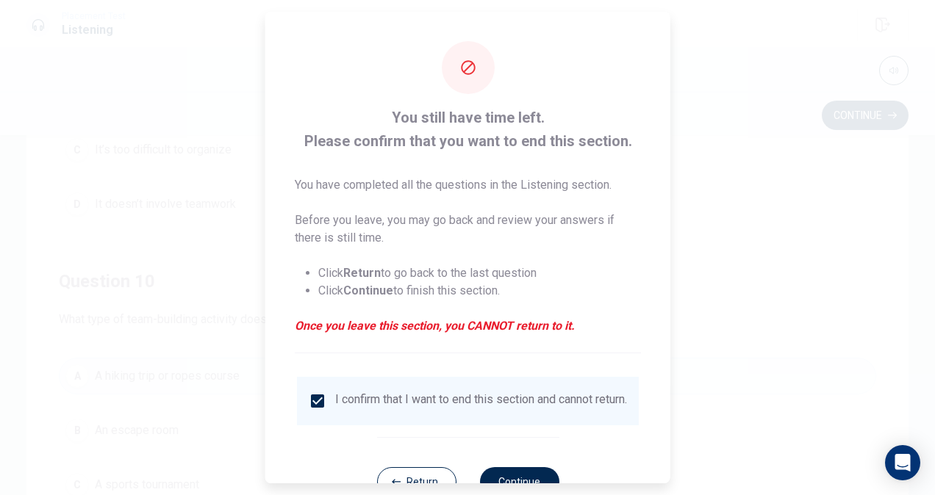
click at [493, 476] on div "Return Continue" at bounding box center [467, 481] width 182 height 89
click at [500, 481] on button "Continue" at bounding box center [518, 481] width 79 height 29
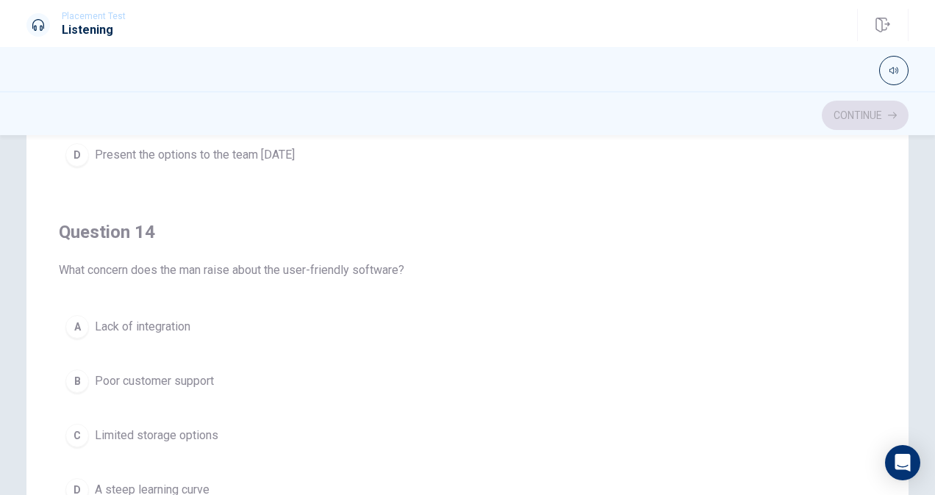
scroll to position [940, 0]
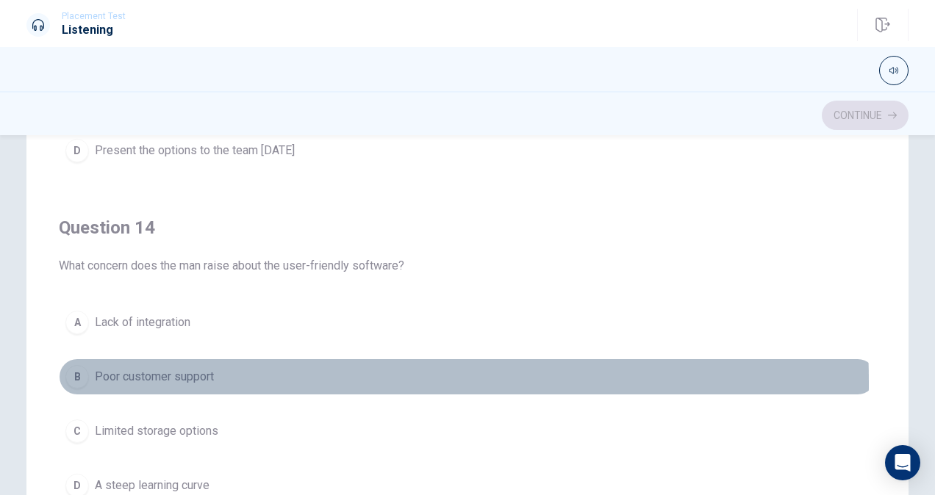
click at [145, 376] on span "Poor customer support" at bounding box center [154, 377] width 119 height 18
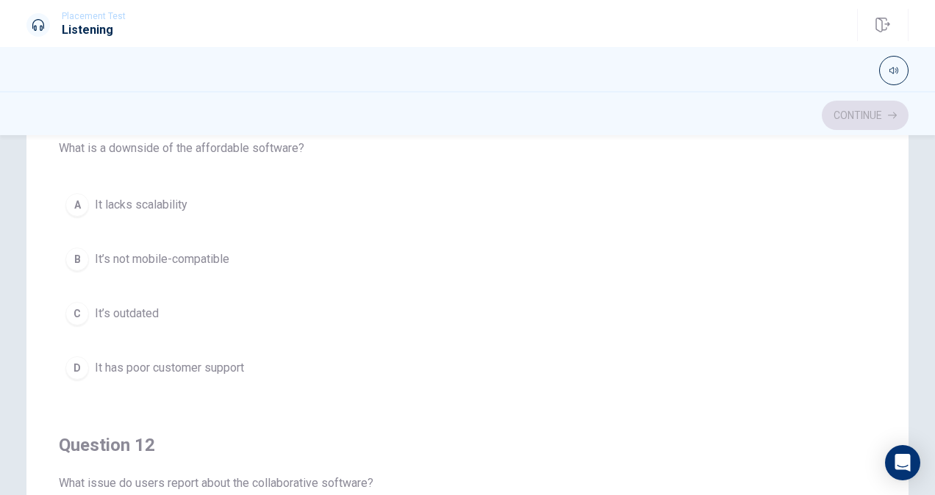
scroll to position [63, 0]
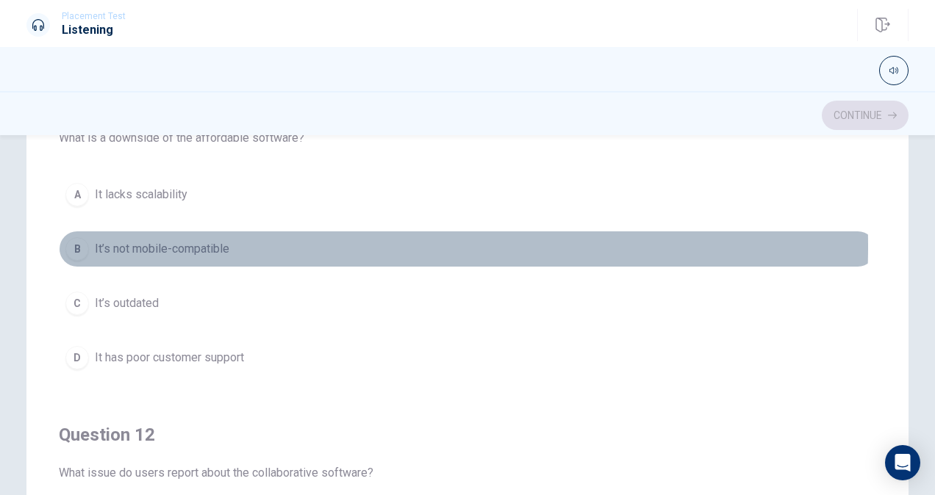
click at [195, 245] on span "It’s not mobile-compatible" at bounding box center [162, 249] width 134 height 18
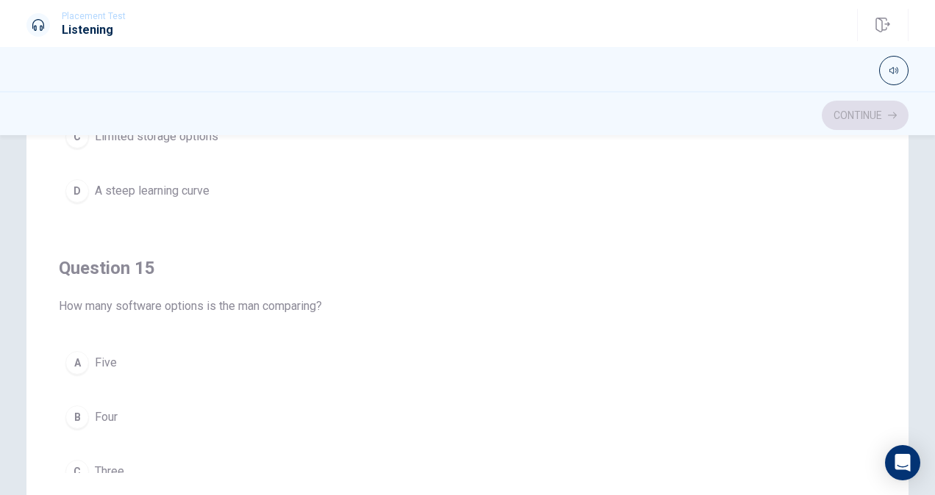
scroll to position [283, 0]
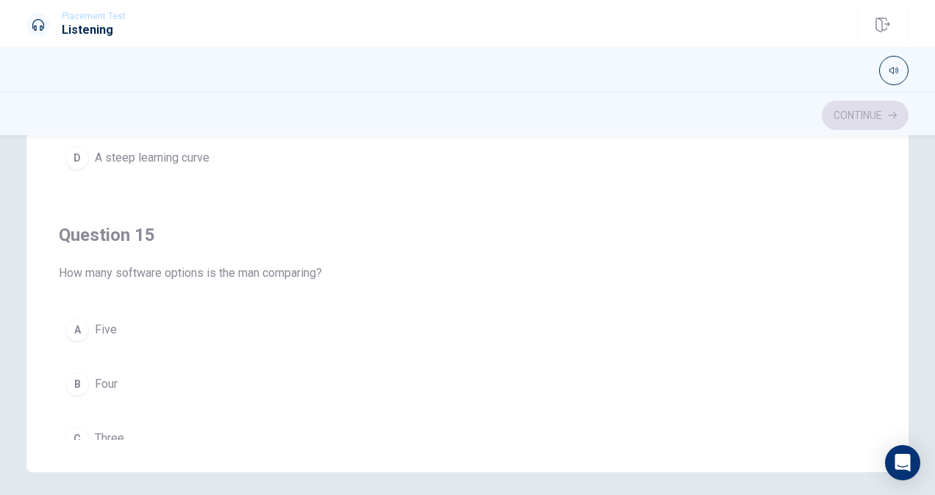
click at [147, 430] on button "C Three" at bounding box center [467, 438] width 817 height 37
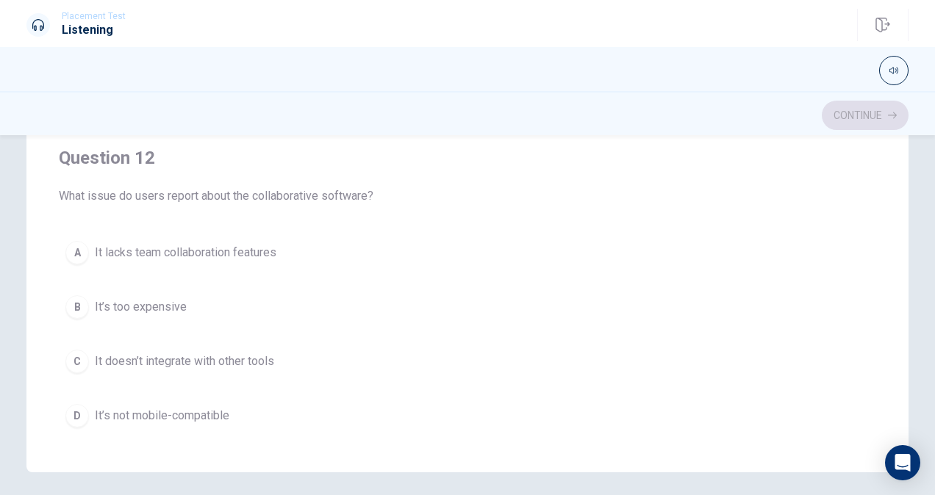
scroll to position [192, 0]
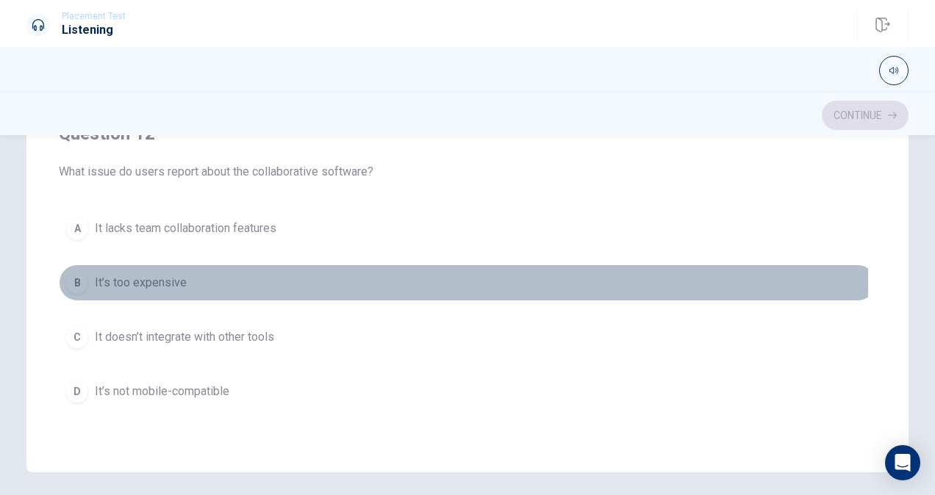
click at [150, 281] on span "It’s too expensive" at bounding box center [141, 283] width 92 height 18
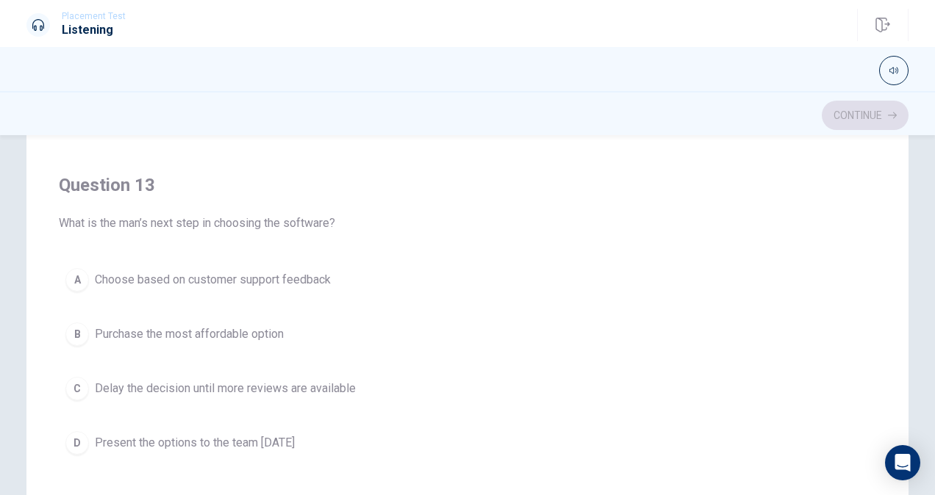
scroll to position [621, 0]
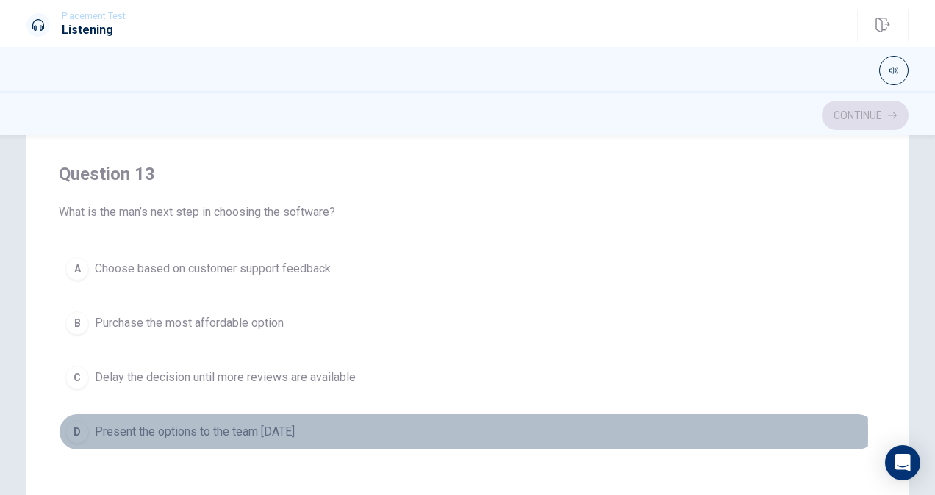
click at [251, 427] on span "Present the options to the team [DATE]" at bounding box center [195, 432] width 200 height 18
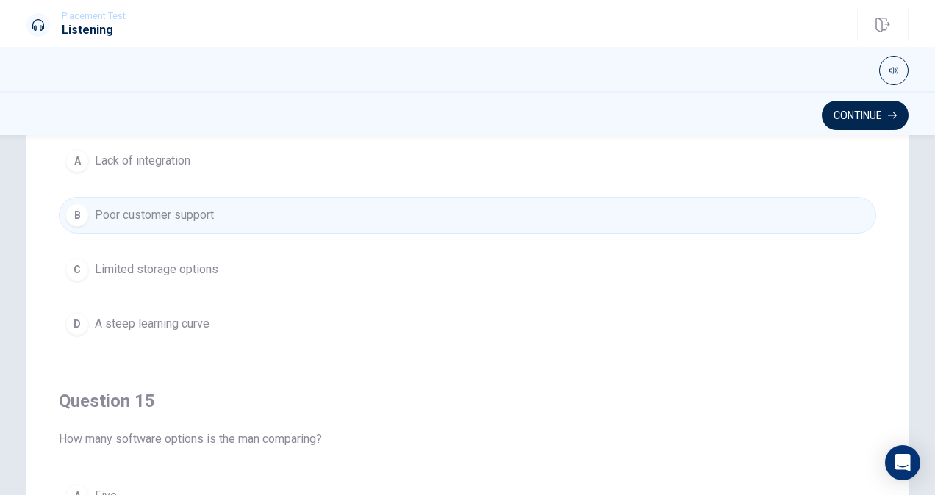
scroll to position [965, 0]
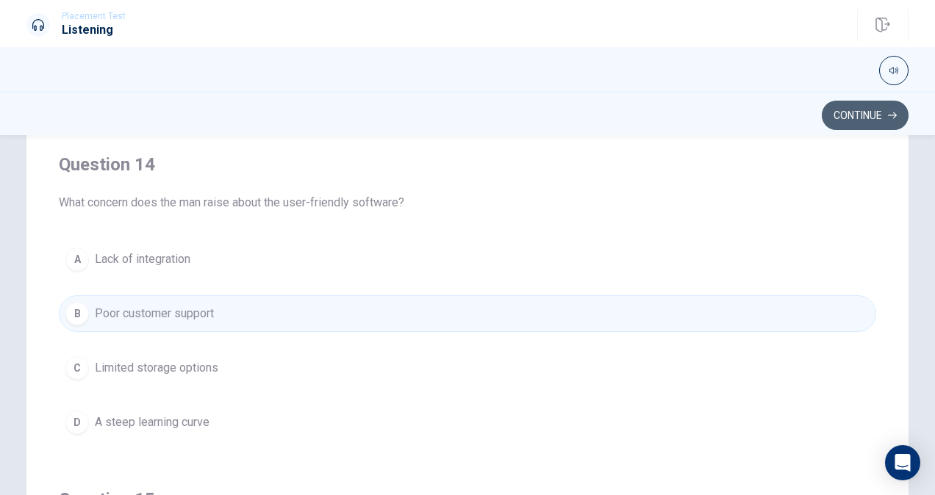
click at [877, 124] on button "Continue" at bounding box center [864, 115] width 87 height 29
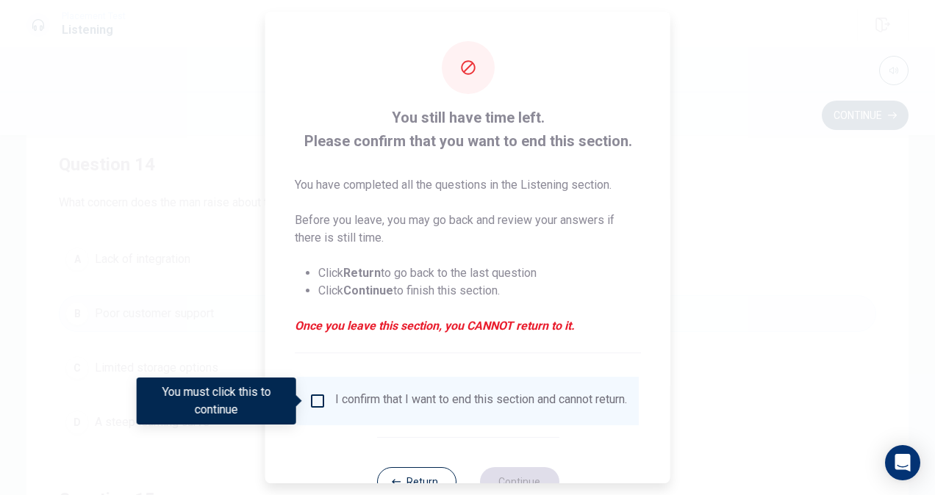
click at [446, 425] on div "I confirm that I want to end this section and cannot return." at bounding box center [468, 401] width 342 height 48
click at [320, 410] on div "I confirm that I want to end this section and cannot return." at bounding box center [468, 401] width 318 height 18
click at [393, 480] on button "Return" at bounding box center [415, 481] width 79 height 29
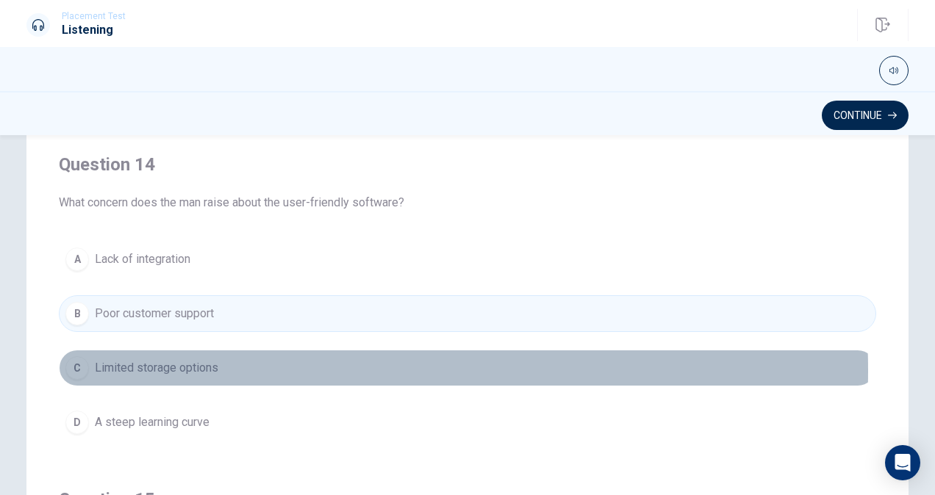
click at [250, 363] on button "C Limited storage options" at bounding box center [467, 368] width 817 height 37
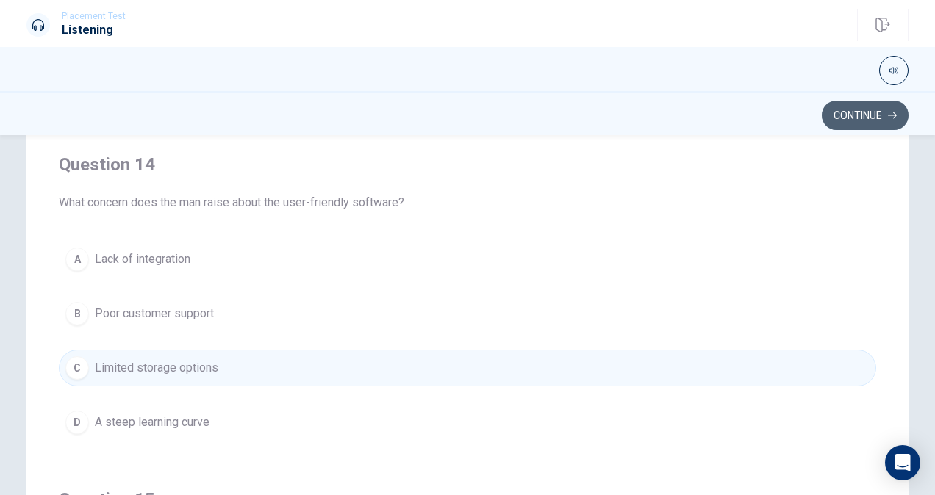
click at [823, 115] on button "Continue" at bounding box center [864, 115] width 87 height 29
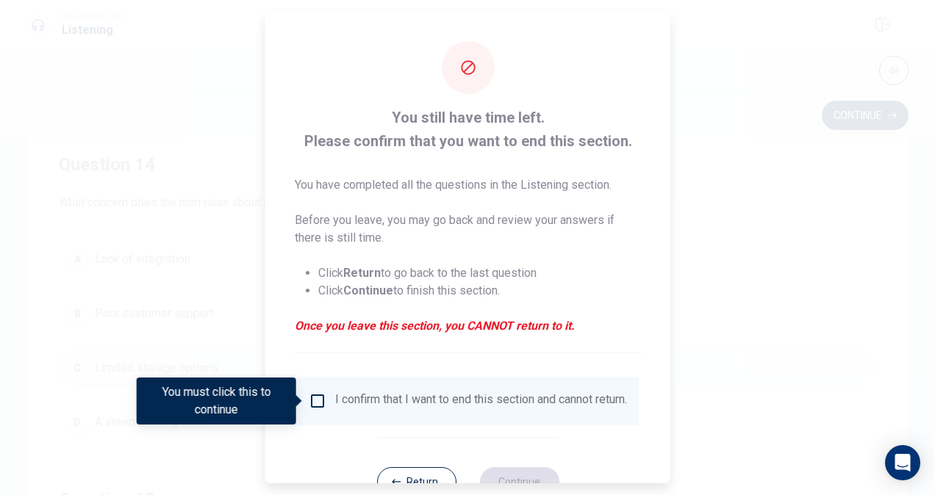
click at [382, 407] on div "I confirm that I want to end this section and cannot return." at bounding box center [481, 401] width 292 height 18
click at [316, 406] on input "You must click this to continue" at bounding box center [318, 401] width 18 height 18
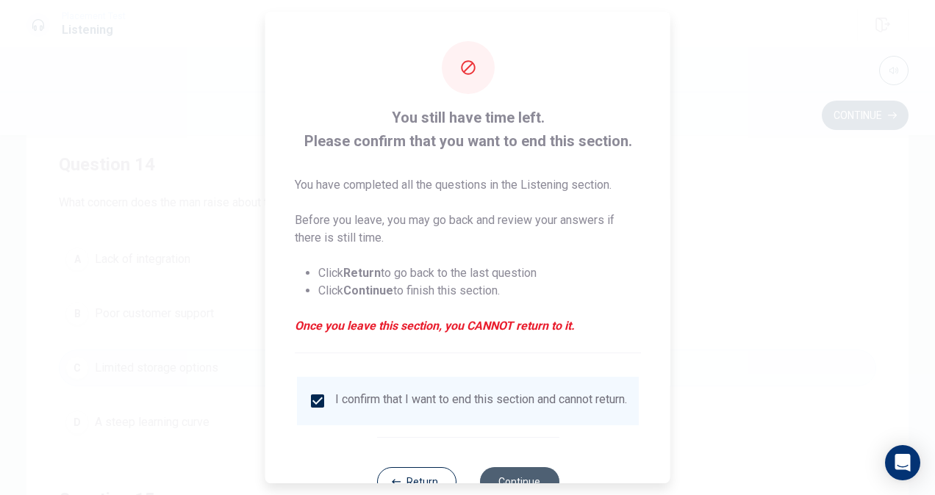
click at [520, 482] on button "Continue" at bounding box center [518, 481] width 79 height 29
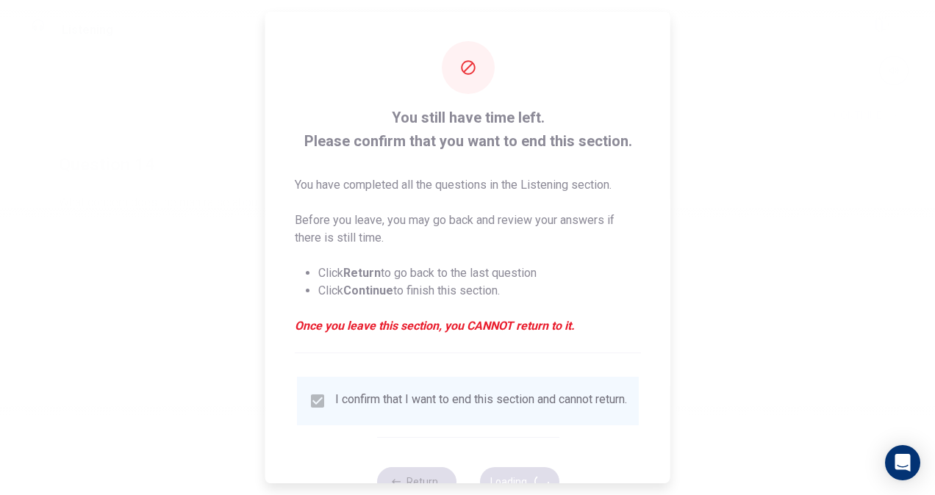
scroll to position [0, 0]
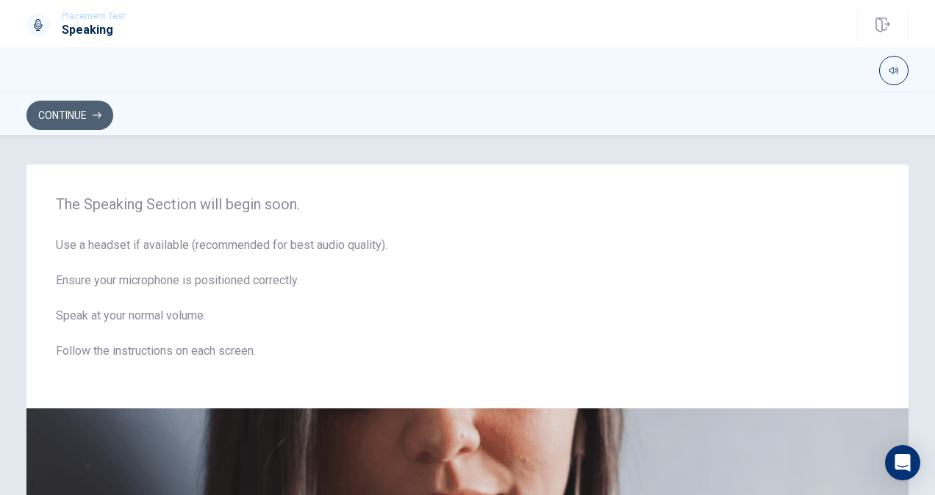
click at [79, 107] on button "Continue" at bounding box center [69, 115] width 87 height 29
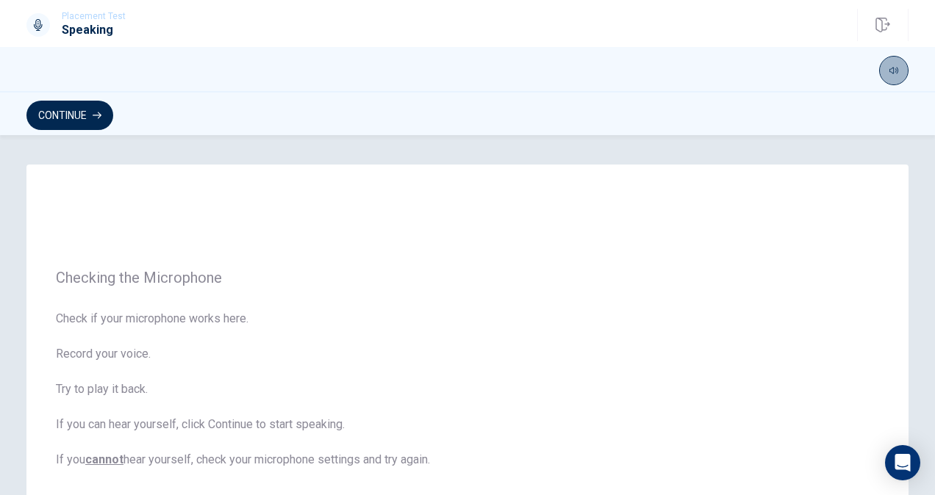
click at [897, 68] on icon "button" at bounding box center [893, 70] width 9 height 9
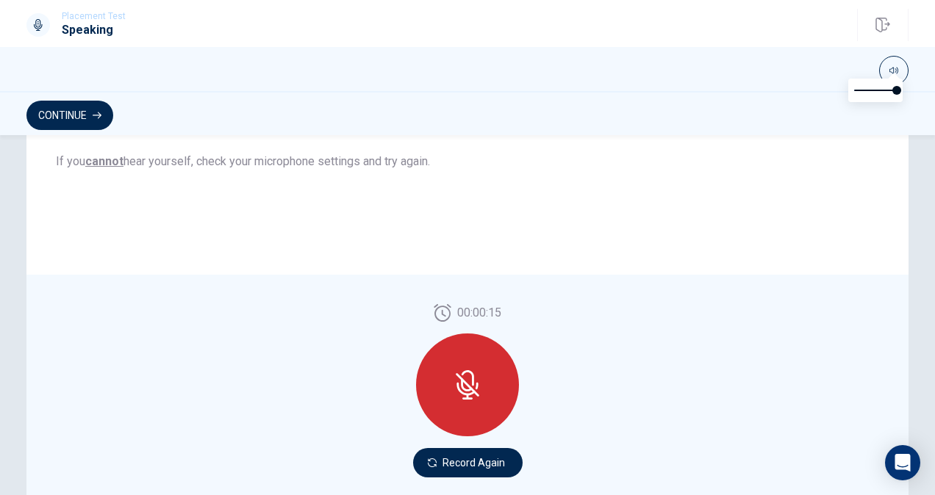
scroll to position [347, 0]
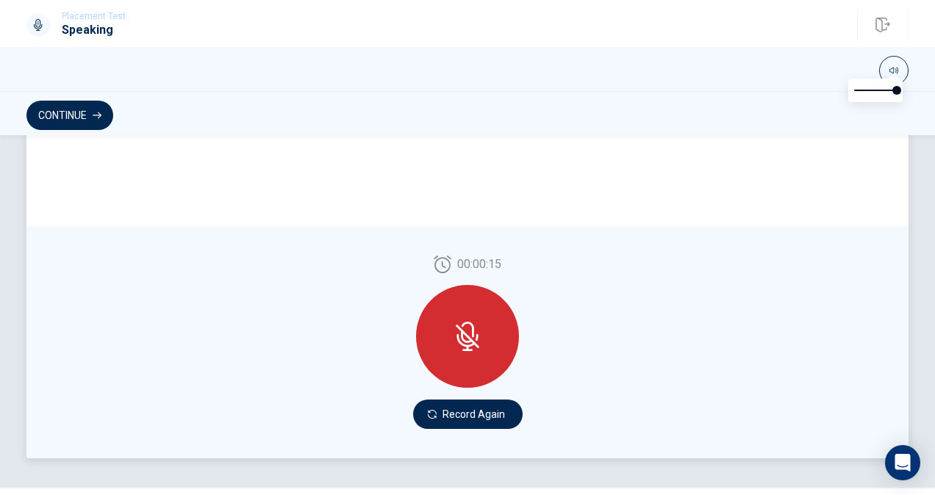
click at [456, 326] on icon at bounding box center [468, 337] width 24 height 24
click at [467, 414] on button "Record Again" at bounding box center [467, 414] width 109 height 29
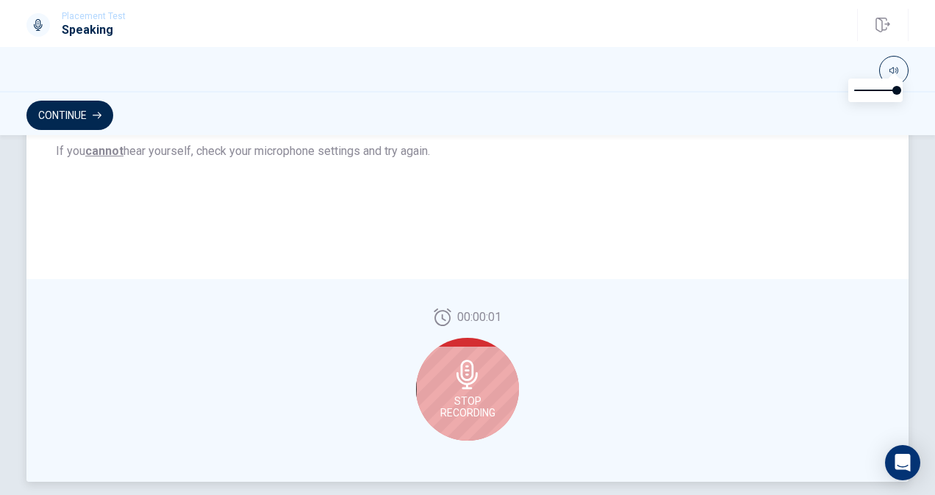
scroll to position [313, 0]
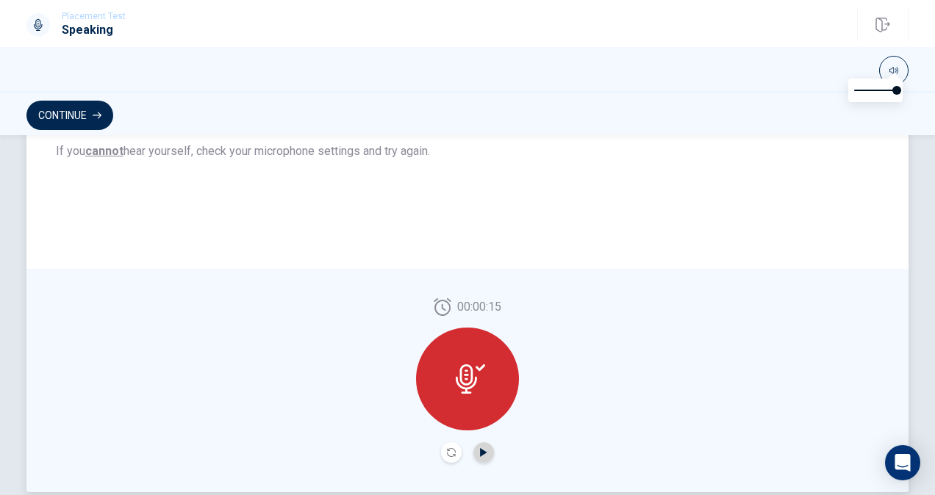
click at [482, 453] on icon "Play Audio" at bounding box center [483, 452] width 7 height 9
click at [482, 453] on icon "Pause Audio" at bounding box center [483, 452] width 7 height 9
click at [82, 117] on button "Continue" at bounding box center [69, 115] width 87 height 29
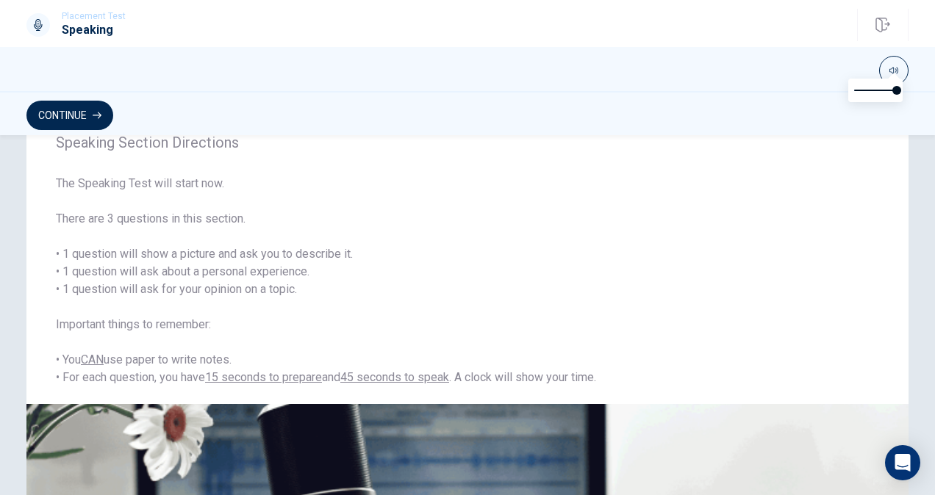
scroll to position [0, 0]
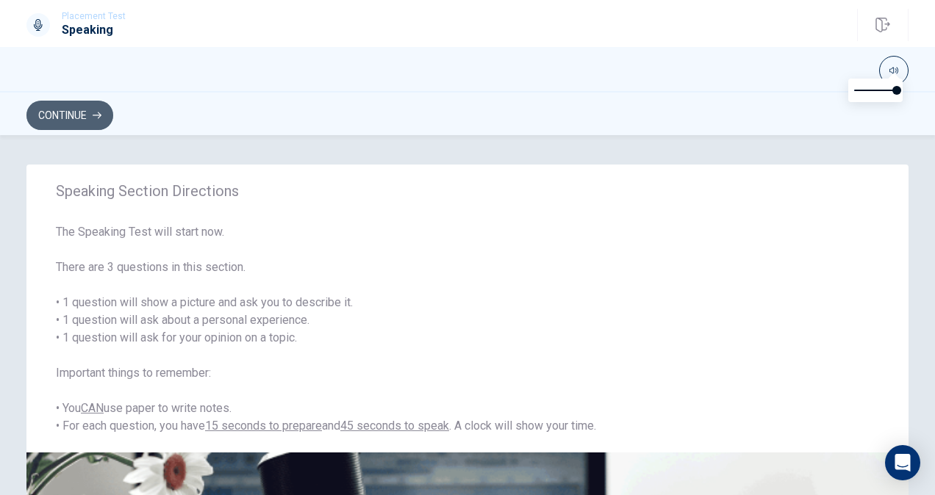
click at [90, 112] on button "Continue" at bounding box center [69, 115] width 87 height 29
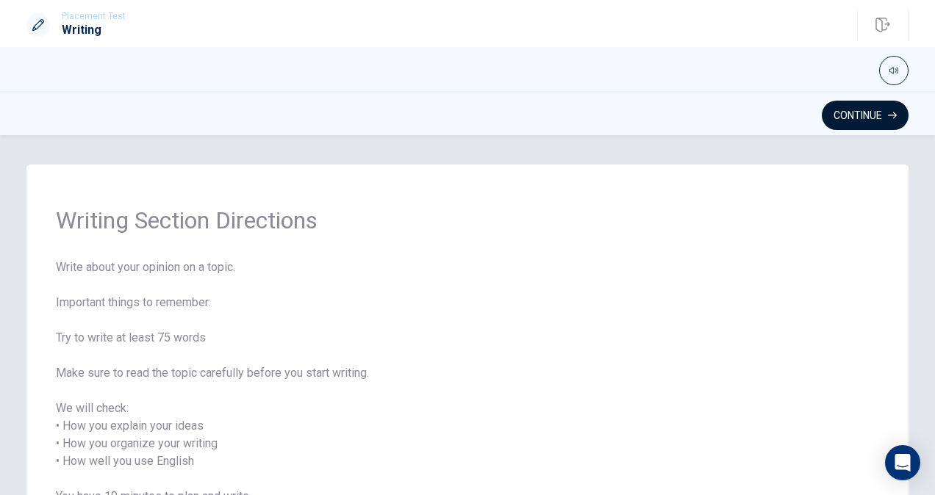
click at [857, 101] on button "Continue" at bounding box center [864, 115] width 87 height 29
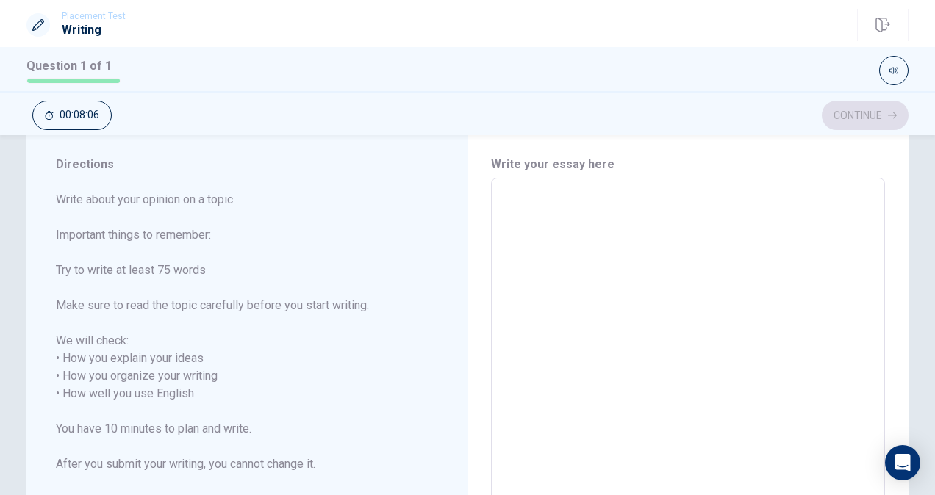
scroll to position [39, 0]
click at [567, 200] on textarea at bounding box center [687, 385] width 373 height 390
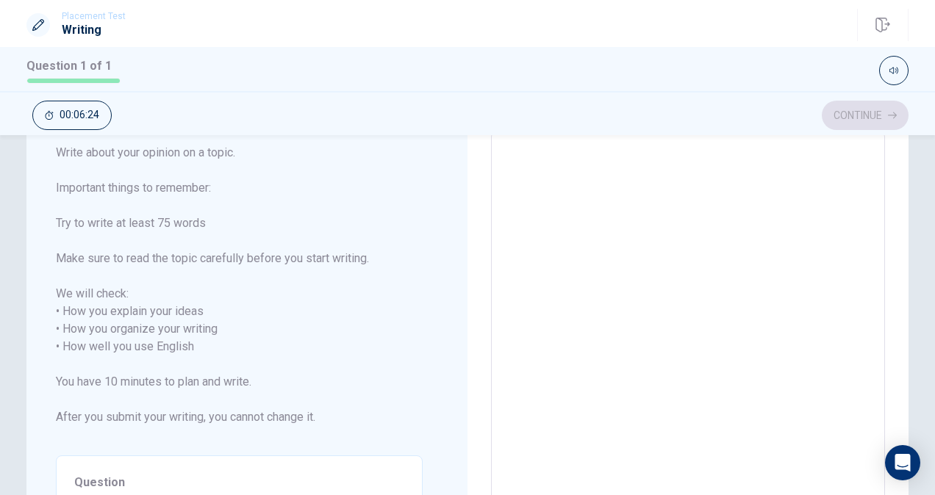
scroll to position [51, 0]
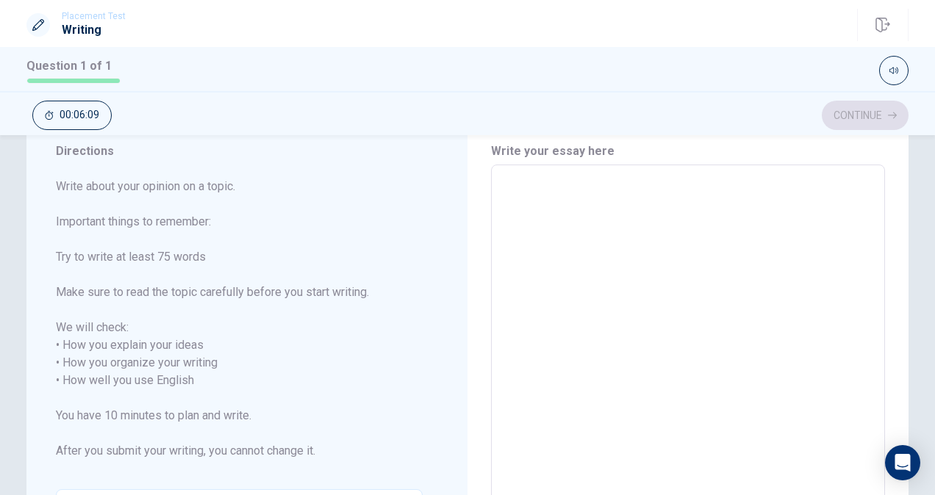
type textarea "W"
type textarea "x"
type textarea "Wh"
type textarea "x"
type textarea "Whe"
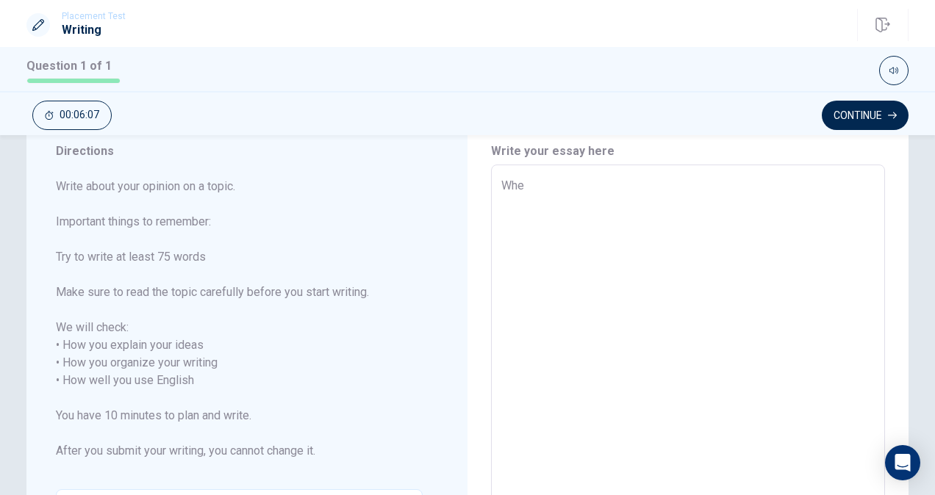
type textarea "x"
type textarea "Whes"
type textarea "x"
type textarea "Whe"
type textarea "x"
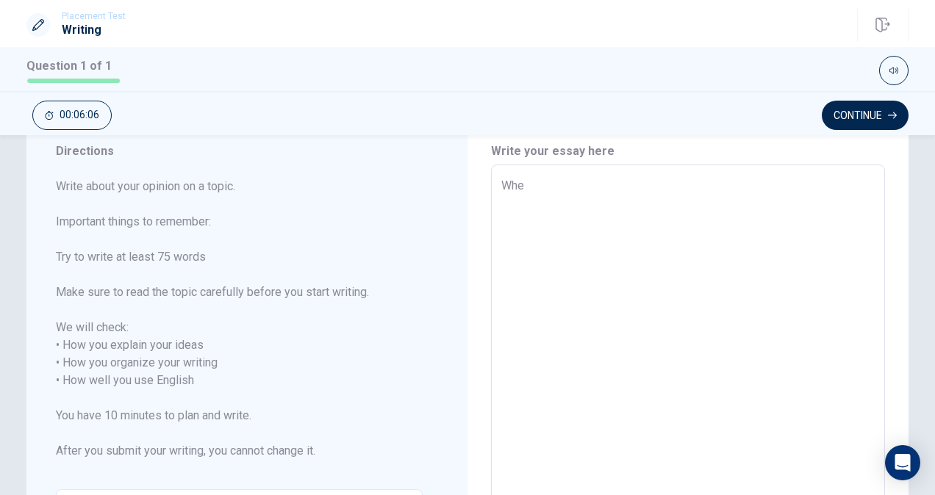
type textarea "When"
type textarea "x"
type textarea "When"
type textarea "x"
type textarea "When I"
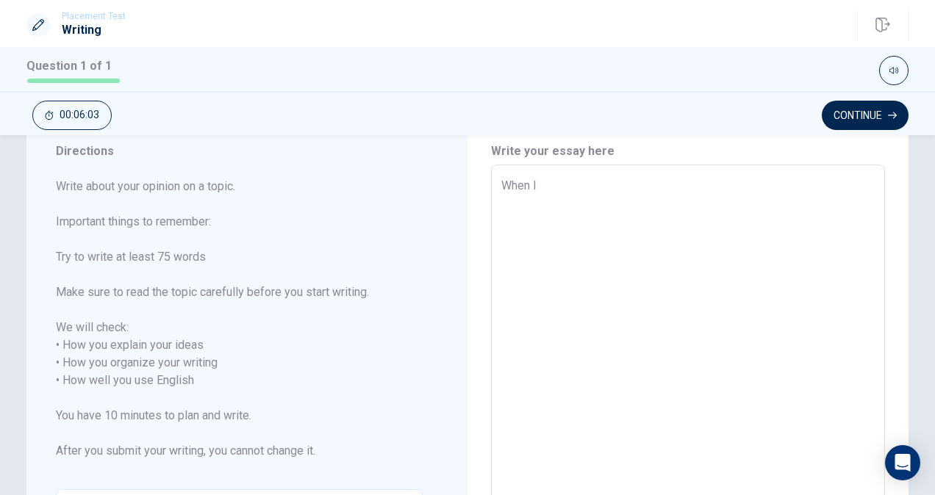
type textarea "x"
type textarea "When I"
type textarea "x"
type textarea "When I w"
type textarea "x"
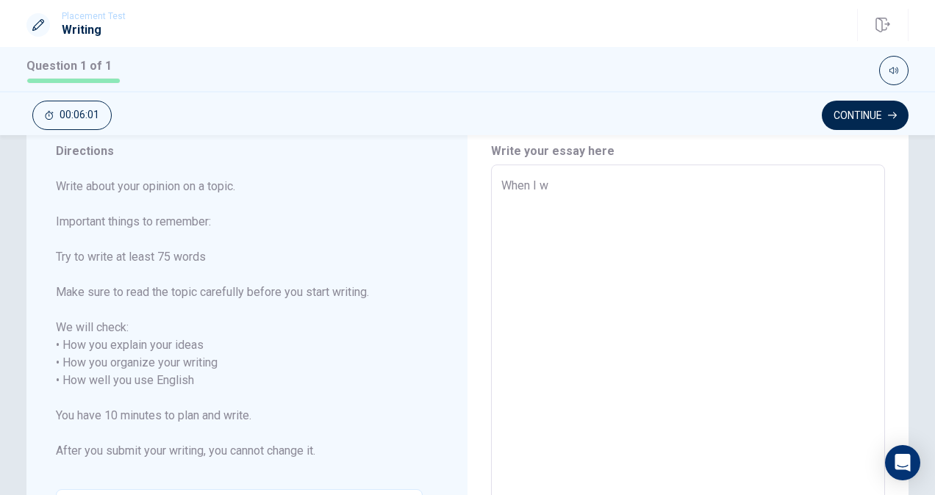
type textarea "When I wa"
type textarea "x"
type textarea "When I was"
type textarea "x"
type textarea "When I was"
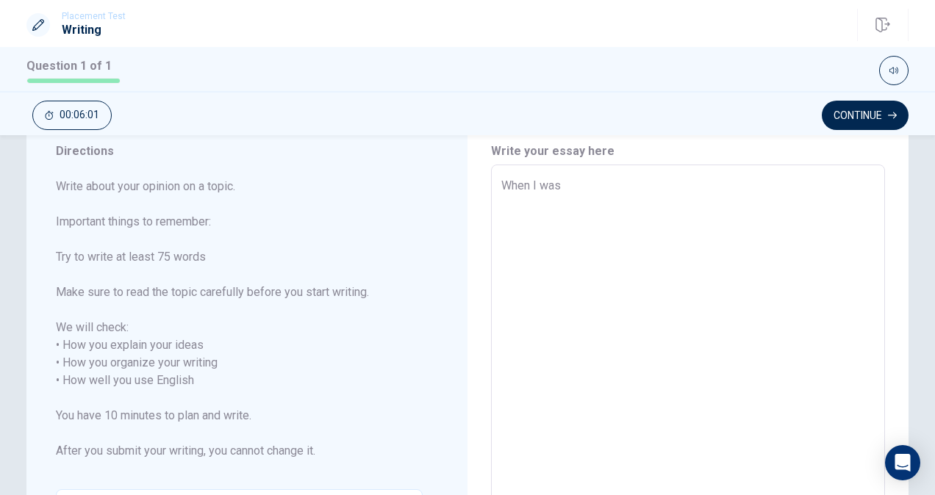
type textarea "x"
type textarea "When I was a"
type textarea "x"
type textarea "When I was a"
type textarea "x"
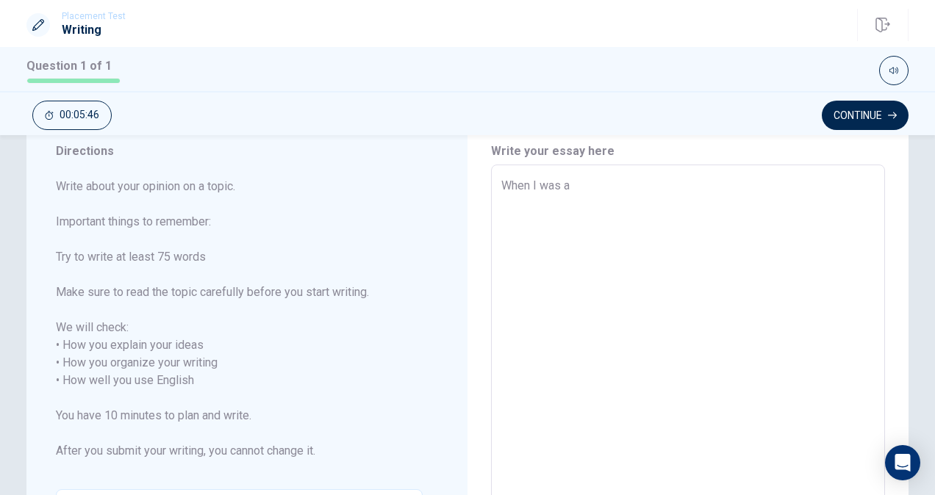
type textarea "When I was a j"
type textarea "x"
type textarea "When I was a ju"
type textarea "x"
type textarea "When I was a jun"
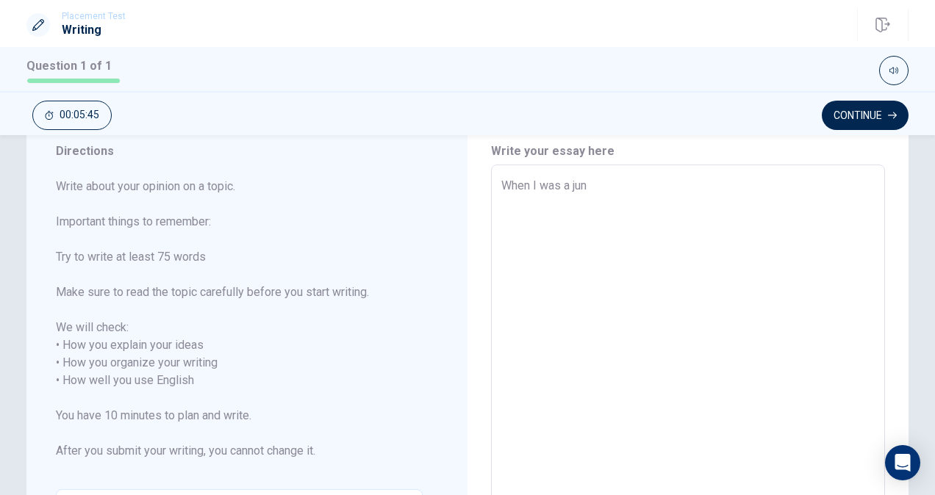
type textarea "x"
type textarea "When I was a juni"
type textarea "x"
type textarea "When I was a junio"
type textarea "x"
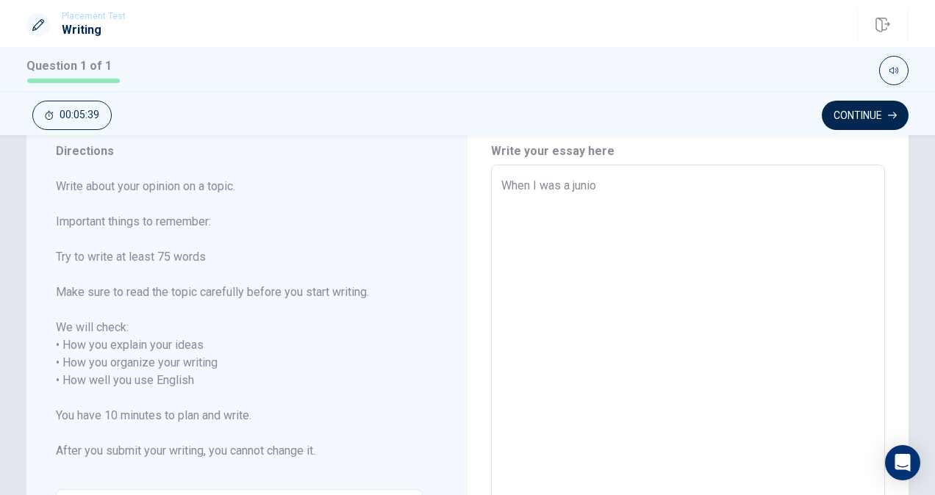
type textarea "When I was a juni"
type textarea "x"
type textarea "When I was a jun"
type textarea "x"
type textarea "When I was a ju"
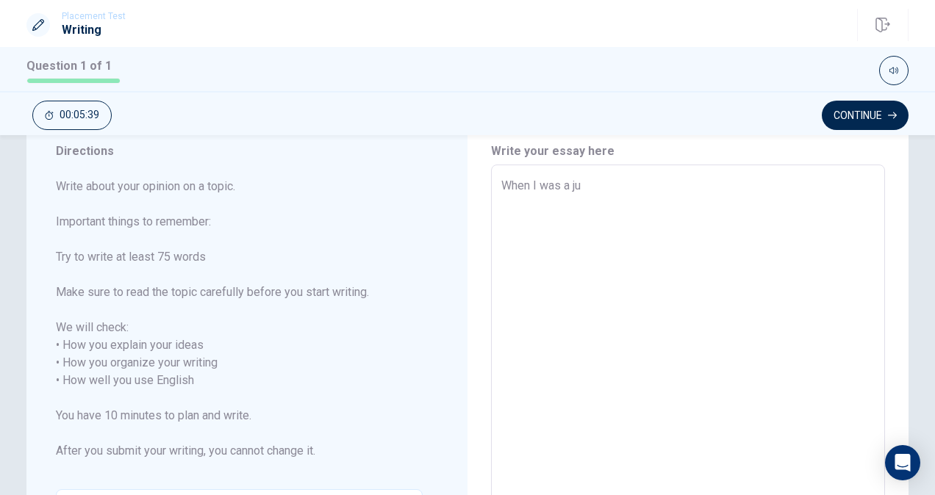
type textarea "x"
type textarea "When I was a j"
type textarea "x"
type textarea "When I was a"
type textarea "x"
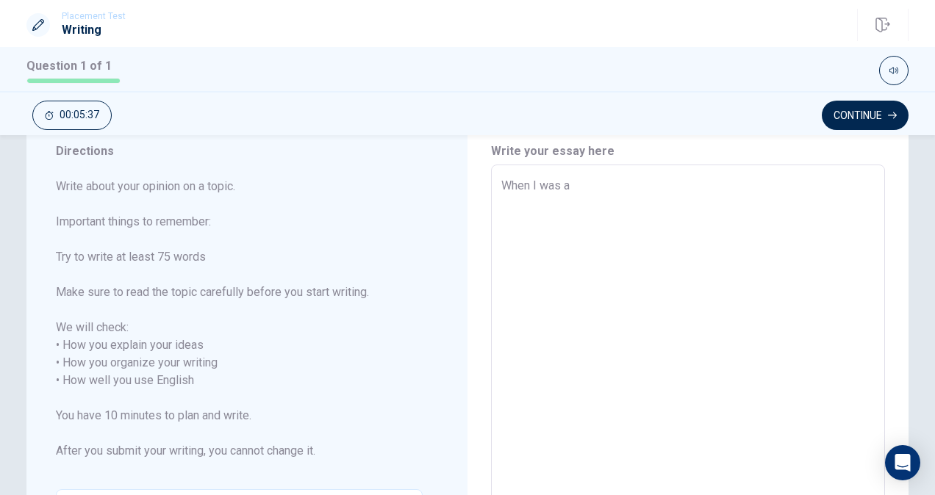
type textarea "When I was a h"
type textarea "x"
type textarea "When I was a hi"
type textarea "x"
type textarea "When I was a hig"
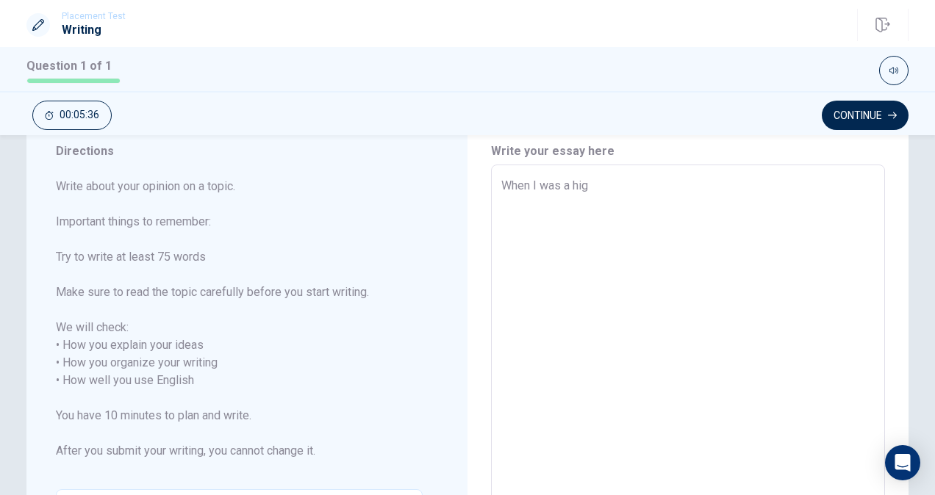
type textarea "x"
type textarea "When I was a high"
type textarea "x"
type textarea "When I was a high"
type textarea "x"
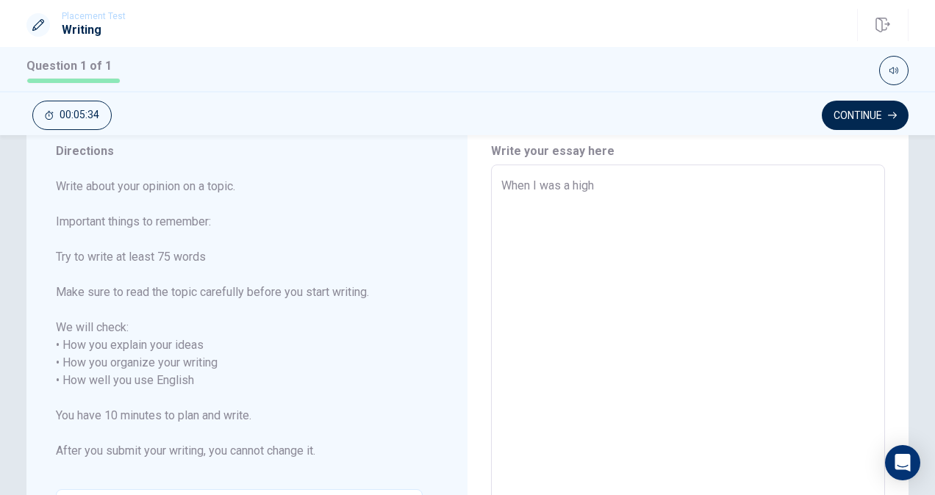
type textarea "When I was a high s"
type textarea "x"
type textarea "When I was a high sc"
type textarea "x"
type textarea "When I was a high sch"
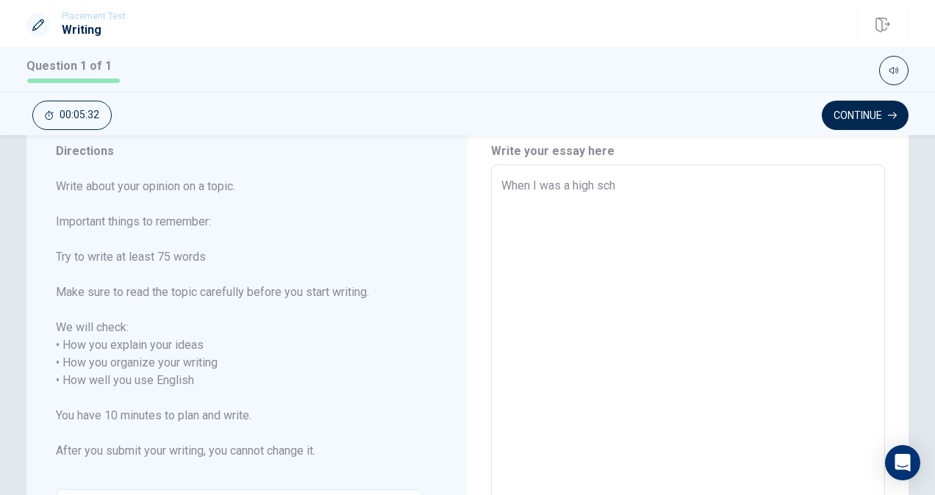
type textarea "x"
type textarea "When I was a high scho"
type textarea "x"
type textarea "When I was a high schoo"
type textarea "x"
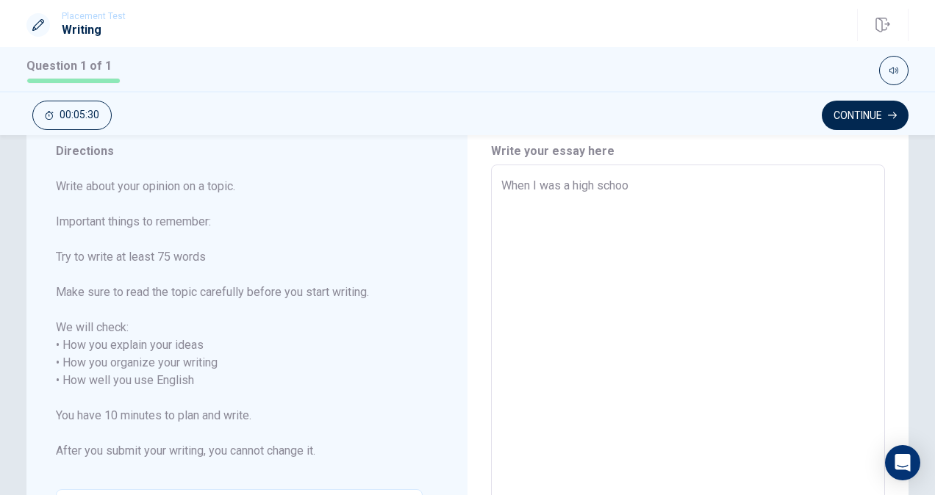
type textarea "When I was a high school"
type textarea "x"
type textarea "When I was a high school"
type textarea "x"
type textarea "When I was a high school s"
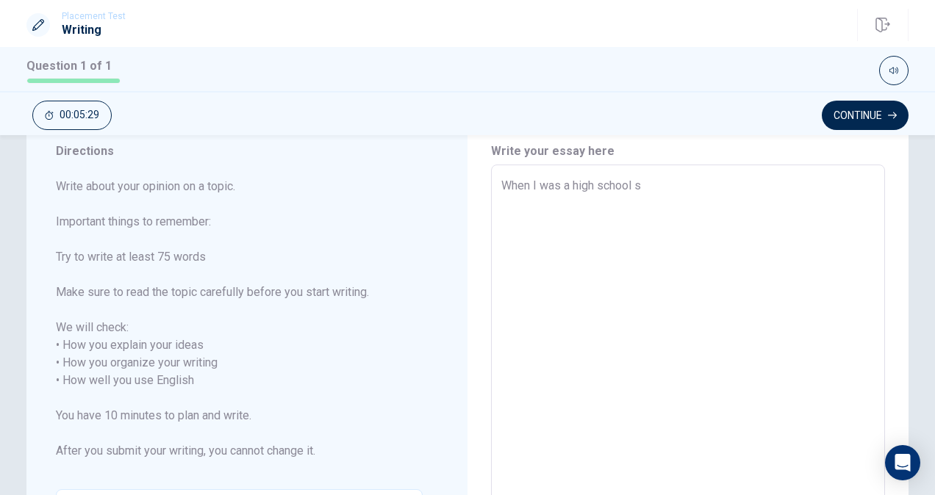
type textarea "x"
type textarea "When I was a high school st"
type textarea "x"
type textarea "When I was a high school stu"
type textarea "x"
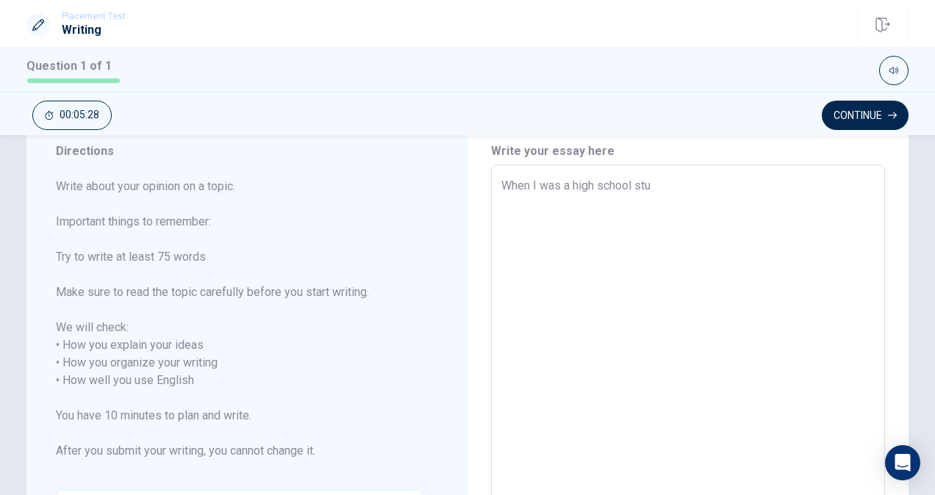
type textarea "When I was a high school stud"
type textarea "x"
type textarea "When I was a high school stude"
type textarea "x"
type textarea "When I was a high school studeb"
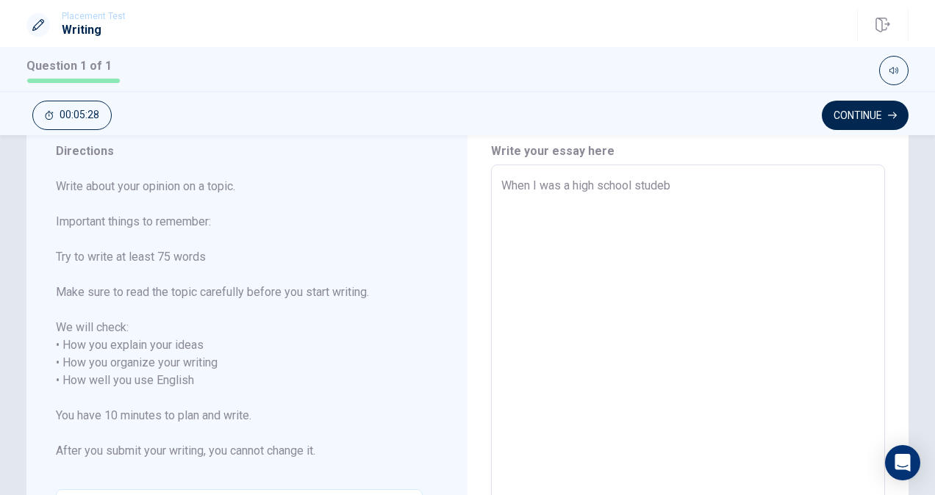
type textarea "x"
type textarea "When I was a high school stude"
type textarea "x"
type textarea "When I was a high school studen"
type textarea "x"
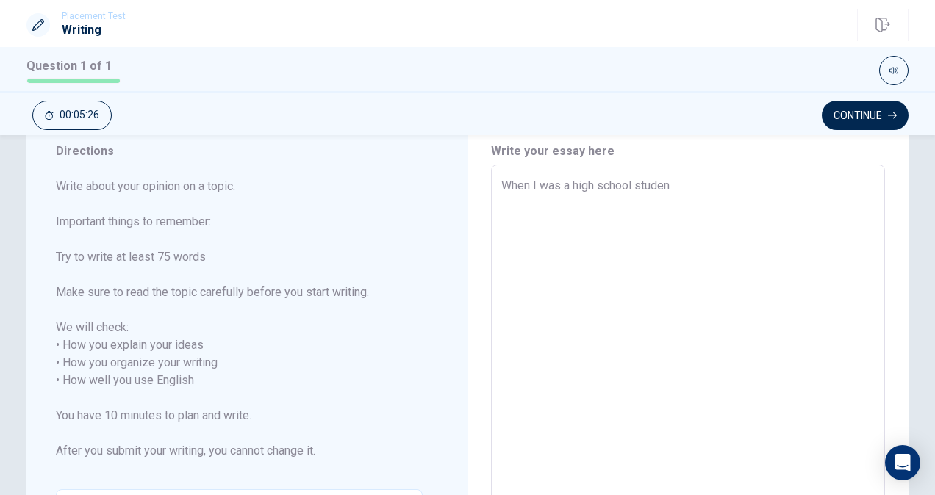
type textarea "When I was a high school student"
type textarea "x"
type textarea "When I was a high school student,"
type textarea "x"
type textarea "When I was a high school student,"
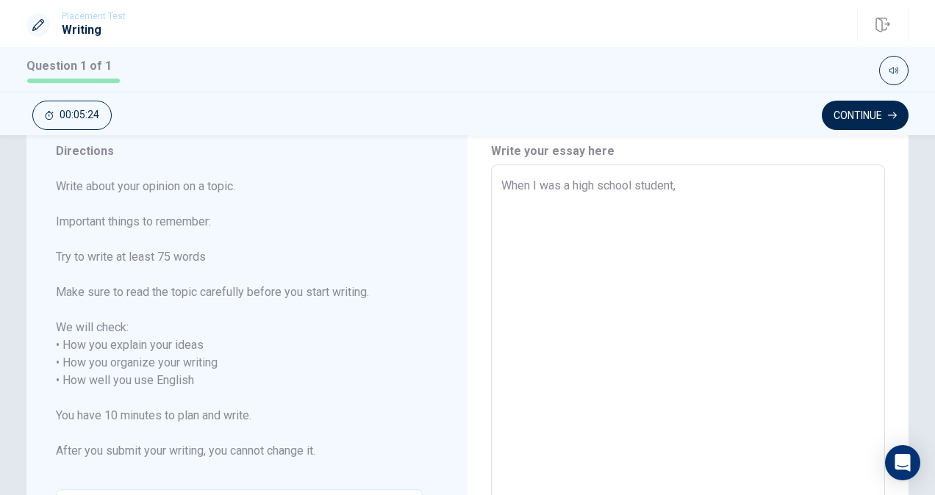
type textarea "x"
type textarea "When I was a high school student, I"
type textarea "x"
type textarea "When I was a high school student, I"
type textarea "x"
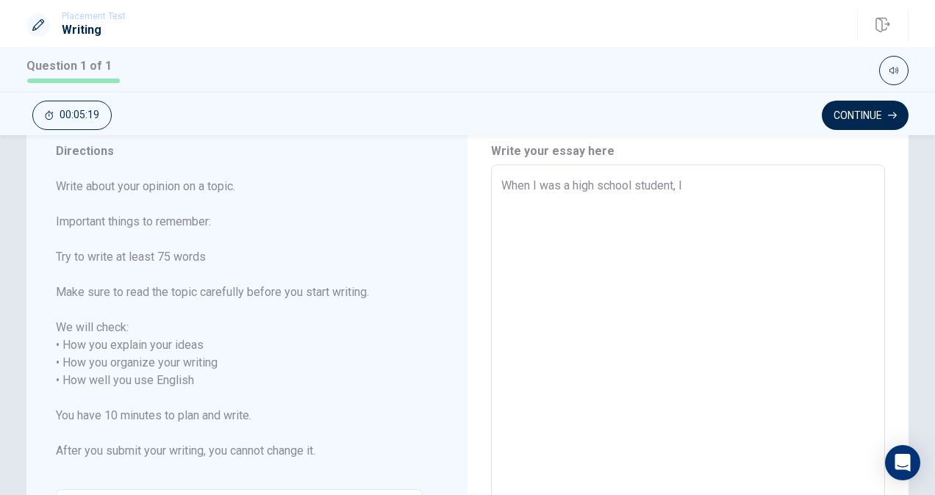
type textarea "When I was a high school student, I w"
type textarea "x"
type textarea "When I was a high school student, I [GEOGRAPHIC_DATA]"
type textarea "x"
type textarea "When I was a high school student, I was"
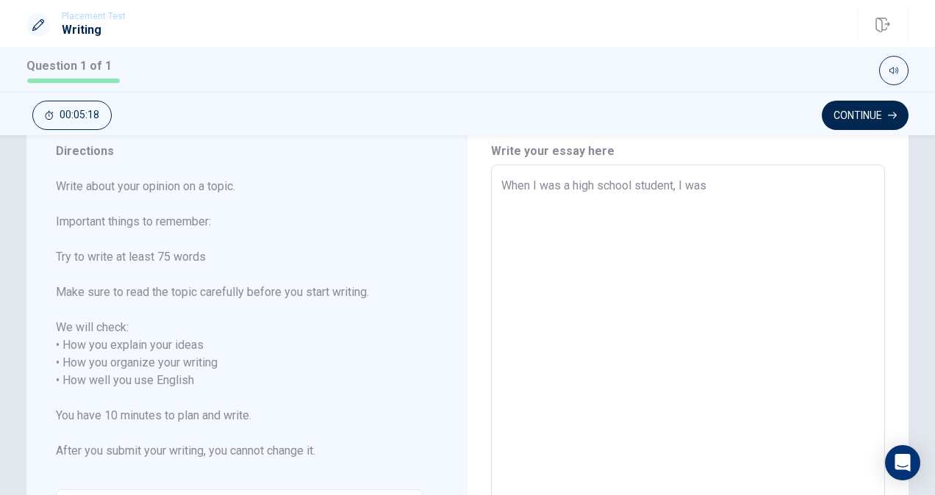
type textarea "x"
type textarea "When I was a high school student, I was"
type textarea "x"
type textarea "When I was a high school student, I was b"
type textarea "x"
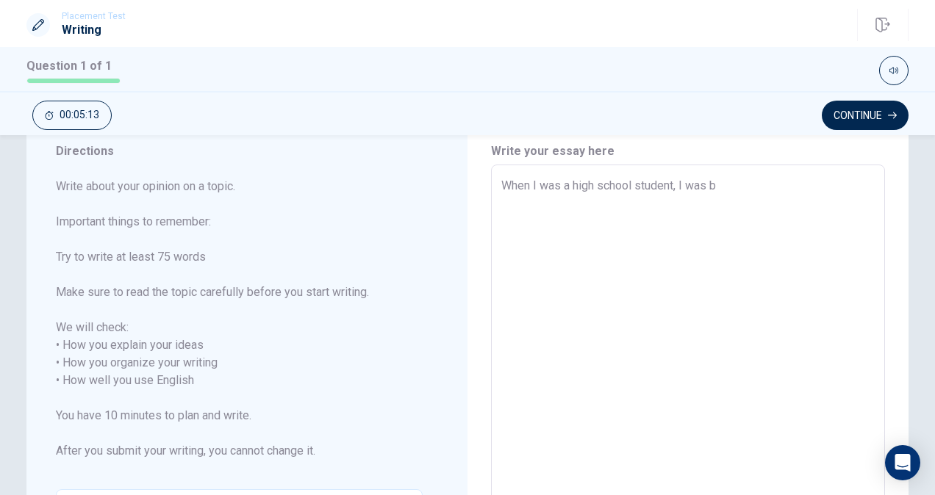
type textarea "When I was a high school student, I was"
type textarea "x"
type textarea "When I was a high school student, I was"
type textarea "x"
type textarea "When I was a high school student, I [GEOGRAPHIC_DATA]"
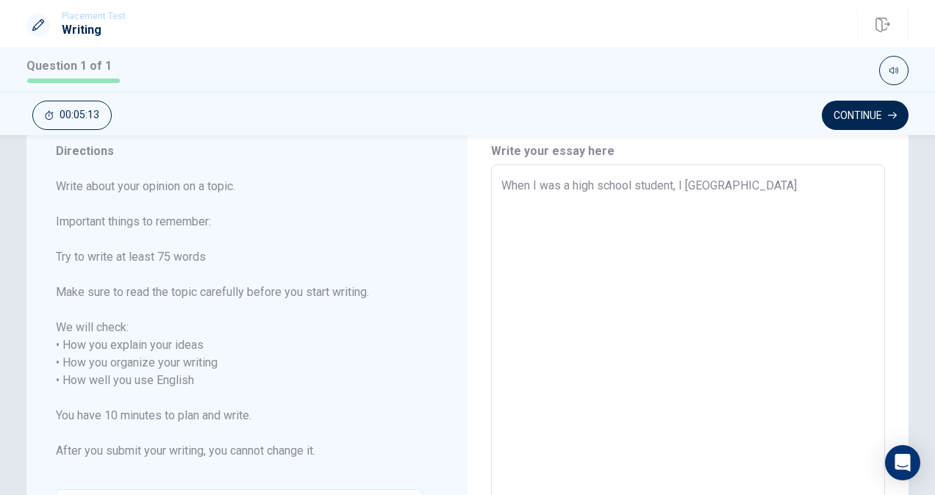
type textarea "x"
type textarea "When I was a high school student, I w"
type textarea "x"
type textarea "When I was a high school student, I"
type textarea "x"
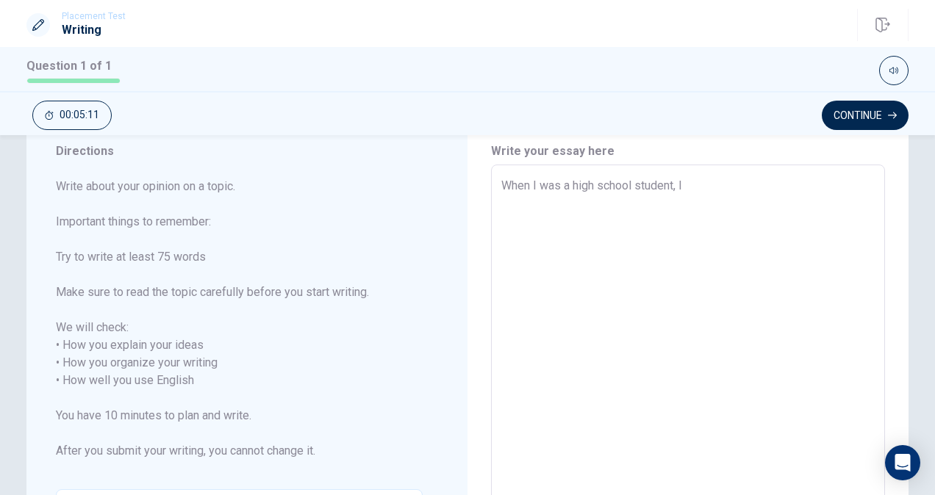
type textarea "When I was a high school student, I i"
type textarea "x"
type textarea "When I was a high school student, I io"
type textarea "x"
type textarea "When I was a high school student, I i"
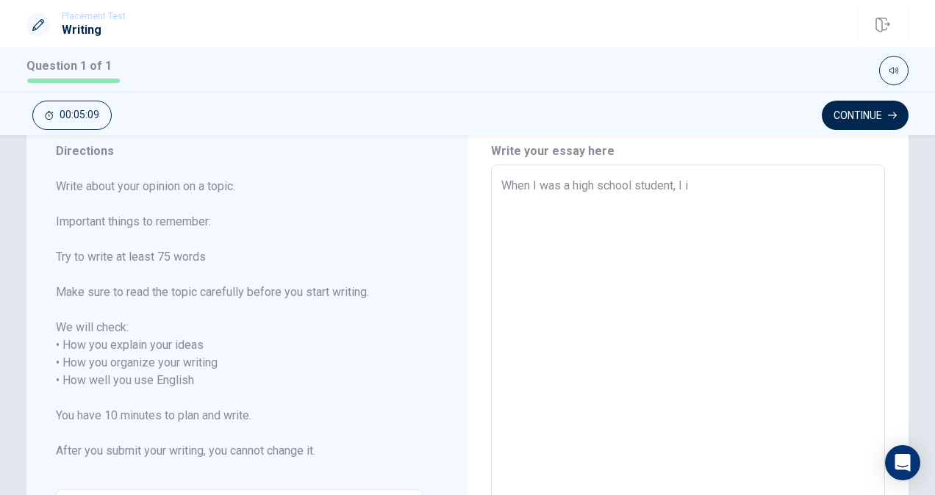
type textarea "x"
type textarea "When I was a high school student, I"
type textarea "x"
type textarea "When I was a high school student, I j"
type textarea "x"
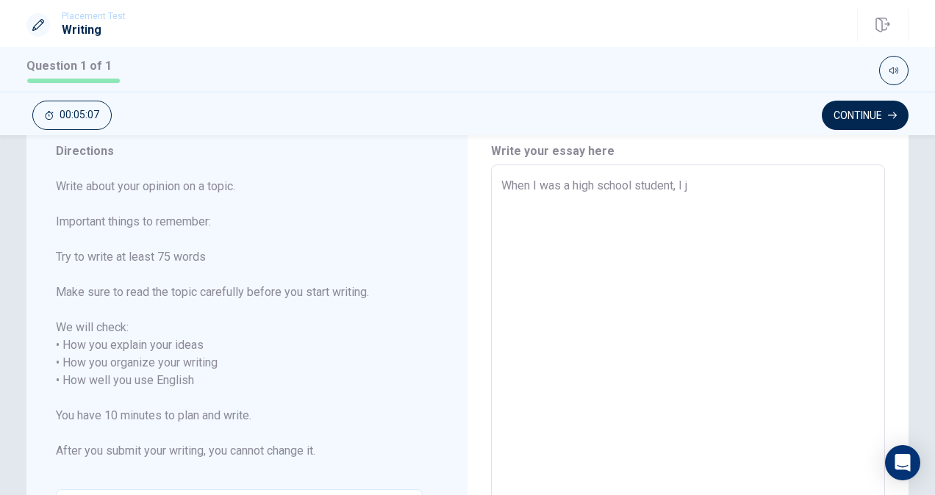
type textarea "When I was a high school student, I jo"
type textarea "x"
type textarea "When I was a high school student, I joi"
type textarea "x"
type textarea "When I was a high school student, I join"
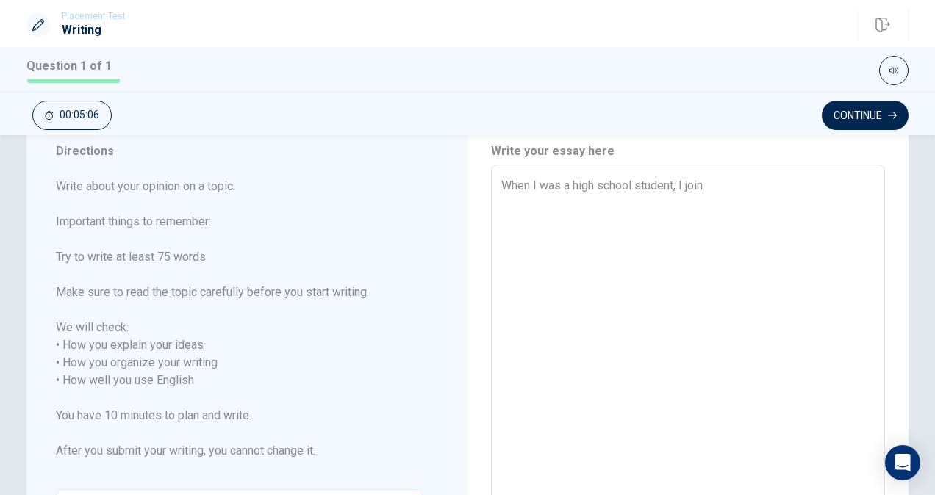
type textarea "x"
type textarea "When I was a high school student, I joine"
type textarea "x"
type textarea "When I was a high school student, I joined"
type textarea "x"
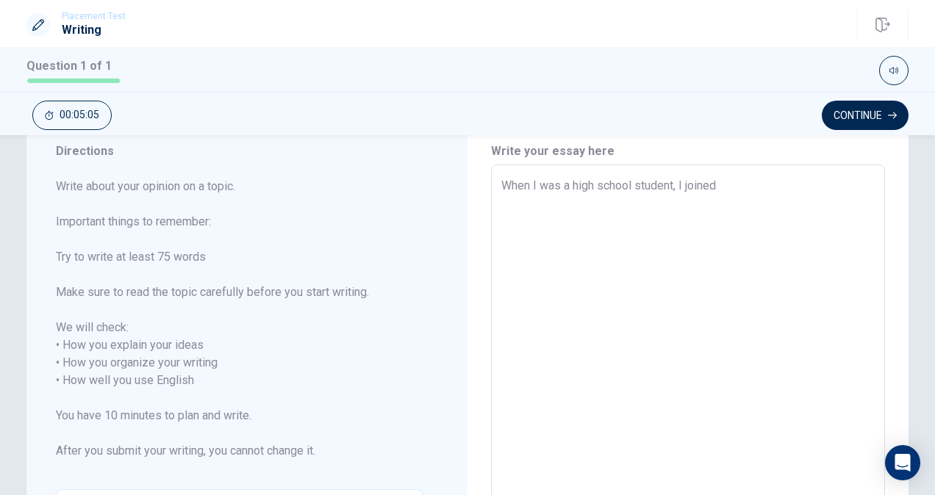
type textarea "When I was a high school student, I joined"
type textarea "x"
type textarea "When I was a high school student, I joined c"
type textarea "x"
type textarea "When I was a high school student, I joined ca"
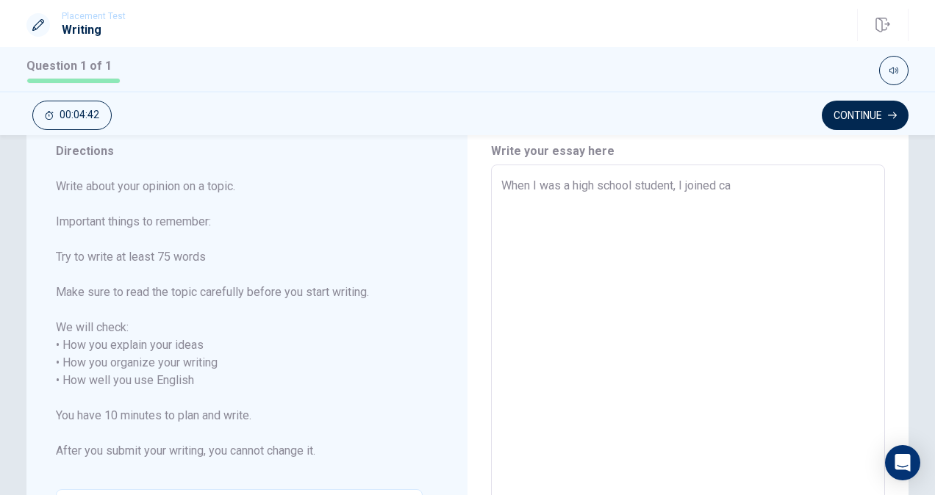
type textarea "x"
type textarea "When I was a high school student, I joined c"
type textarea "x"
type textarea "When I was a high school student, I joined"
type textarea "x"
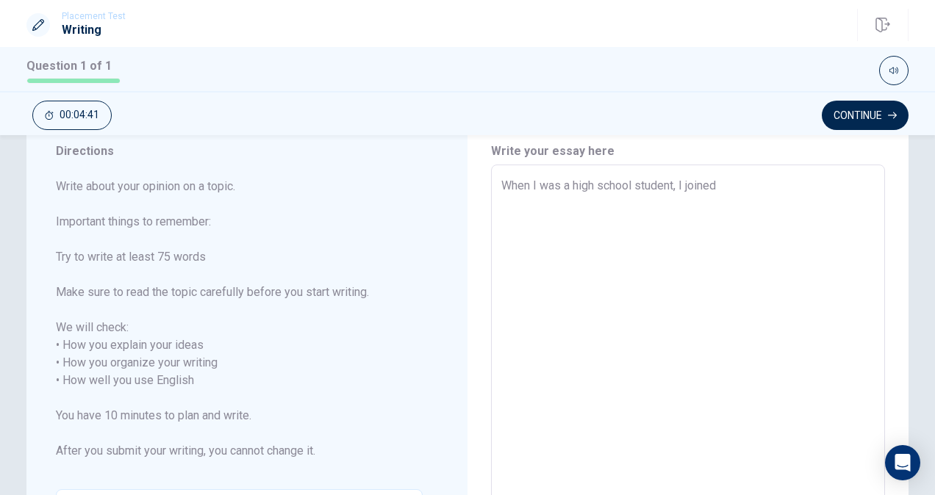
type textarea "When I was a high school student, I joined"
type textarea "x"
type textarea "When I was a high school student, I joine"
type textarea "x"
type textarea "When I was a high school student, I join"
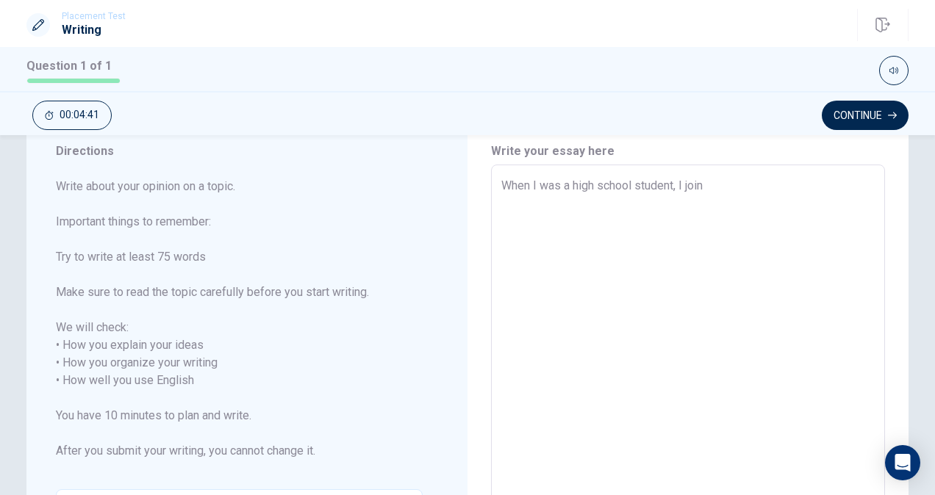
type textarea "x"
type textarea "When I was a high school student, I joi"
type textarea "x"
type textarea "When I was a high school student, I jo"
type textarea "x"
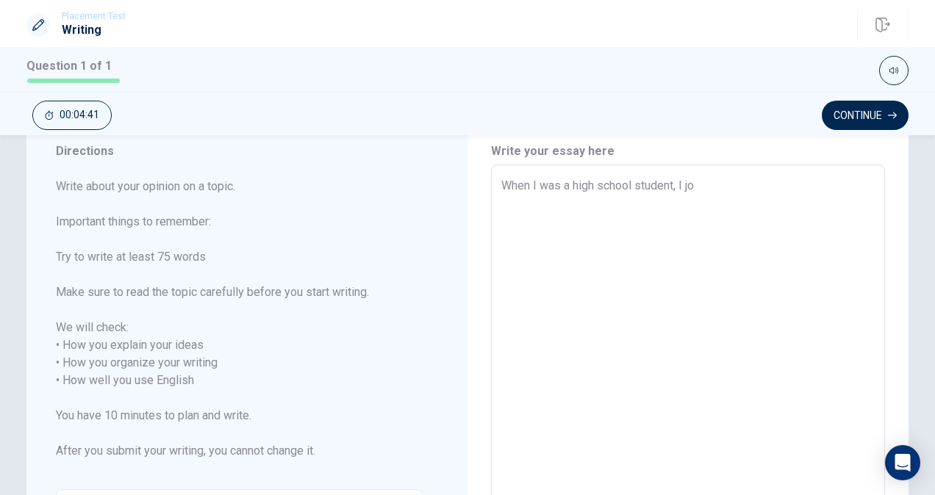
type textarea "When I was a high school student, I j"
type textarea "x"
type textarea "When I was a high school student, I"
type textarea "x"
type textarea "When I was a high school student, I"
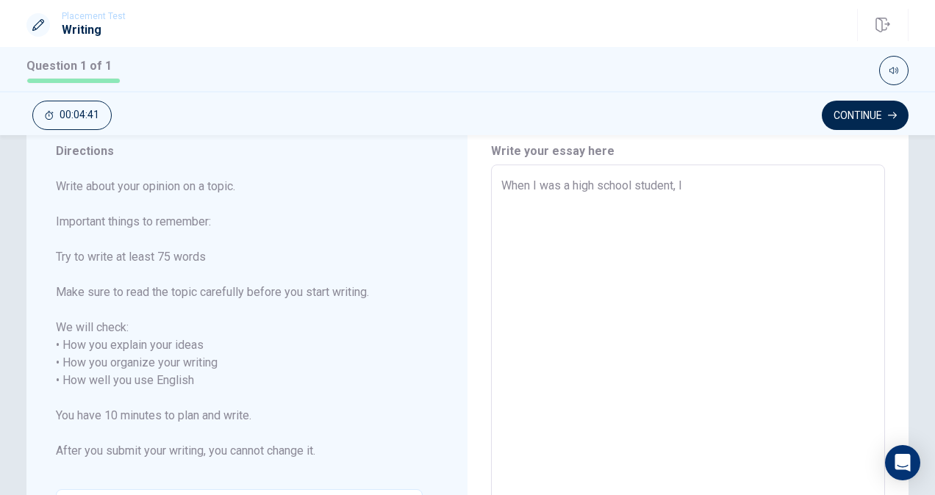
type textarea "x"
type textarea "When I was a high school student,"
type textarea "x"
type textarea "When I was a high school student,"
type textarea "x"
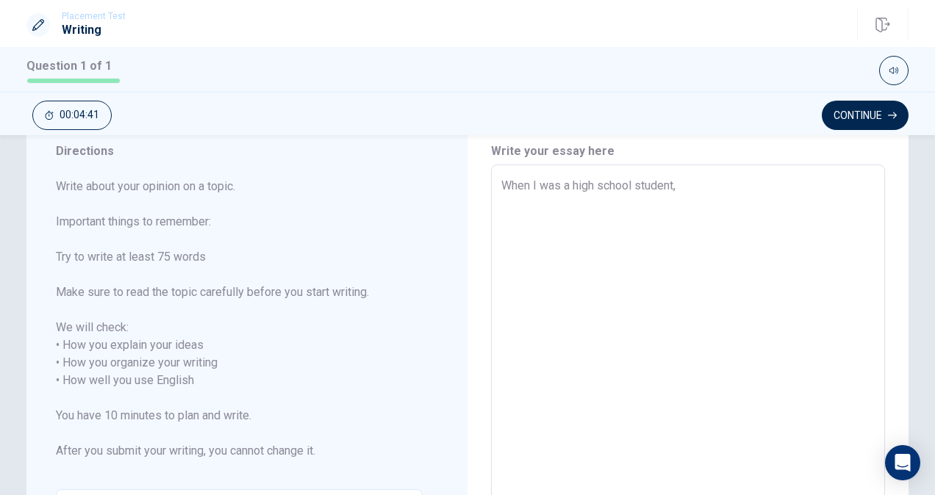
type textarea "When I was a high school student"
type textarea "x"
type textarea "When I was a high school studen"
type textarea "x"
type textarea "When I was a high school stude"
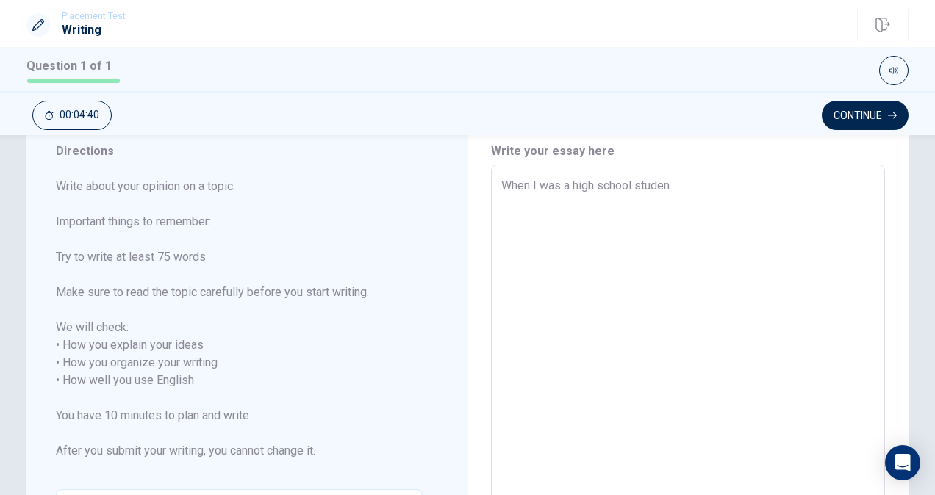
type textarea "x"
type textarea "When I was a high school stud"
type textarea "x"
type textarea "When I was a high school stu"
type textarea "x"
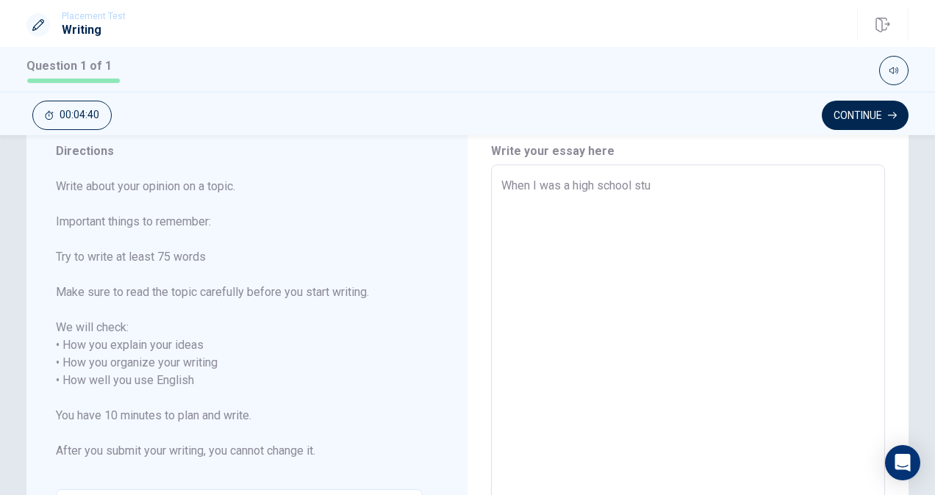
type textarea "When I was a high school st"
type textarea "x"
type textarea "When I was a high school s"
type textarea "x"
type textarea "When I was a high school"
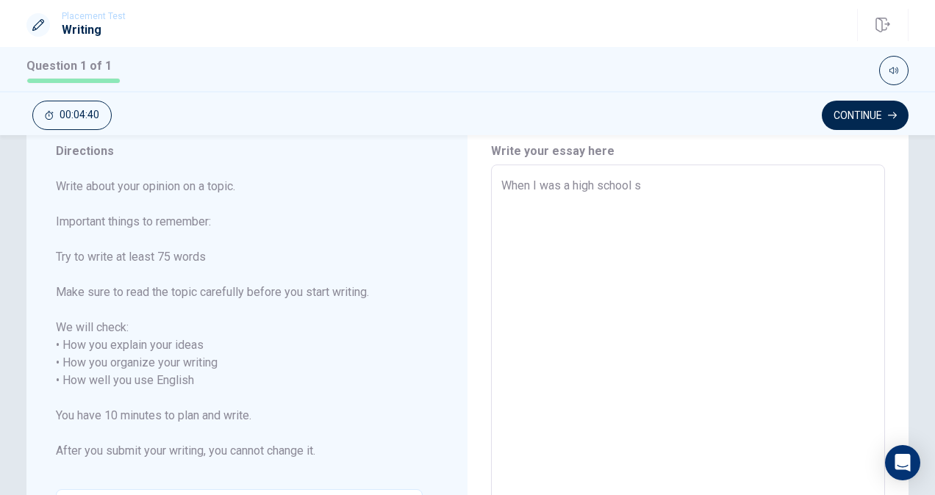
type textarea "x"
type textarea "When I was a high school"
type textarea "x"
type textarea "When I was a high schoo"
type textarea "x"
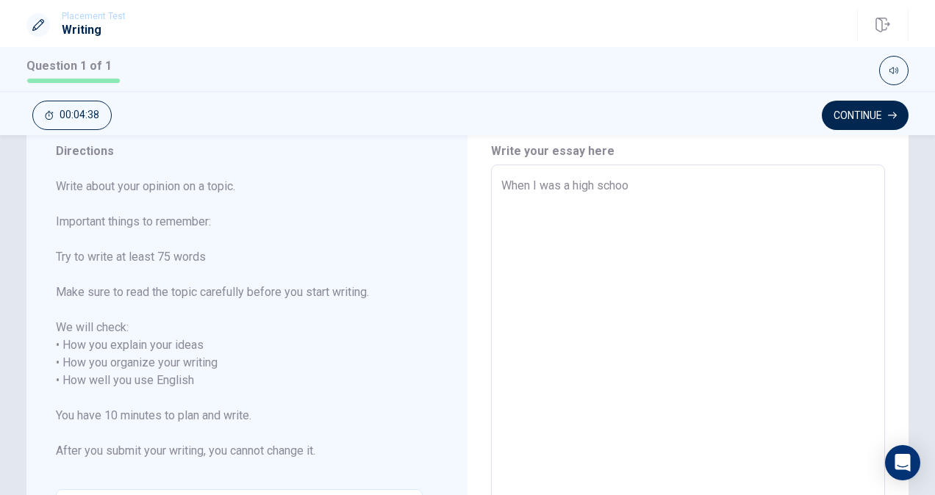
type textarea "When I was a high school"
type textarea "x"
type textarea "When I was a high school,"
type textarea "x"
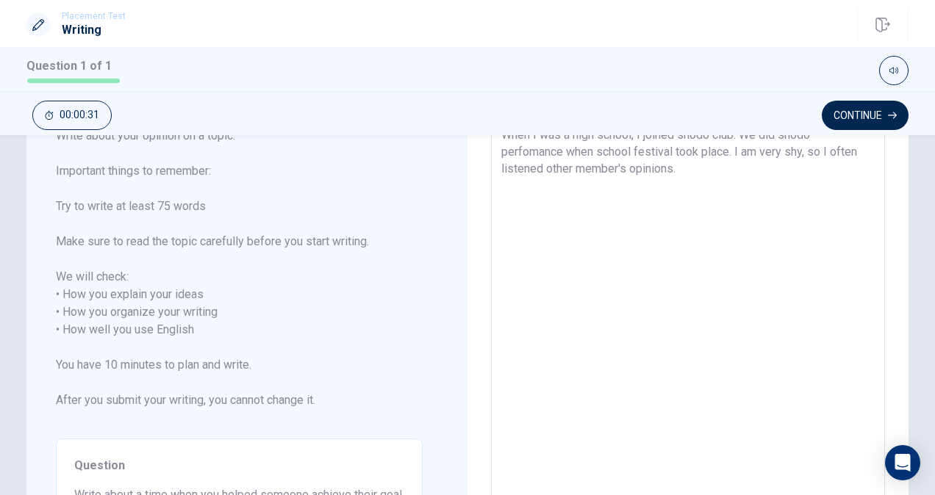
scroll to position [90, 0]
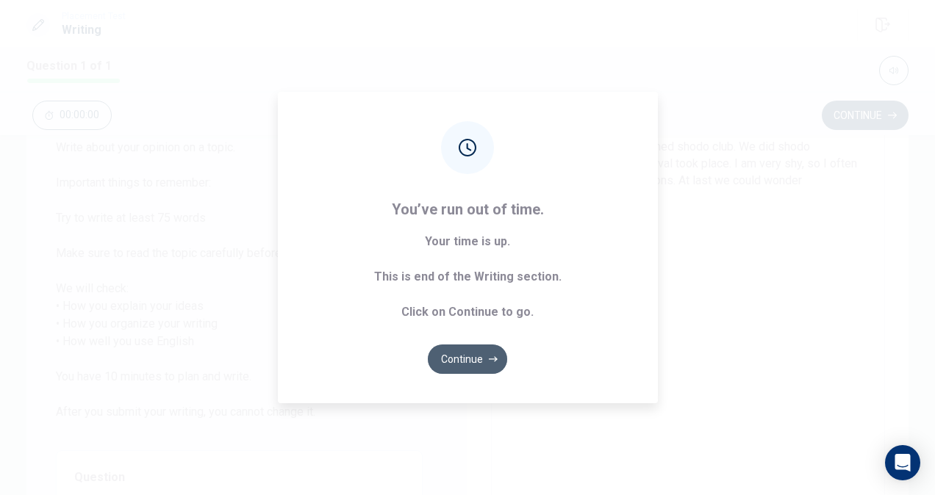
click at [471, 362] on button "Continue" at bounding box center [467, 359] width 79 height 29
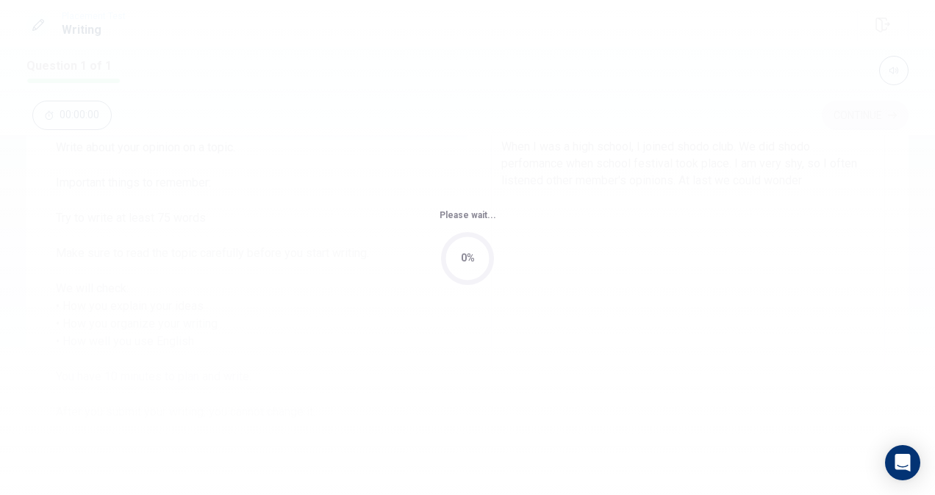
scroll to position [0, 0]
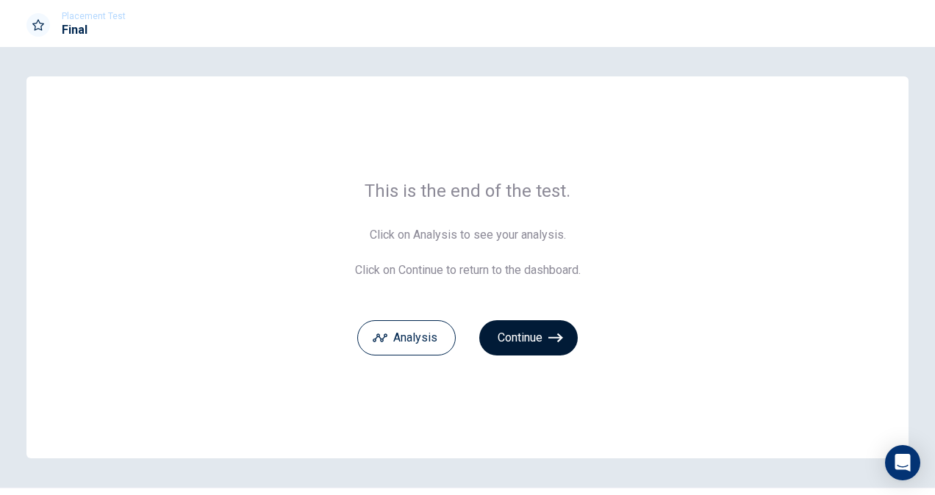
click at [536, 336] on button "Continue" at bounding box center [528, 337] width 98 height 35
